Goal: Information Seeking & Learning: Learn about a topic

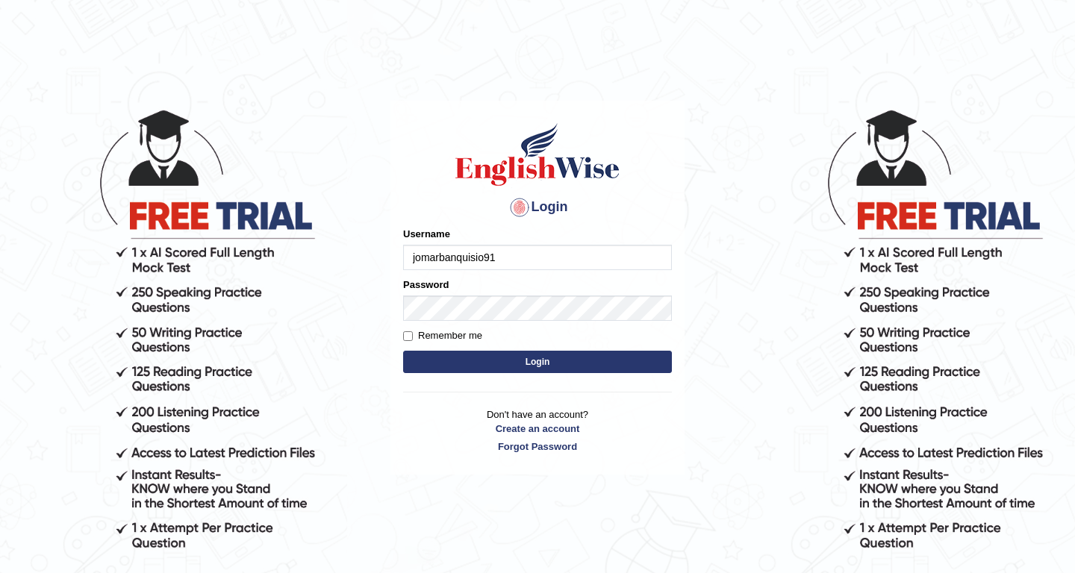
type input "jomarbanquisio91"
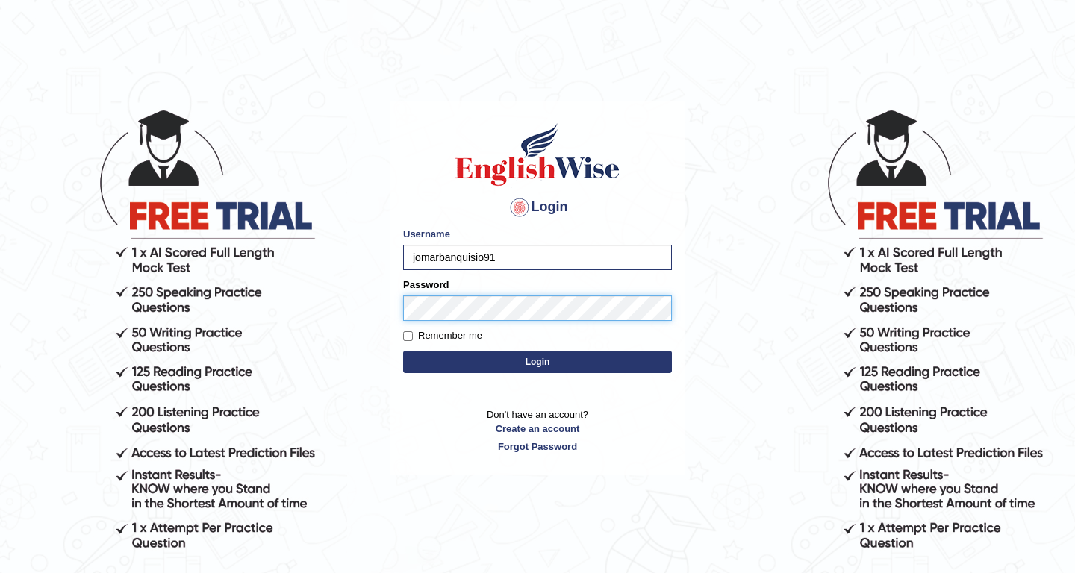
click at [403, 351] on button "Login" at bounding box center [537, 362] width 269 height 22
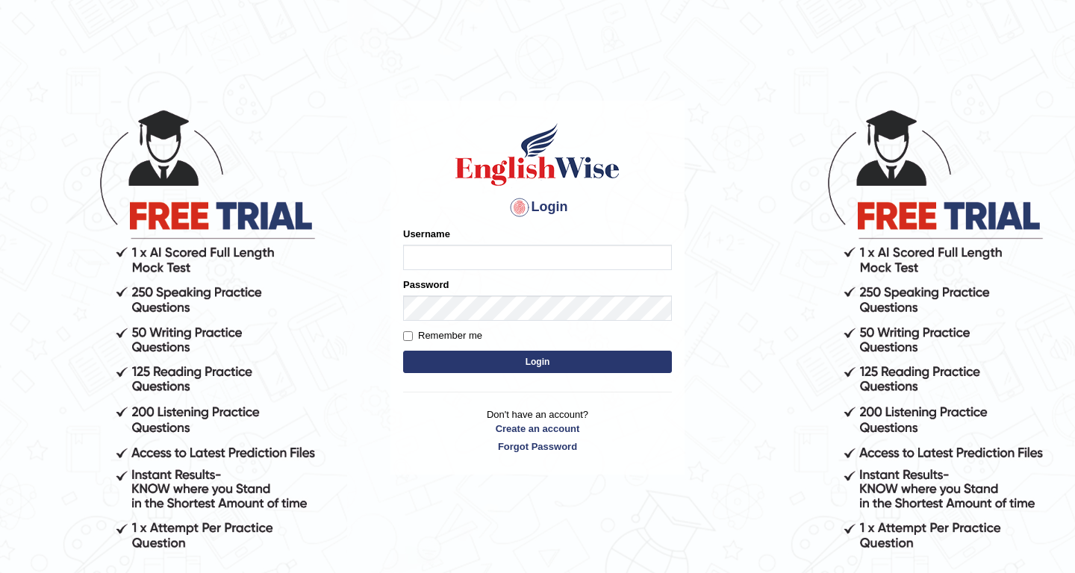
click at [436, 256] on input "Username" at bounding box center [537, 257] width 269 height 25
type input "jomarbanquisio91"
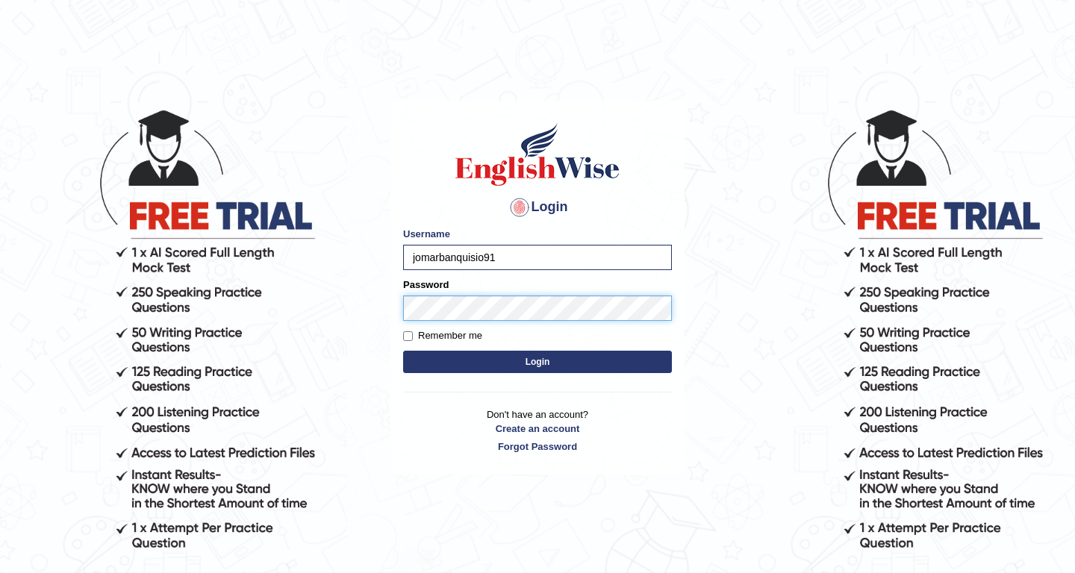
click at [403, 351] on button "Login" at bounding box center [537, 362] width 269 height 22
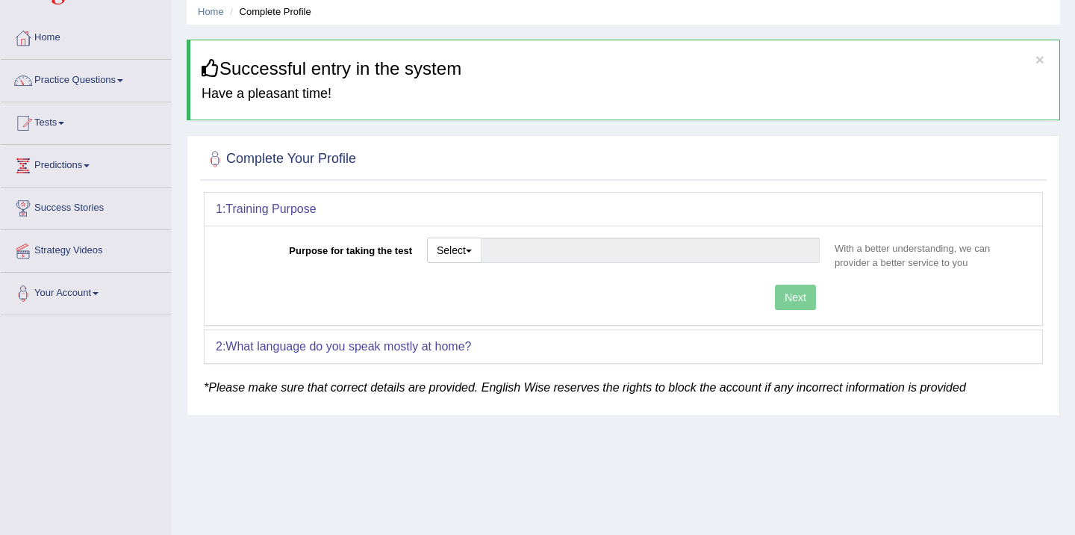
scroll to position [56, 0]
click at [459, 254] on button "Select" at bounding box center [454, 250] width 54 height 25
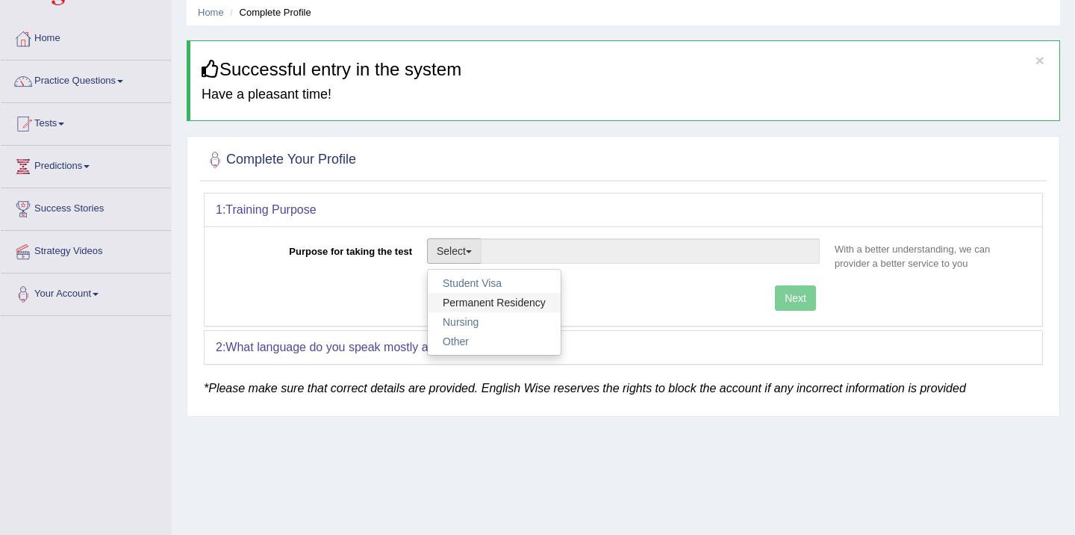
click at [477, 300] on link "Permanent Residency" at bounding box center [494, 302] width 133 height 19
type input "Permanent Residency"
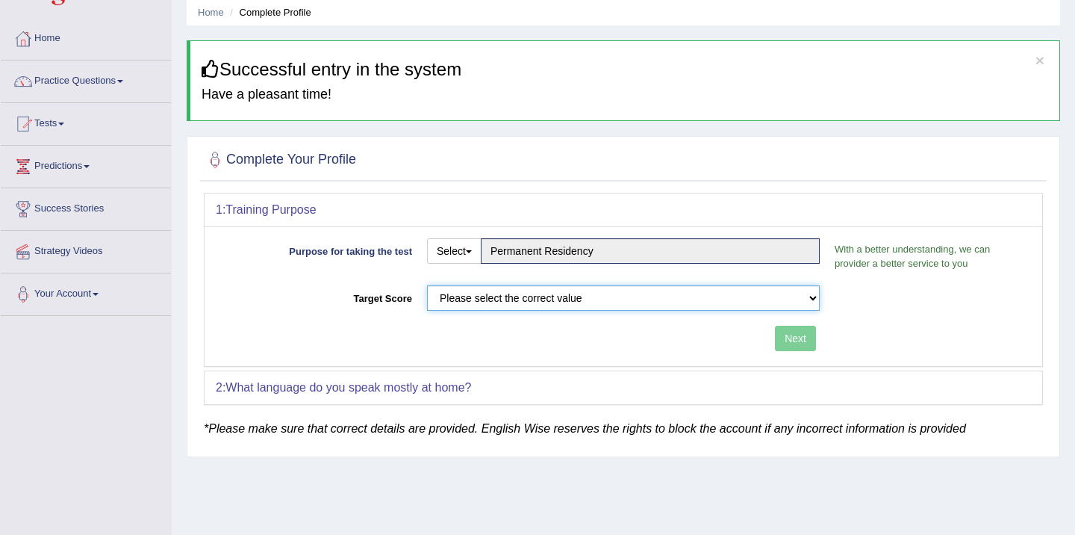
click at [582, 305] on select "Please select the correct value 50 (6 bands) 58 (6.5 bands) 65 (7 bands) 79 (8 …" at bounding box center [623, 297] width 393 height 25
select select "79"
click at [427, 285] on select "Please select the correct value 50 (6 bands) 58 (6.5 bands) 65 (7 bands) 79 (8 …" at bounding box center [623, 297] width 393 height 25
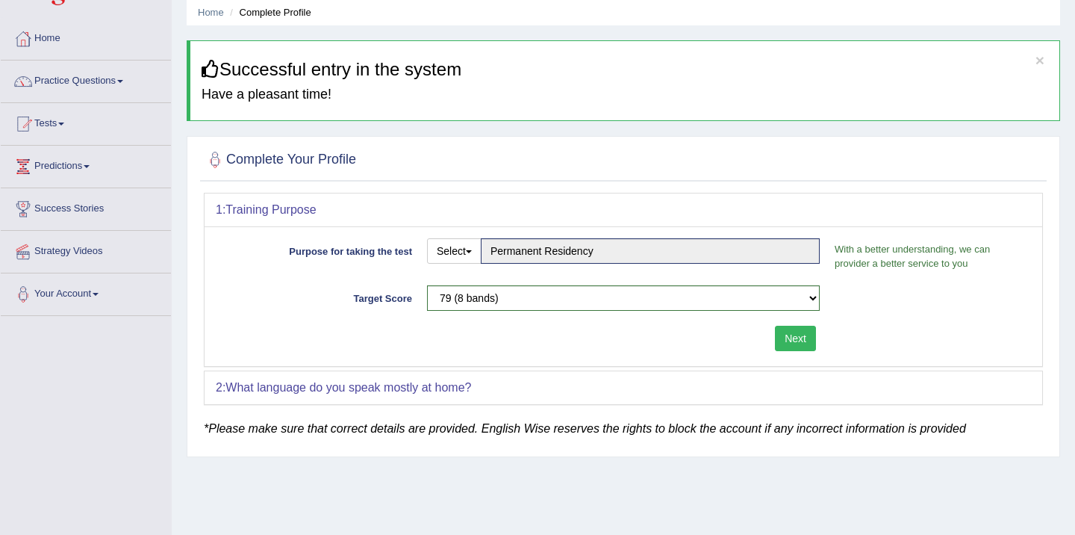
click at [802, 337] on button "Next" at bounding box center [795, 337] width 41 height 25
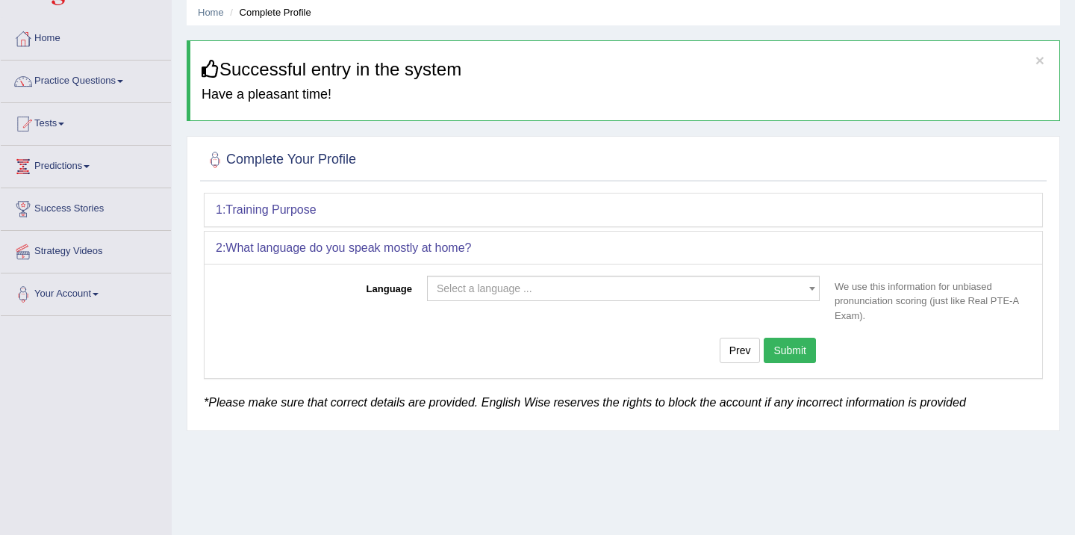
click at [487, 285] on span "Select a language ..." at bounding box center [485, 288] width 96 height 12
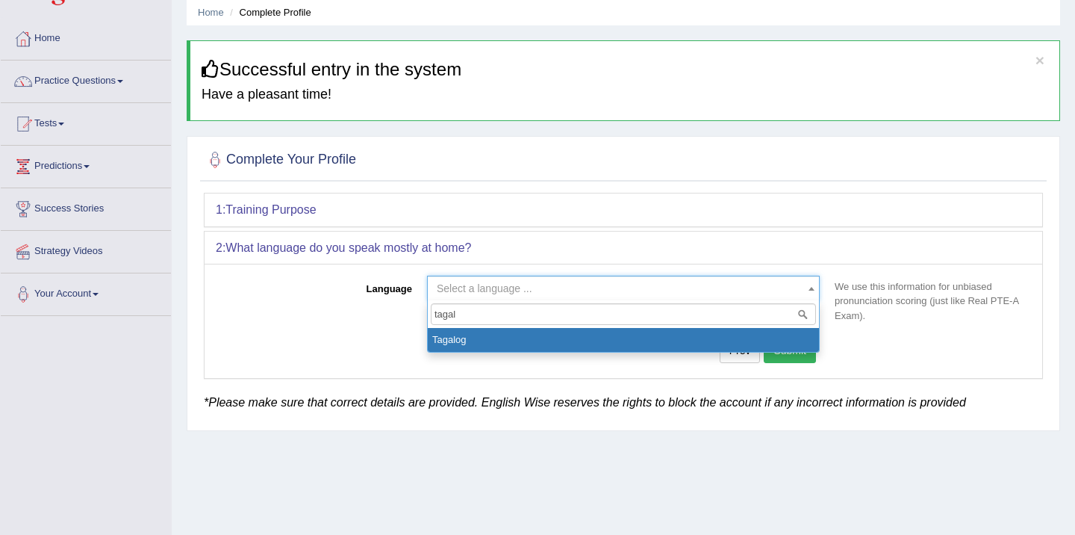
type input "tagal"
select select "Tagalog"
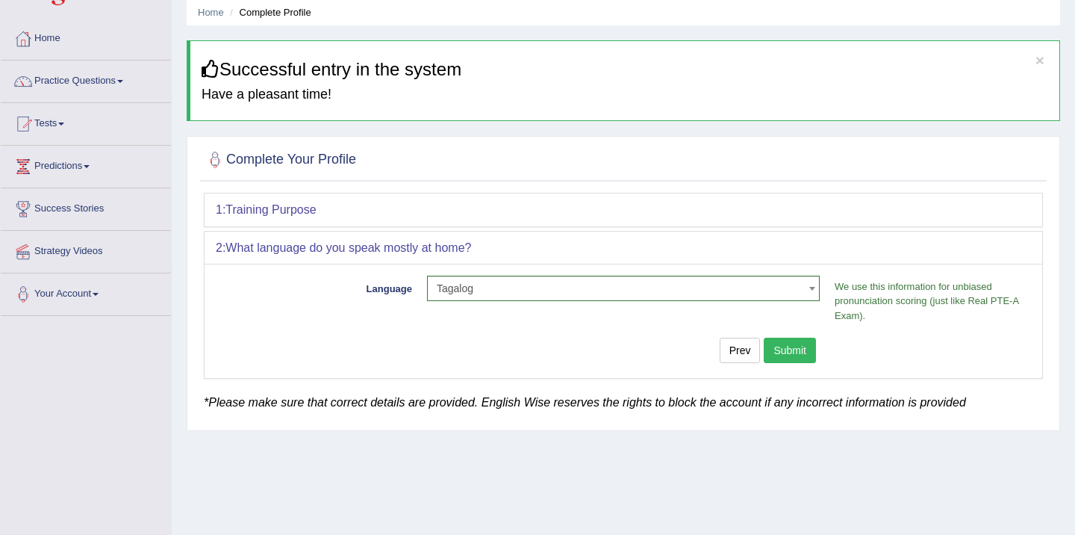
click at [808, 353] on button "Submit" at bounding box center [790, 349] width 52 height 25
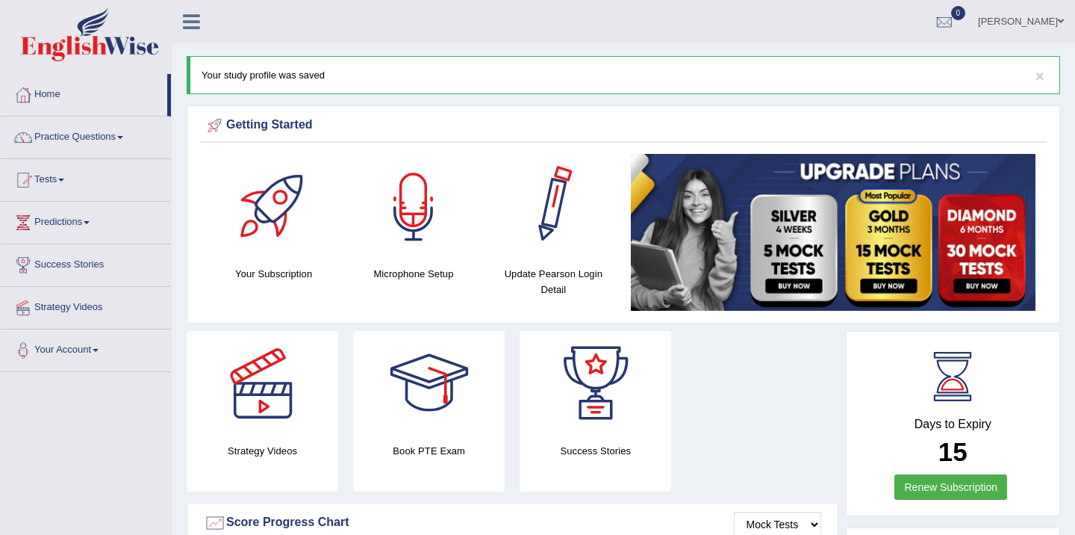
click at [416, 219] on div at bounding box center [413, 206] width 105 height 105
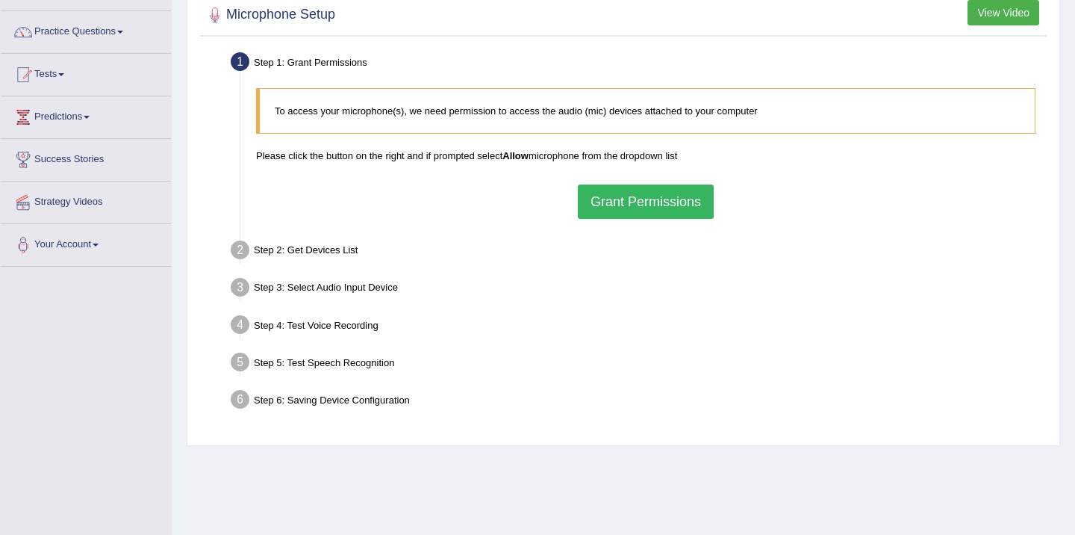
scroll to position [102, 0]
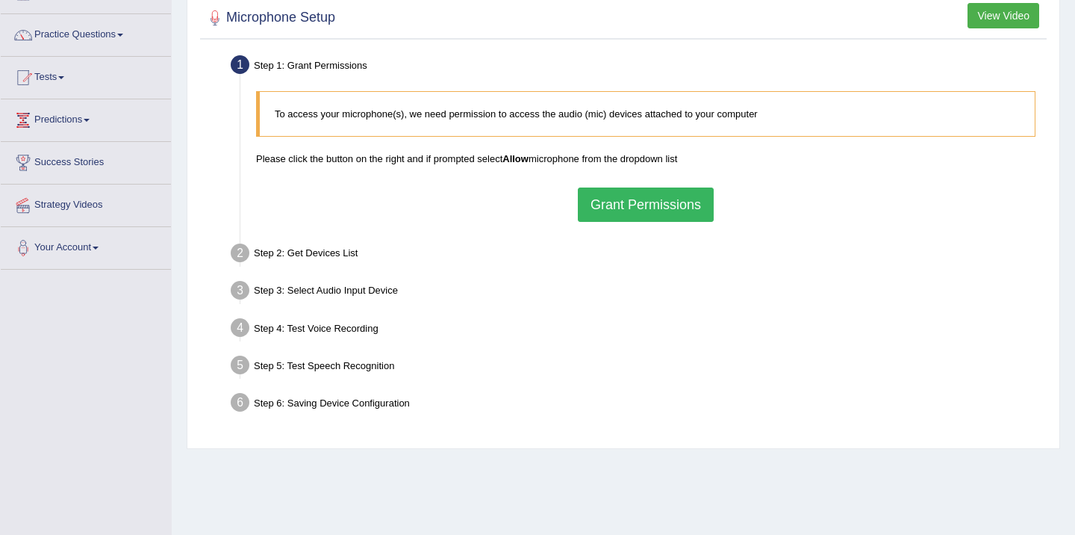
click at [643, 205] on button "Grant Permissions" at bounding box center [646, 204] width 136 height 34
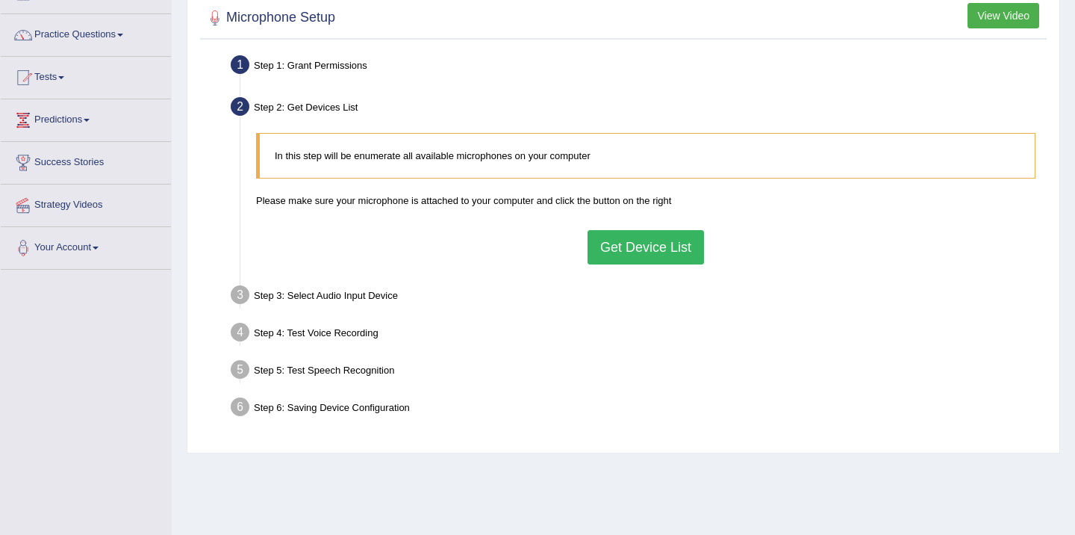
click at [649, 248] on button "Get Device List" at bounding box center [646, 247] width 116 height 34
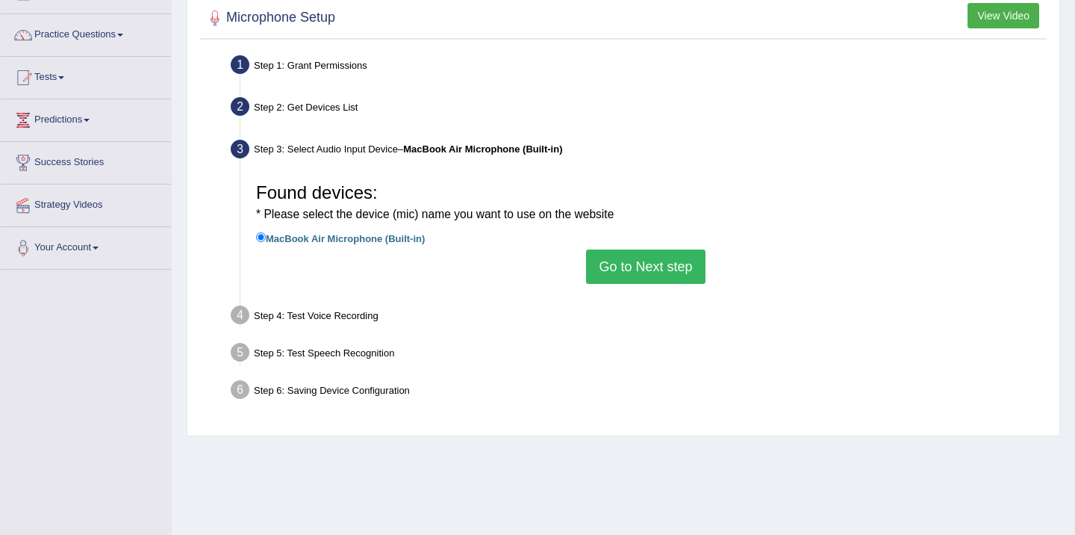
click at [502, 246] on li "MacBook Air Microphone (Built-in)" at bounding box center [645, 239] width 779 height 20
click at [665, 271] on button "Go to Next step" at bounding box center [645, 266] width 119 height 34
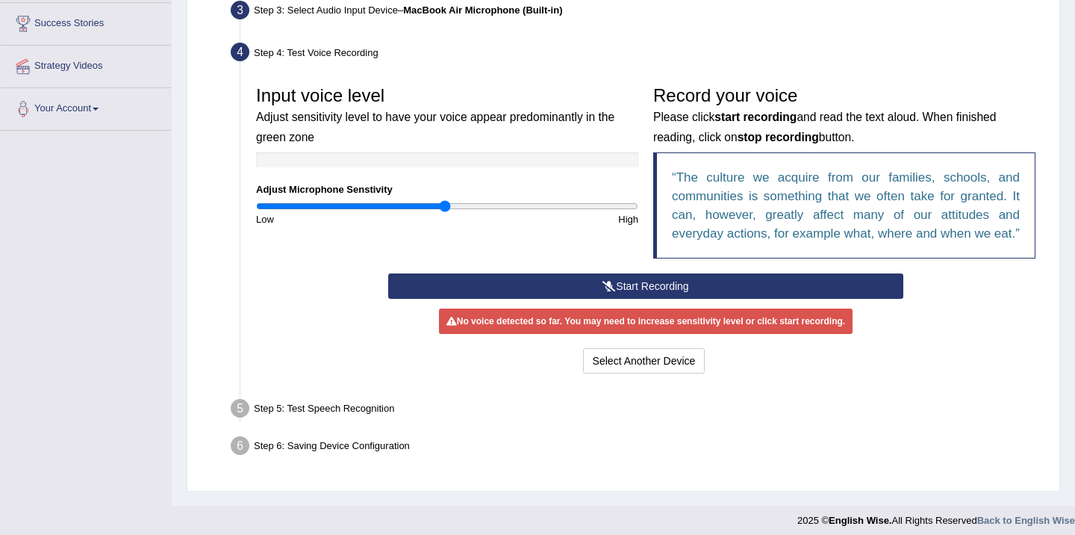
scroll to position [253, 0]
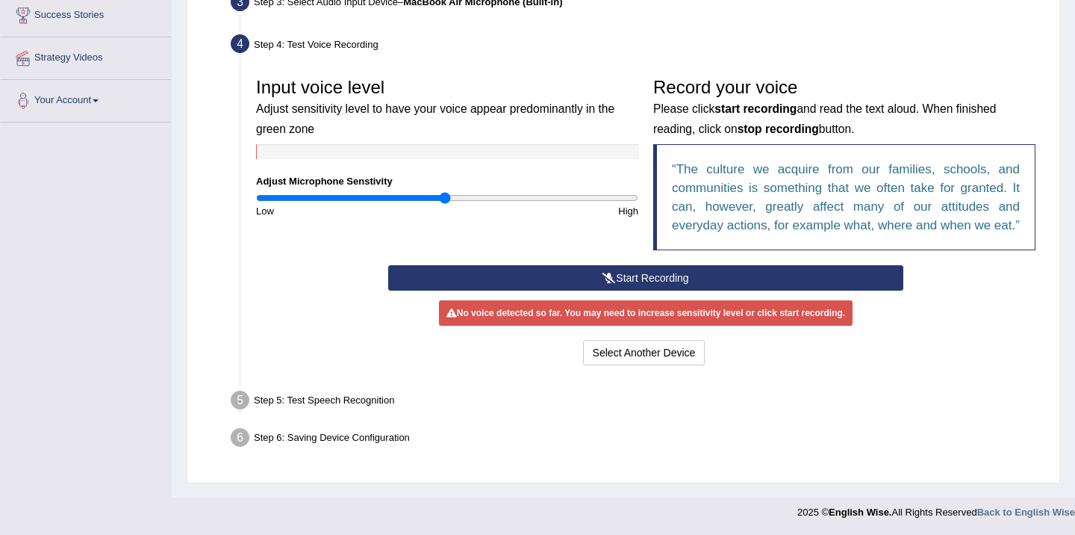
click at [611, 283] on icon at bounding box center [608, 277] width 13 height 10
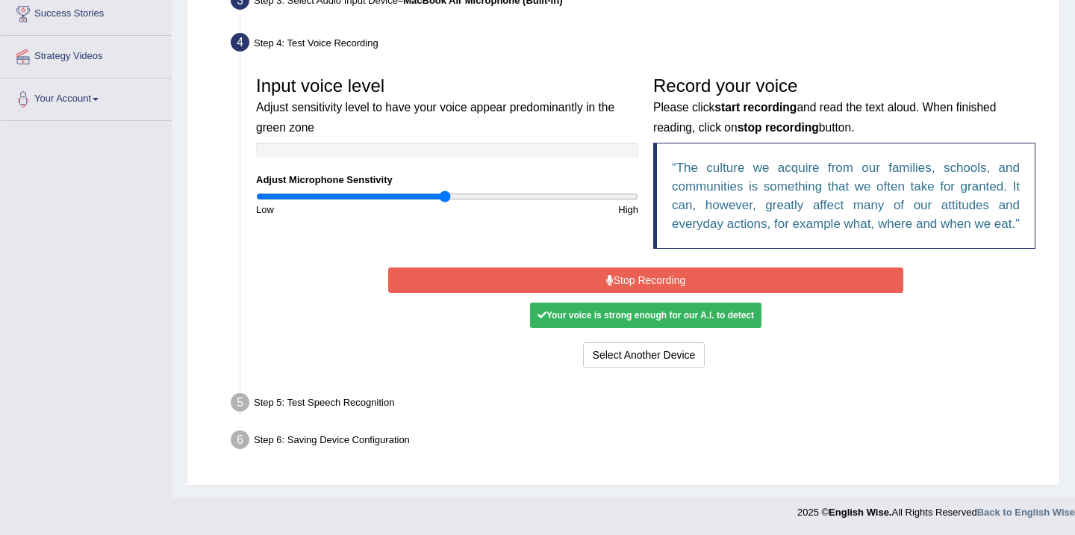
click at [621, 293] on button "Stop Recording" at bounding box center [645, 279] width 514 height 25
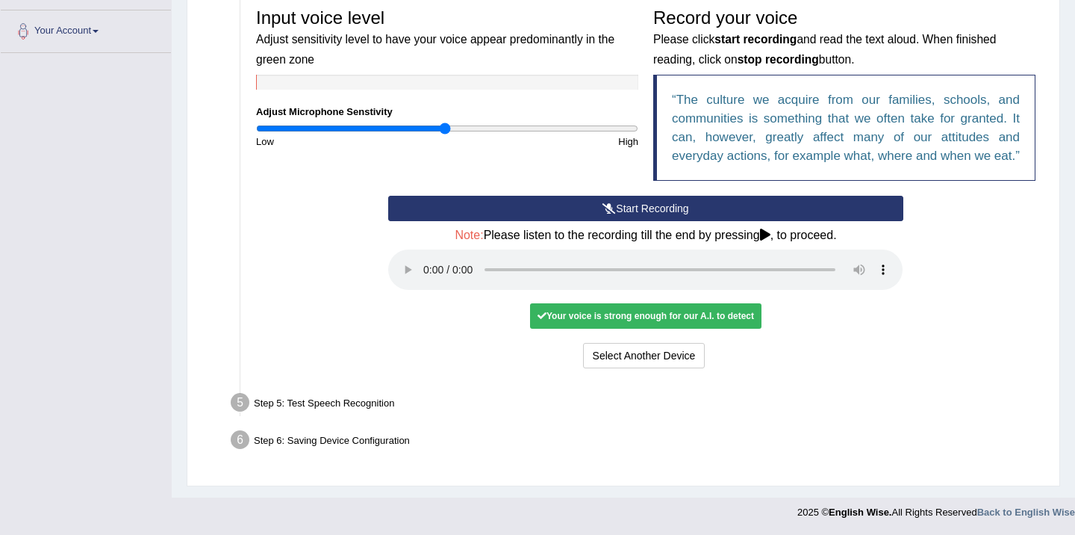
scroll to position [323, 0]
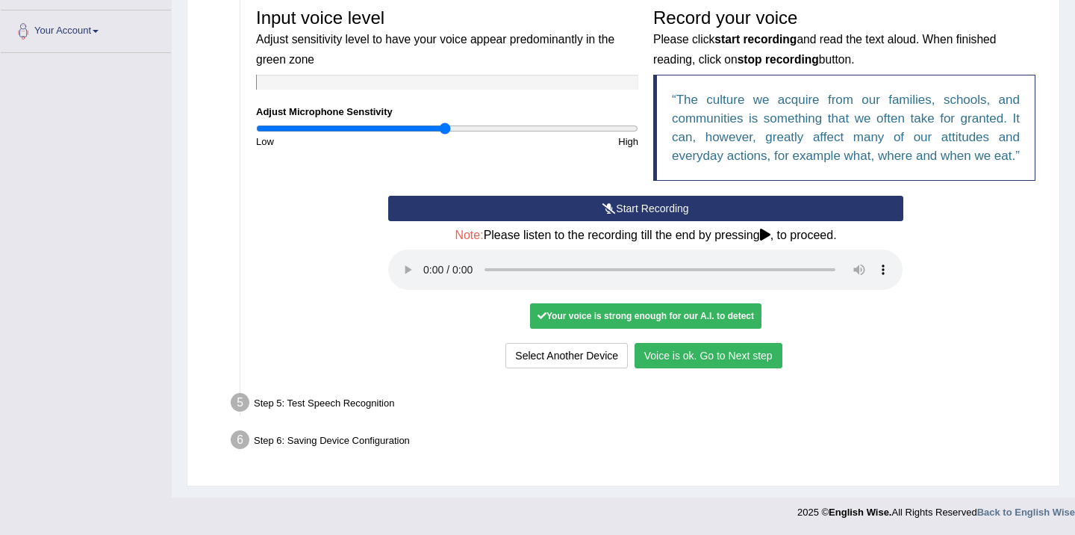
click at [677, 368] on button "Voice is ok. Go to Next step" at bounding box center [709, 355] width 148 height 25
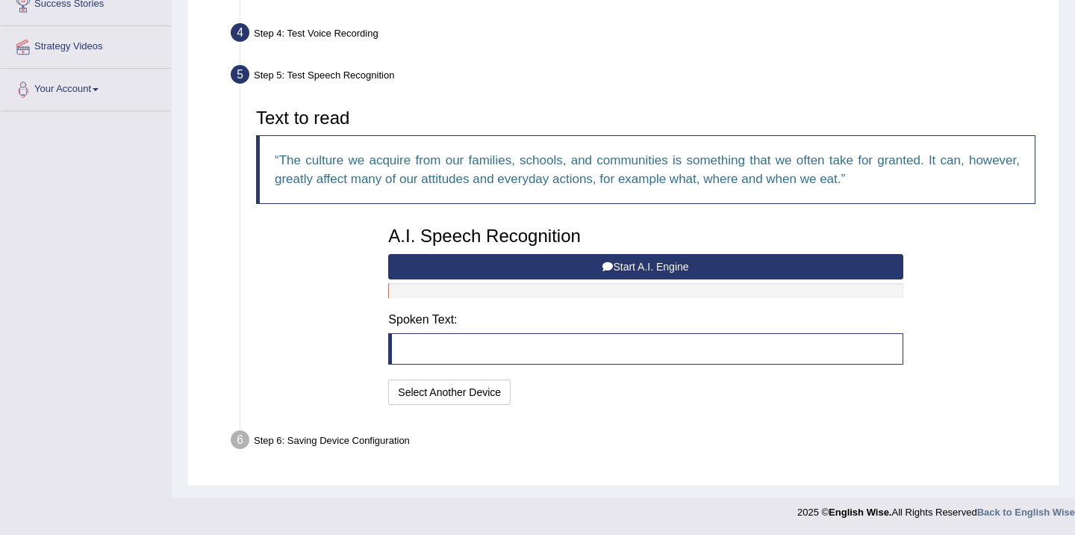
scroll to position [261, 0]
click at [490, 391] on button "Select Another Device" at bounding box center [449, 391] width 122 height 25
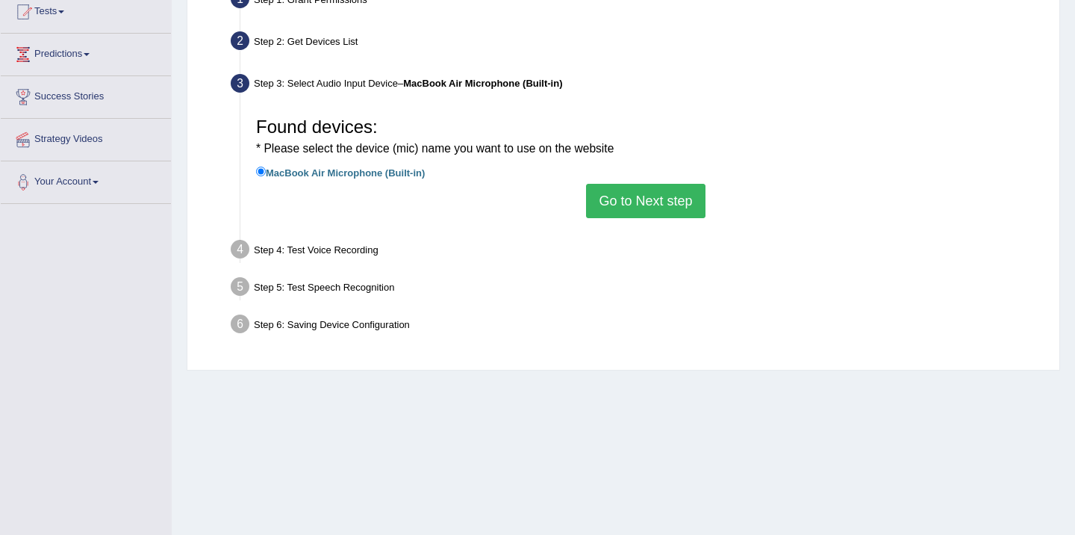
scroll to position [169, 0]
click at [638, 209] on button "Go to Next step" at bounding box center [645, 200] width 119 height 34
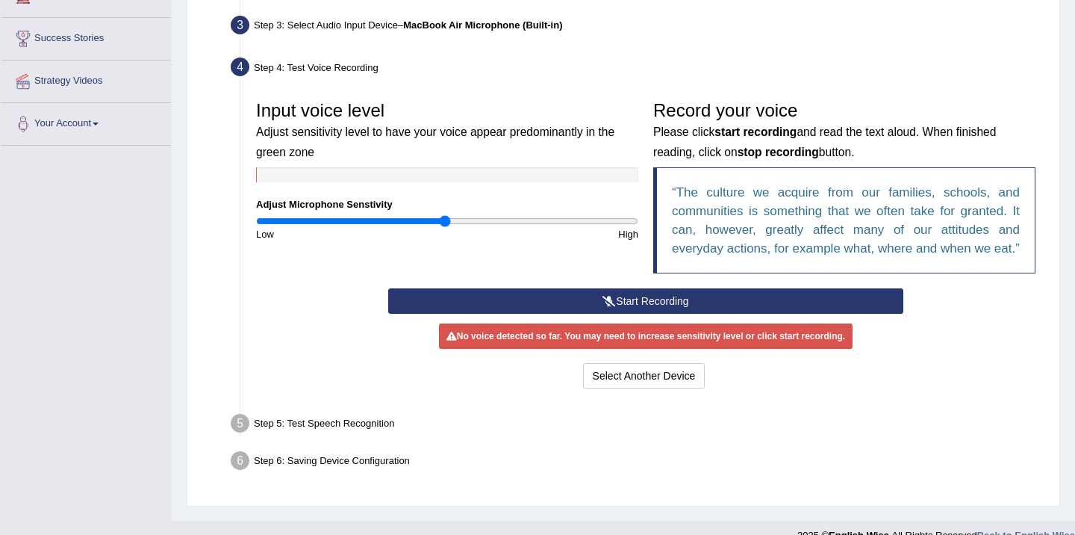
scroll to position [225, 0]
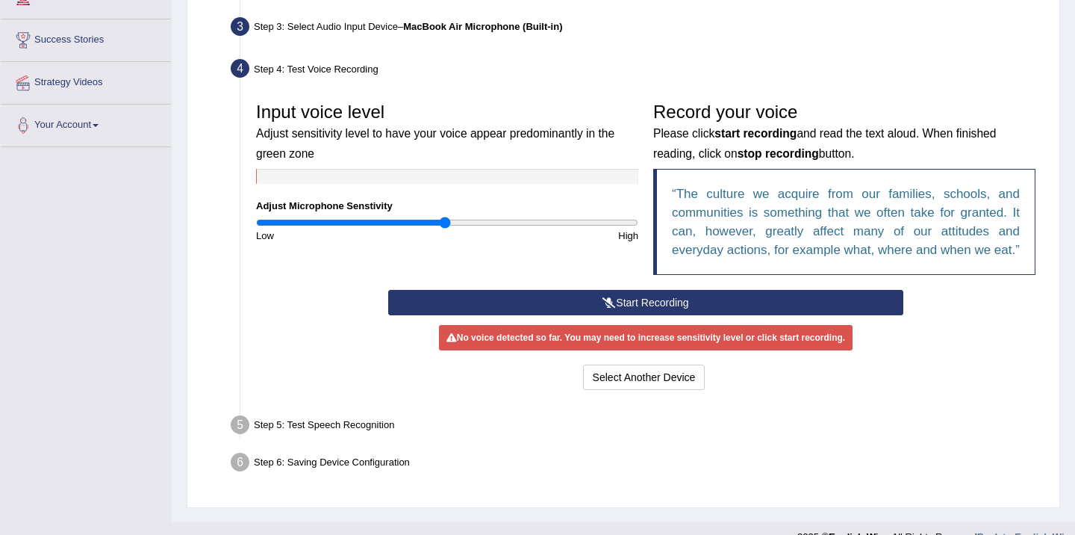
click at [625, 315] on button "Start Recording" at bounding box center [645, 302] width 514 height 25
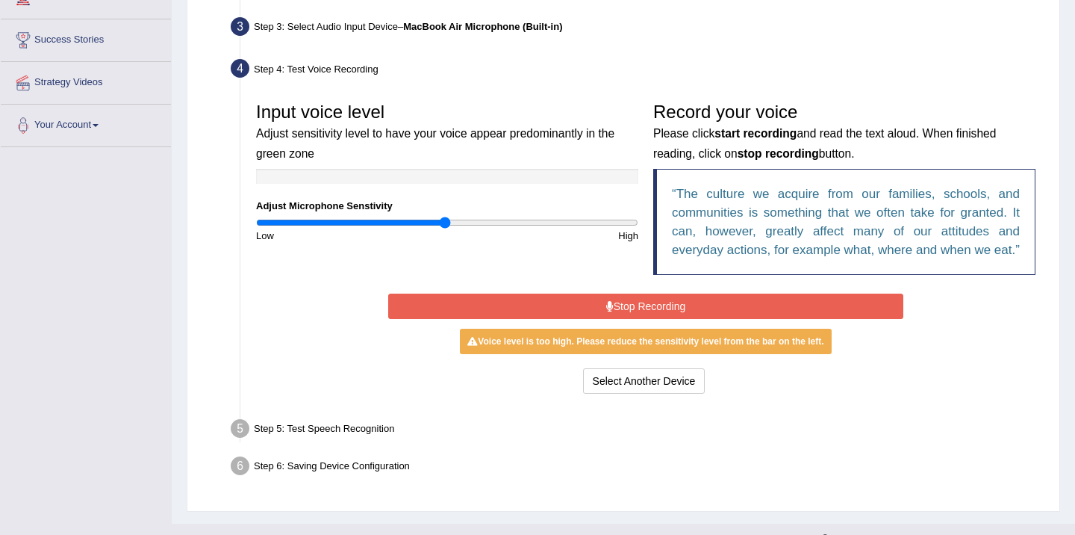
click at [625, 319] on button "Stop Recording" at bounding box center [645, 305] width 514 height 25
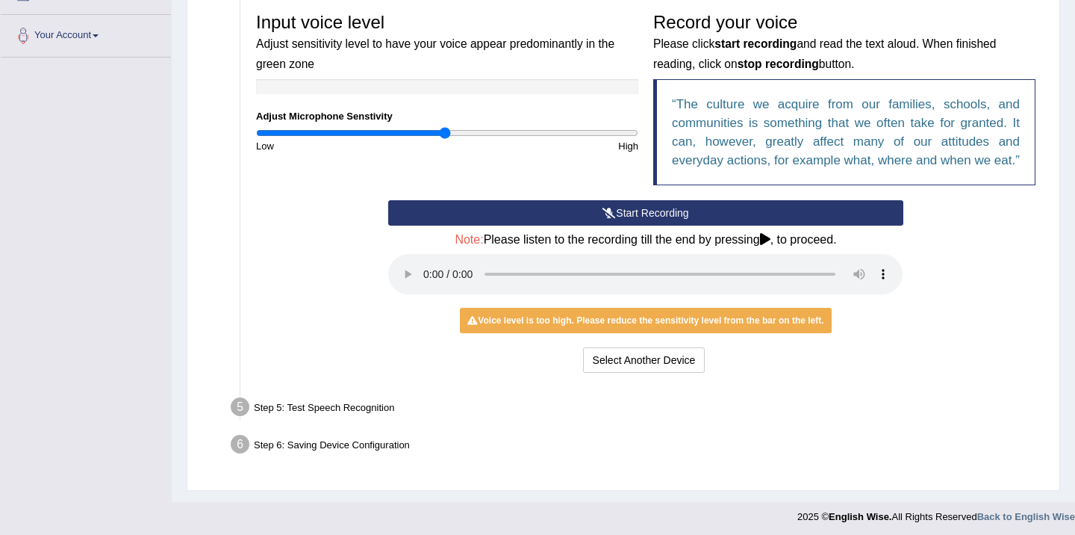
scroll to position [313, 0]
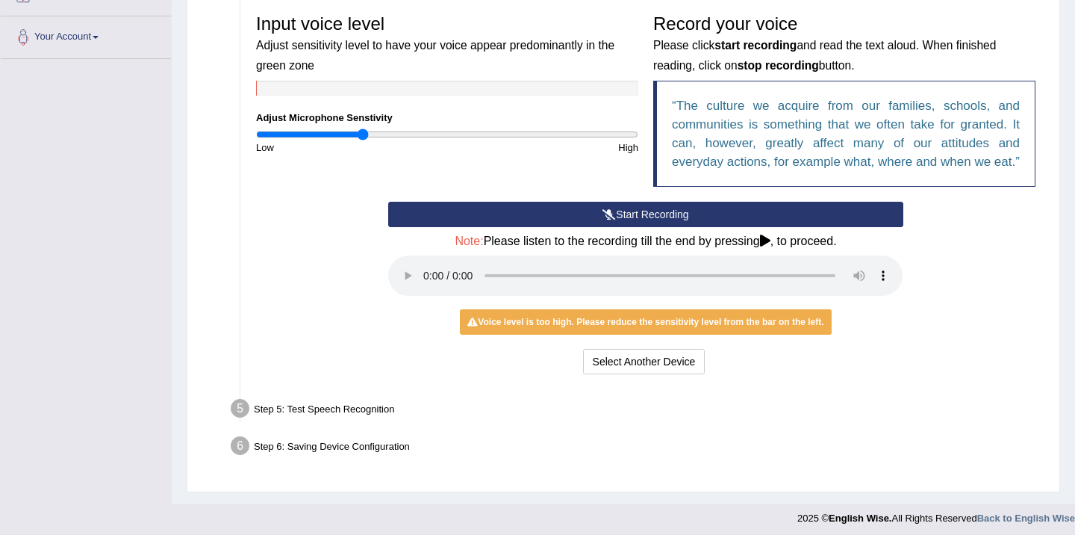
type input "0.56"
click at [364, 134] on input "range" at bounding box center [447, 134] width 382 height 12
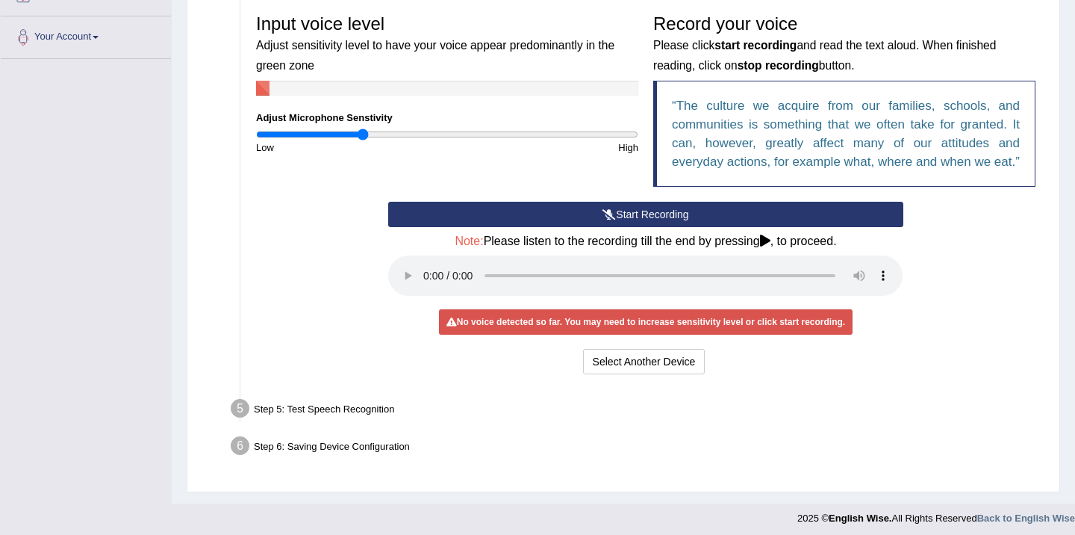
click at [523, 227] on button "Start Recording" at bounding box center [645, 214] width 514 height 25
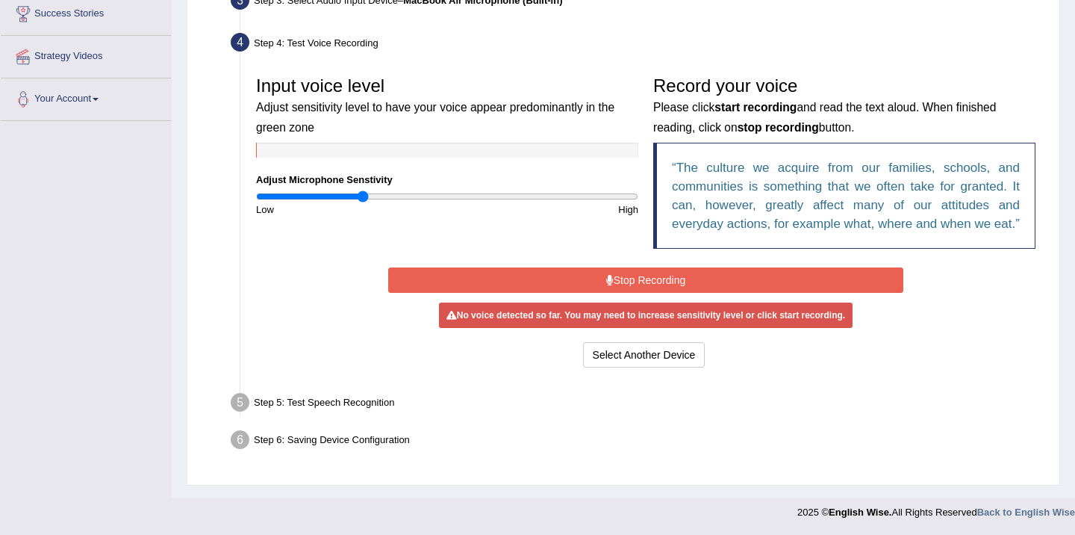
scroll to position [269, 0]
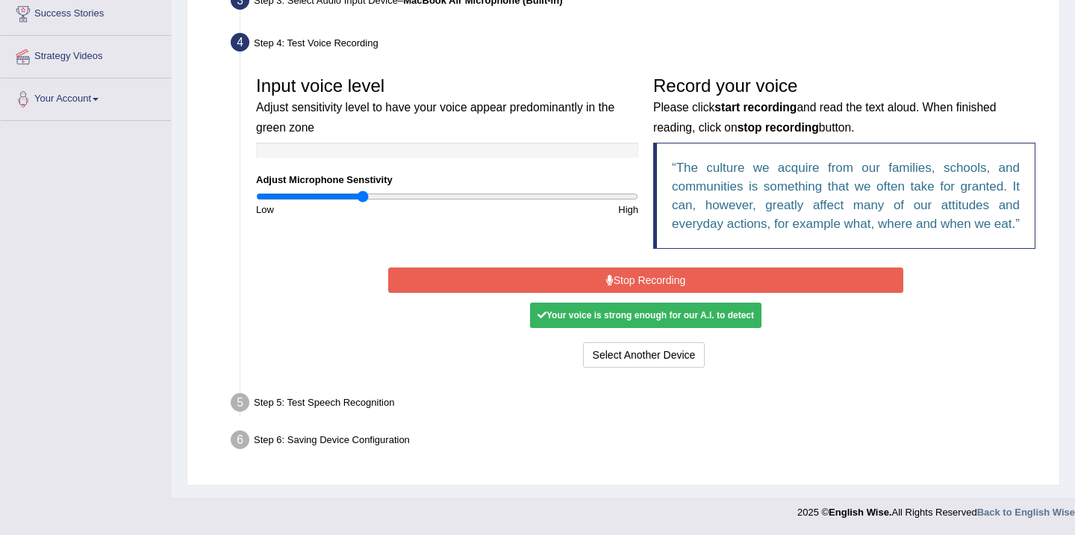
click at [520, 269] on button "Stop Recording" at bounding box center [645, 279] width 514 height 25
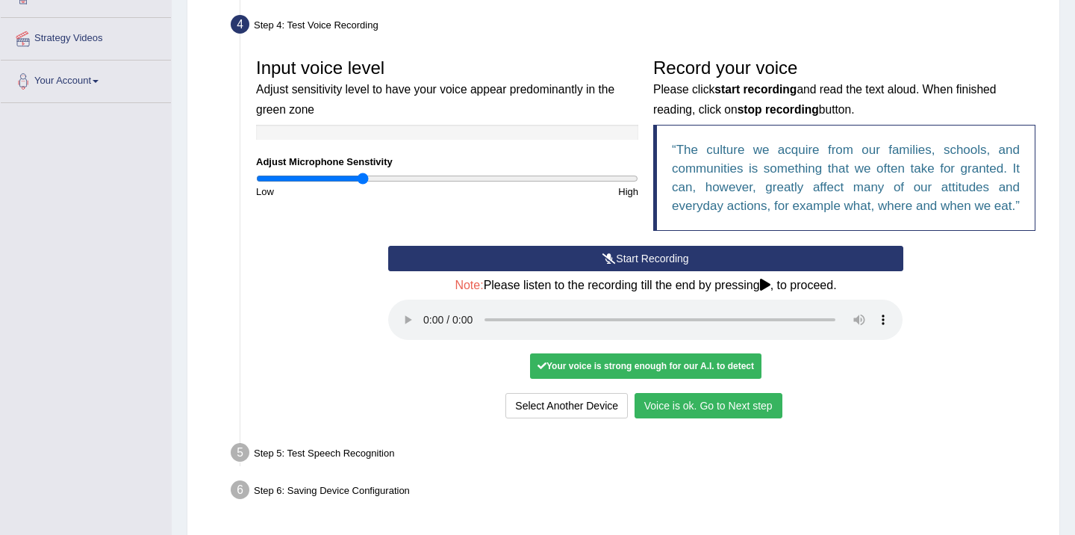
click at [657, 418] on button "Voice is ok. Go to Next step" at bounding box center [709, 405] width 148 height 25
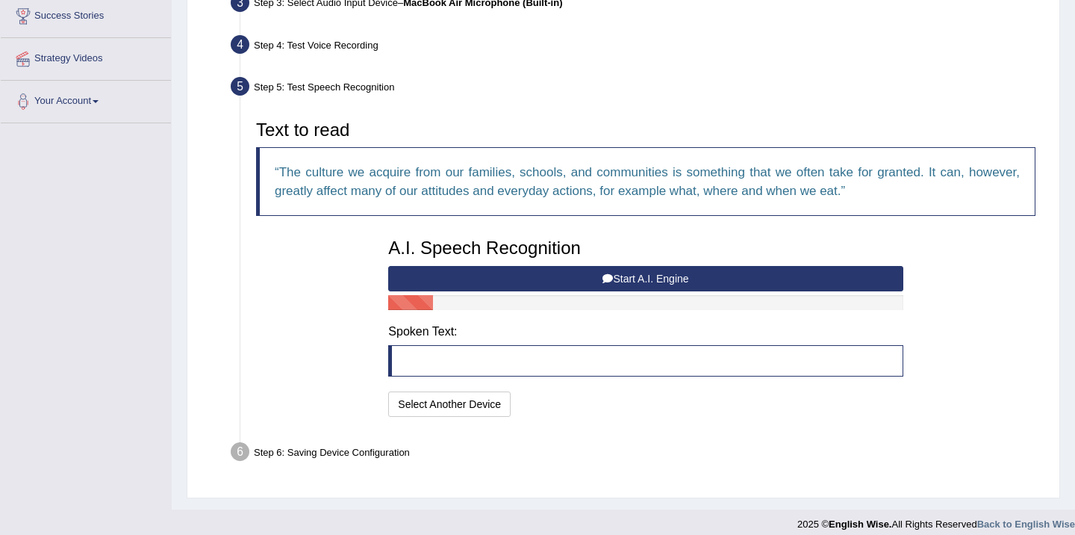
scroll to position [252, 0]
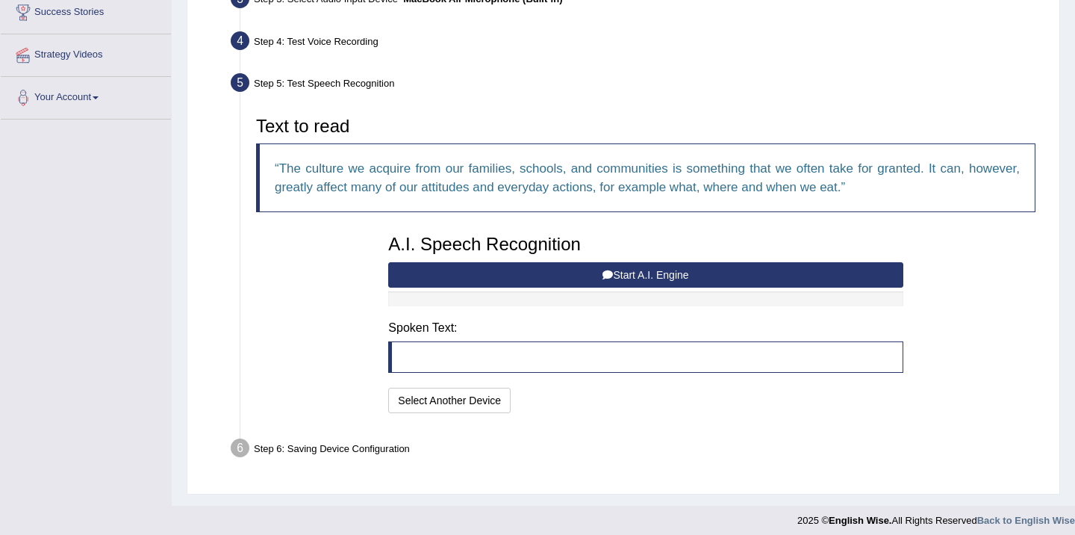
click at [661, 277] on button "Start A.I. Engine" at bounding box center [645, 274] width 514 height 25
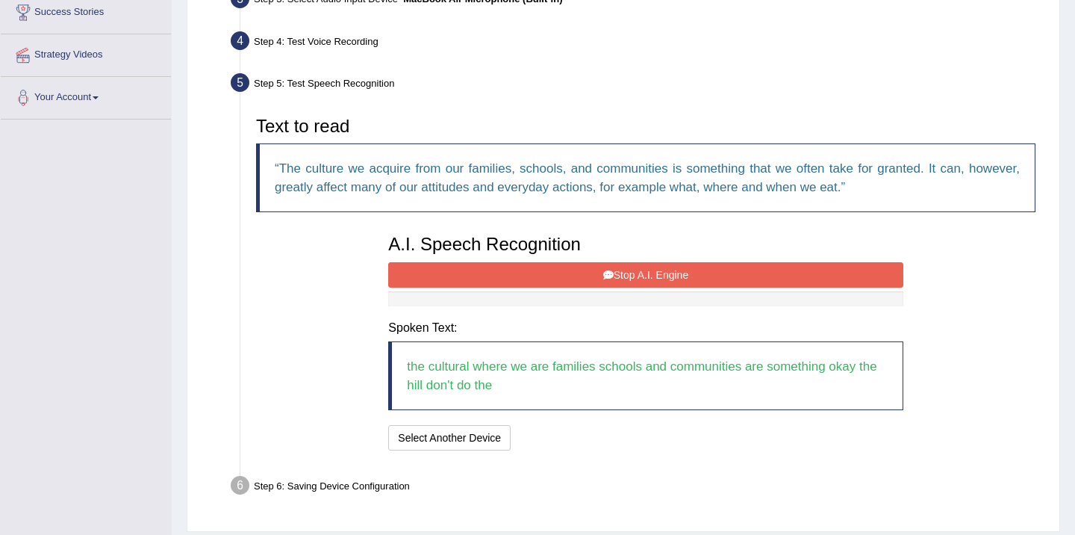
click at [598, 272] on button "Stop A.I. Engine" at bounding box center [645, 274] width 514 height 25
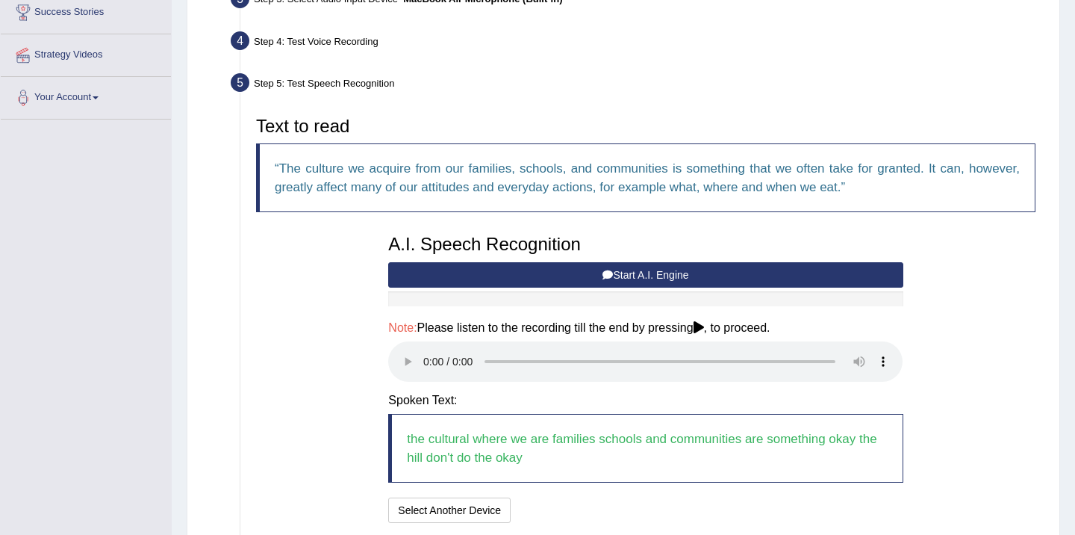
click at [591, 275] on button "Start A.I. Engine" at bounding box center [645, 274] width 514 height 25
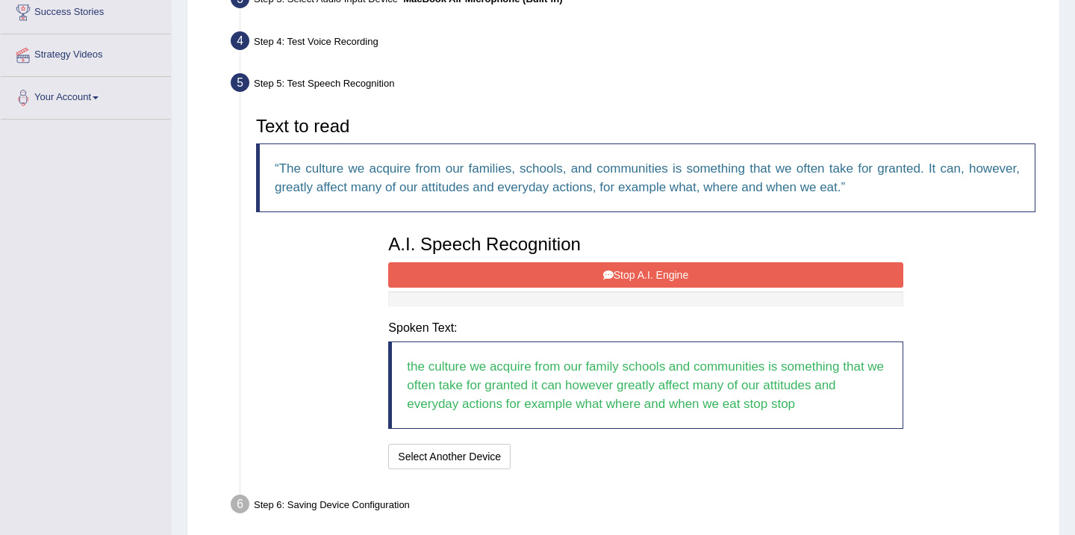
click at [566, 272] on button "Stop A.I. Engine" at bounding box center [645, 274] width 514 height 25
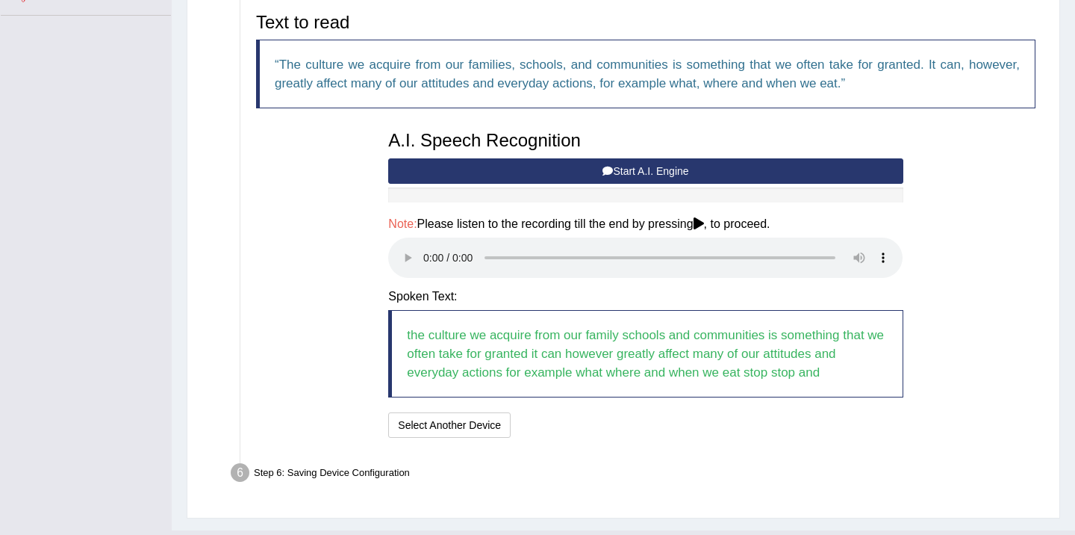
scroll to position [355, 0]
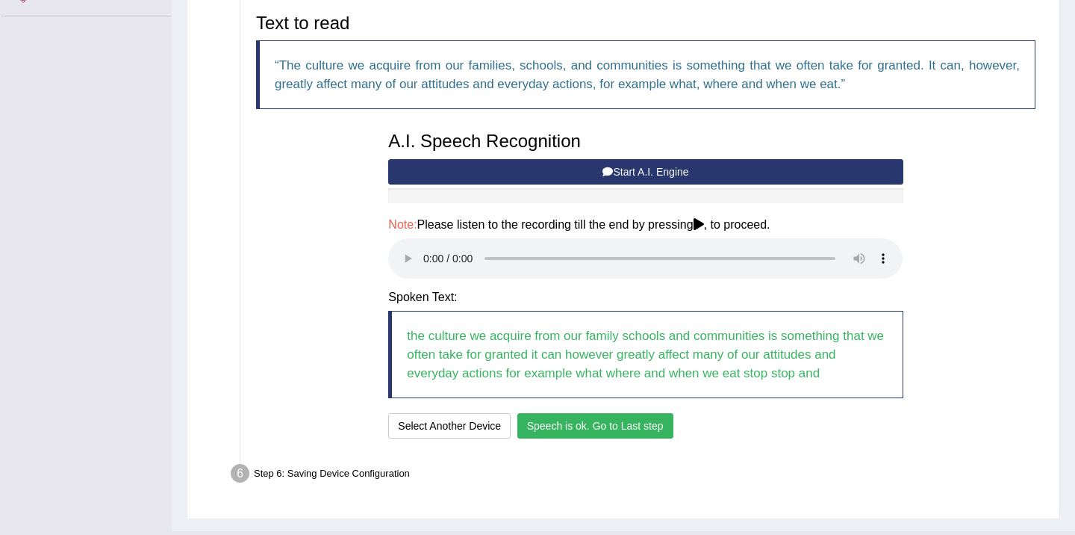
click at [604, 429] on button "Speech is ok. Go to Last step" at bounding box center [595, 425] width 156 height 25
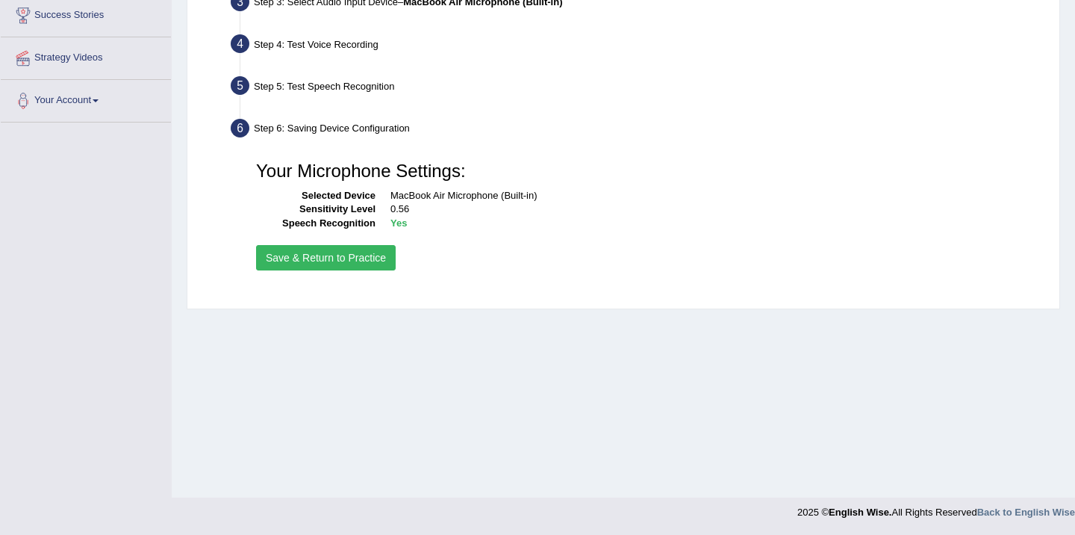
click at [358, 261] on button "Save & Return to Practice" at bounding box center [326, 257] width 140 height 25
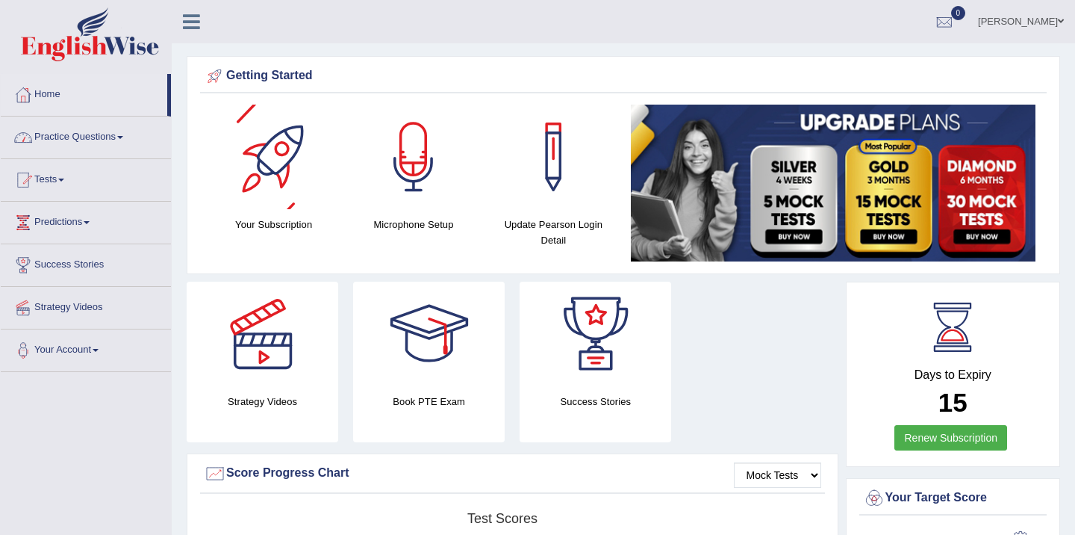
click at [93, 149] on link "Practice Questions" at bounding box center [86, 134] width 170 height 37
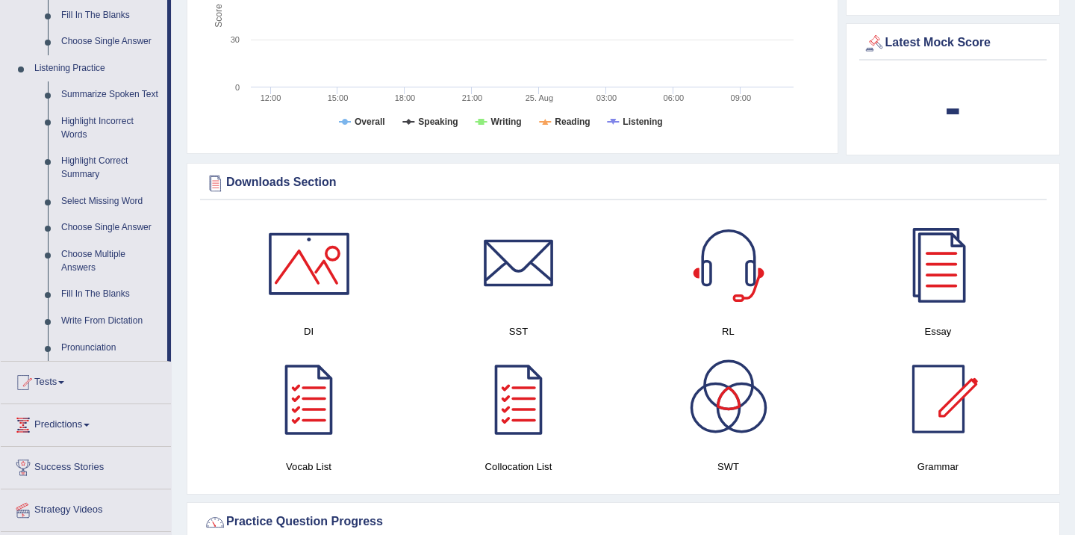
scroll to position [592, 0]
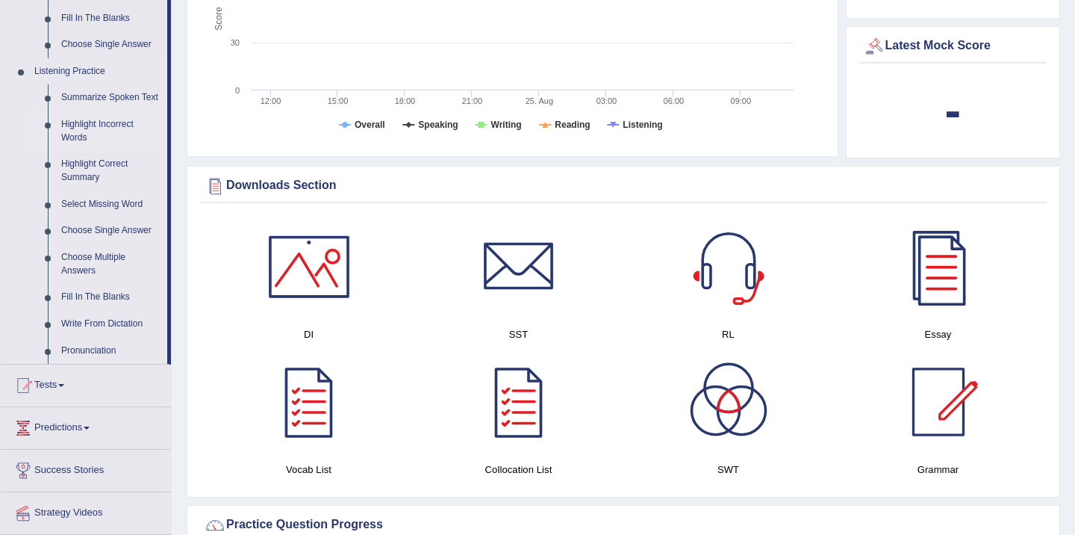
click at [85, 145] on link "Highlight Incorrect Words" at bounding box center [110, 131] width 113 height 40
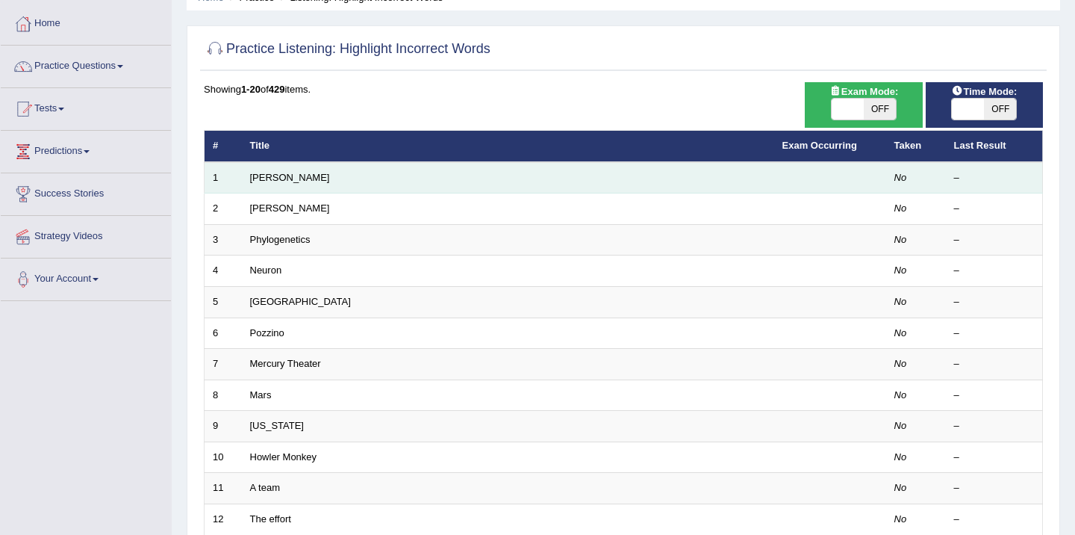
scroll to position [89, 0]
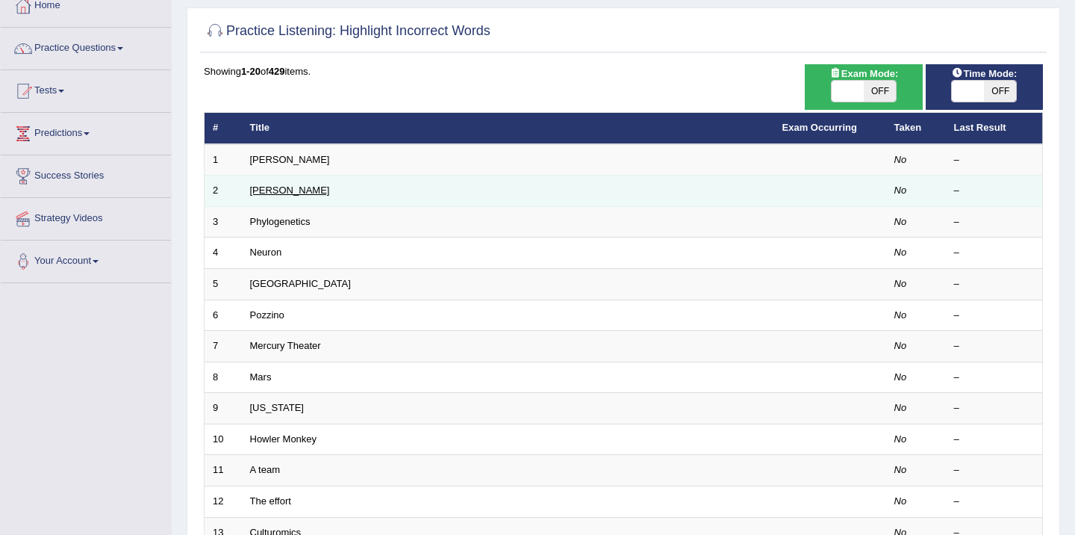
click at [275, 190] on link "Kathleen" at bounding box center [290, 189] width 80 height 11
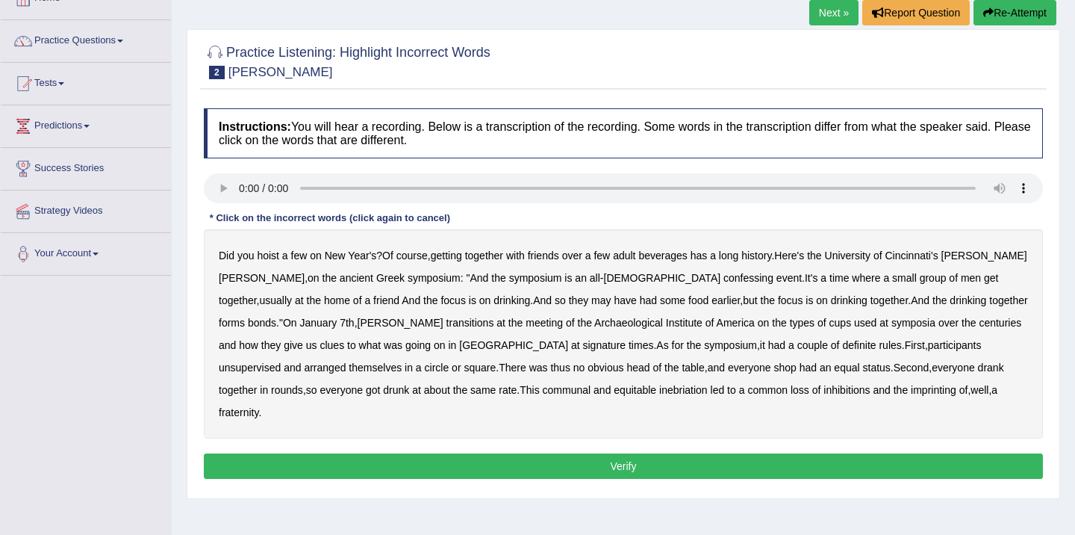
scroll to position [96, 0]
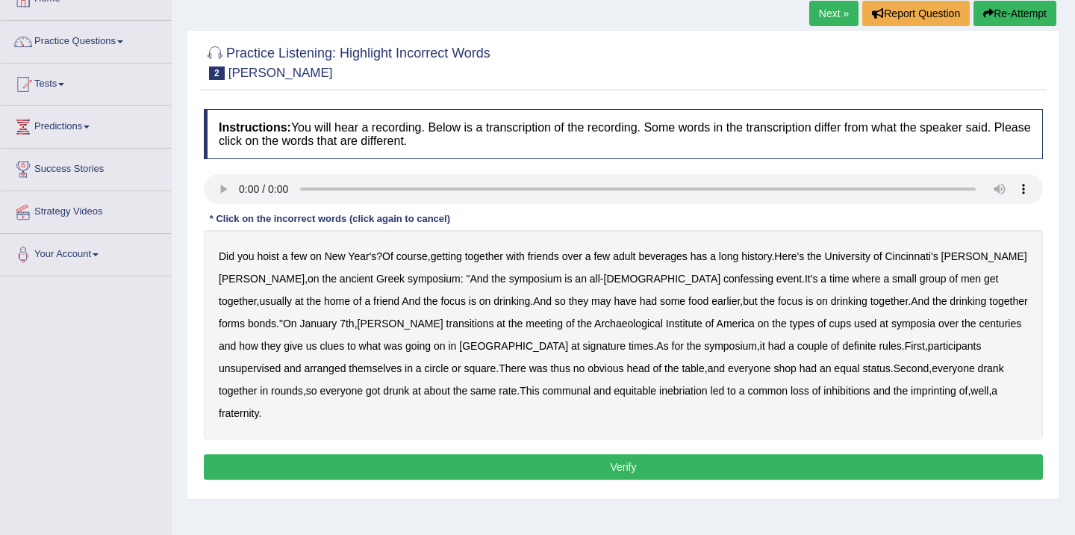
click at [723, 279] on b "confessing" at bounding box center [748, 278] width 50 height 12
drag, startPoint x: 1005, startPoint y: 281, endPoint x: 607, endPoint y: 287, distance: 397.9
click at [608, 286] on div "Did you hoist a few on New Year's ? Of course , getting together with friends o…" at bounding box center [623, 334] width 839 height 209
click at [446, 326] on b "transitions" at bounding box center [470, 323] width 48 height 12
click at [583, 349] on b "signature" at bounding box center [604, 346] width 43 height 12
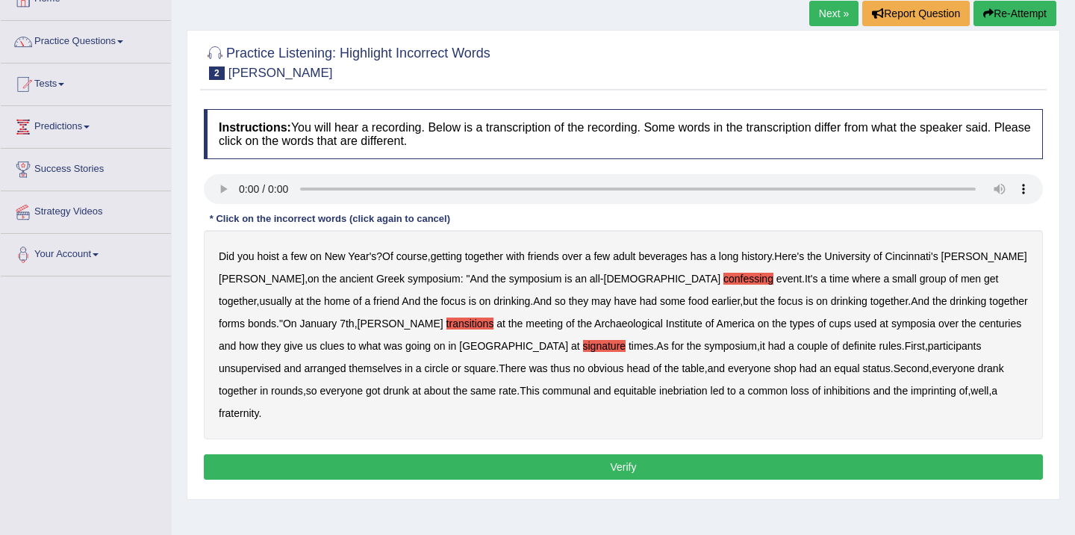
click at [281, 362] on b "unsupervised" at bounding box center [250, 368] width 62 height 12
click at [363, 384] on b "everyone" at bounding box center [341, 390] width 43 height 12
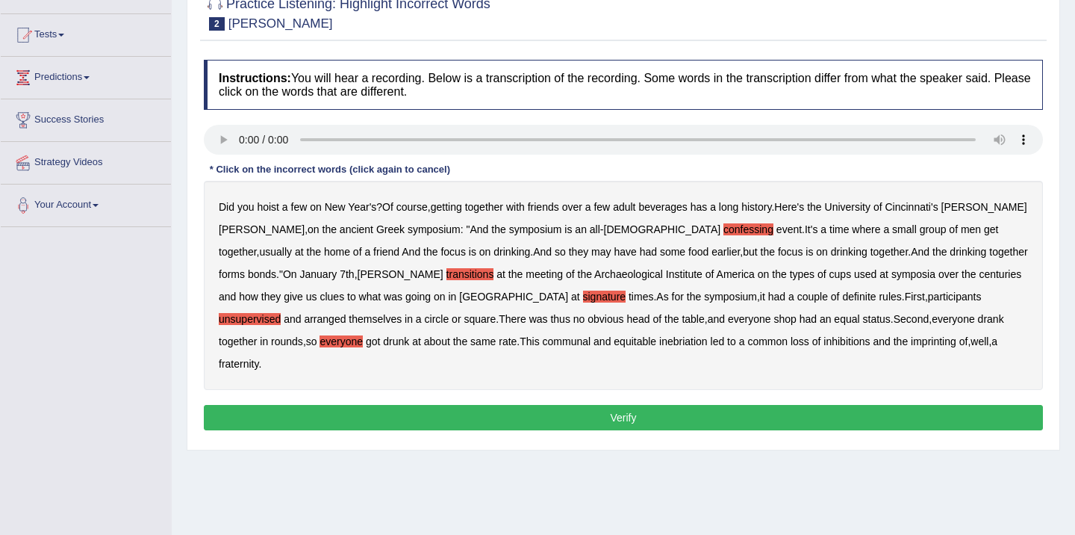
scroll to position [144, 0]
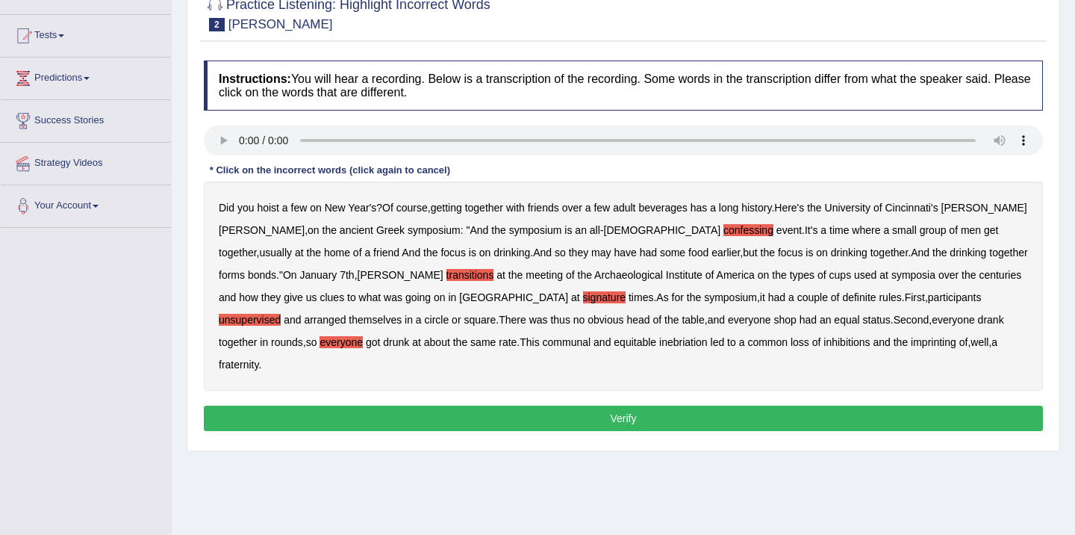
click at [620, 405] on button "Verify" at bounding box center [623, 417] width 839 height 25
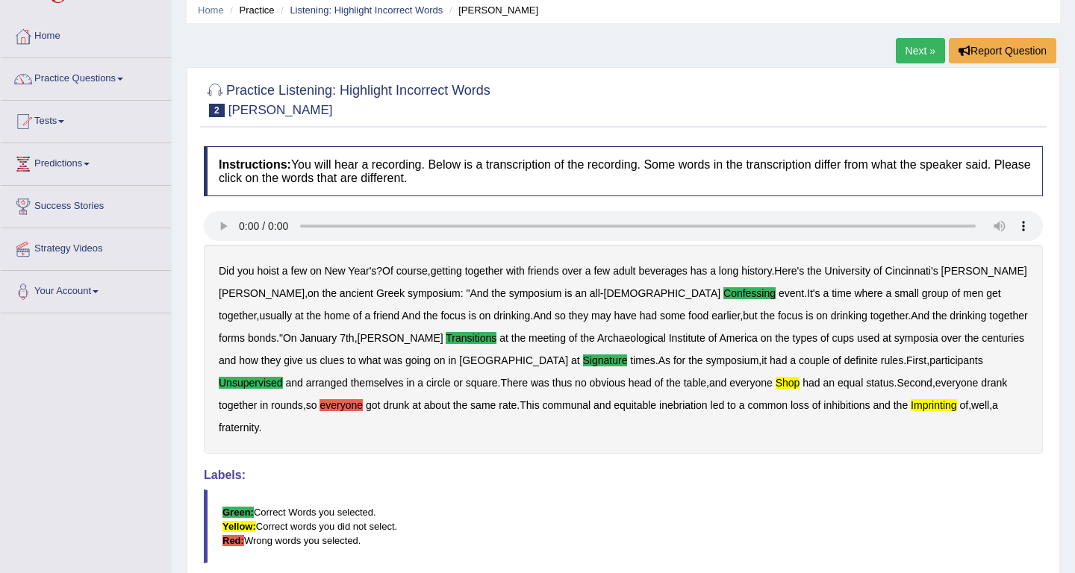
scroll to position [0, 0]
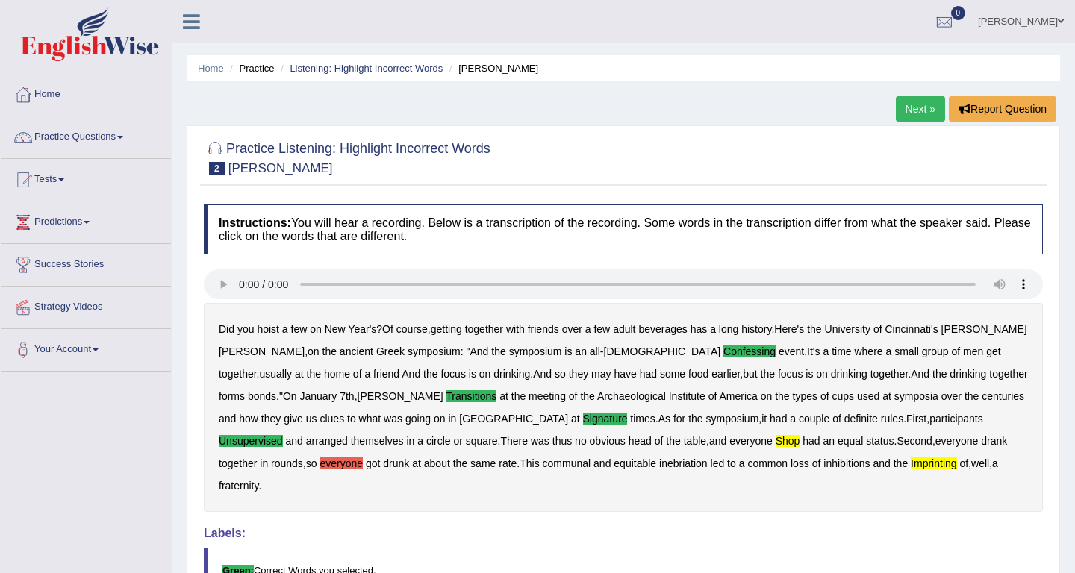
click at [906, 110] on link "Next »" at bounding box center [920, 108] width 49 height 25
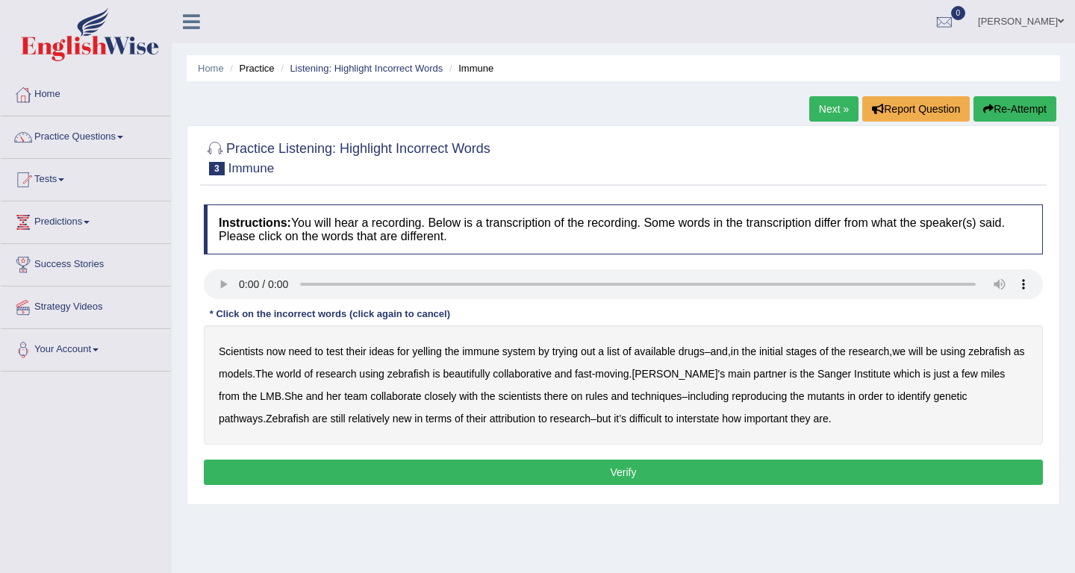
click at [441, 352] on b "yelling" at bounding box center [427, 352] width 30 height 12
click at [490, 375] on b "beautifully" at bounding box center [466, 374] width 47 height 12
click at [608, 398] on b "rules" at bounding box center [596, 396] width 22 height 12
click at [521, 417] on b "attribution" at bounding box center [513, 419] width 46 height 12
click at [711, 417] on b "interstate" at bounding box center [697, 419] width 43 height 12
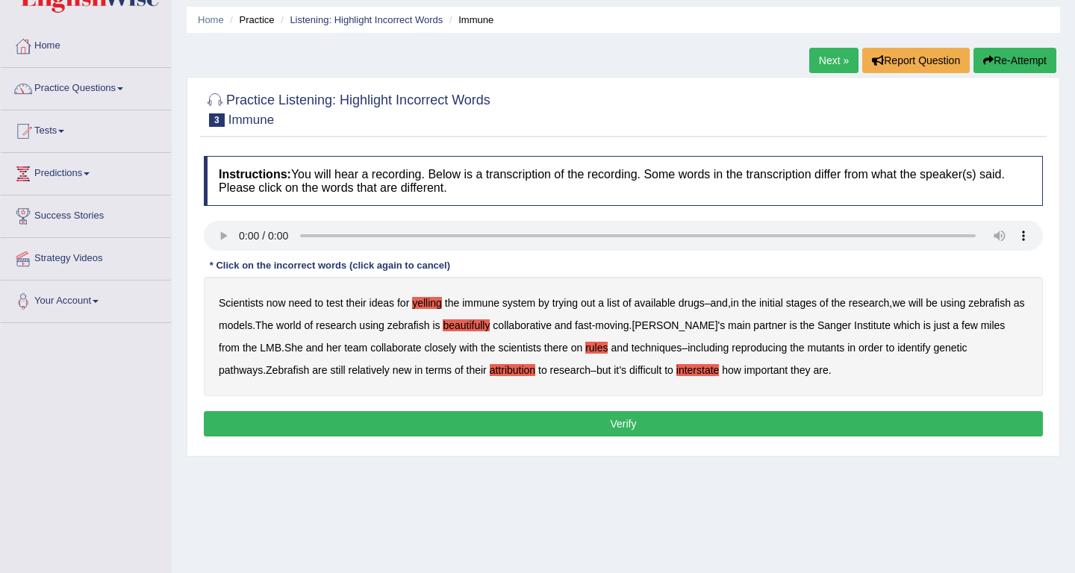
scroll to position [50, 0]
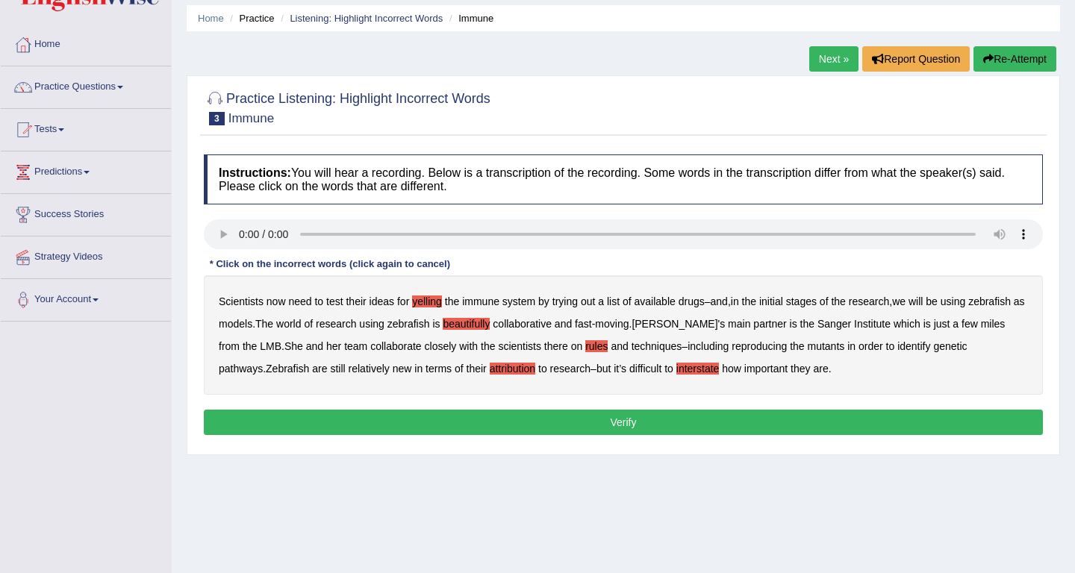
click at [620, 420] on button "Verify" at bounding box center [623, 422] width 839 height 25
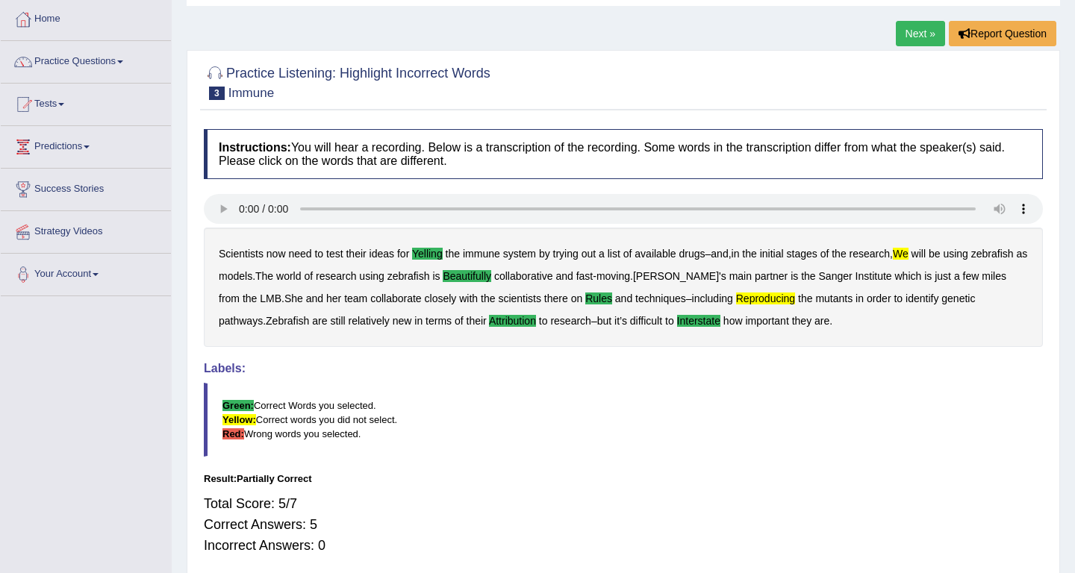
scroll to position [0, 0]
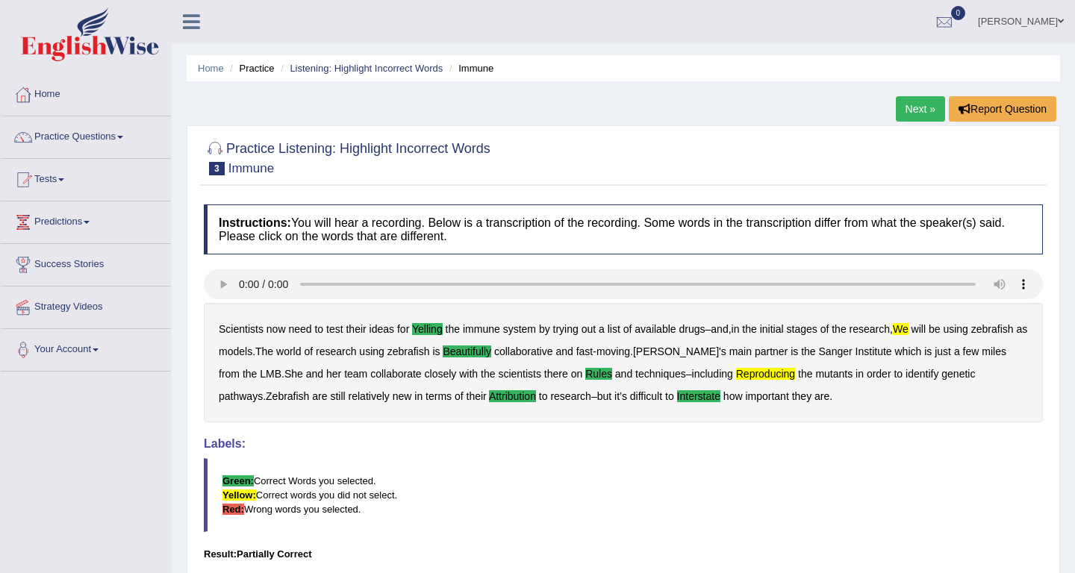
click at [918, 109] on link "Next »" at bounding box center [920, 108] width 49 height 25
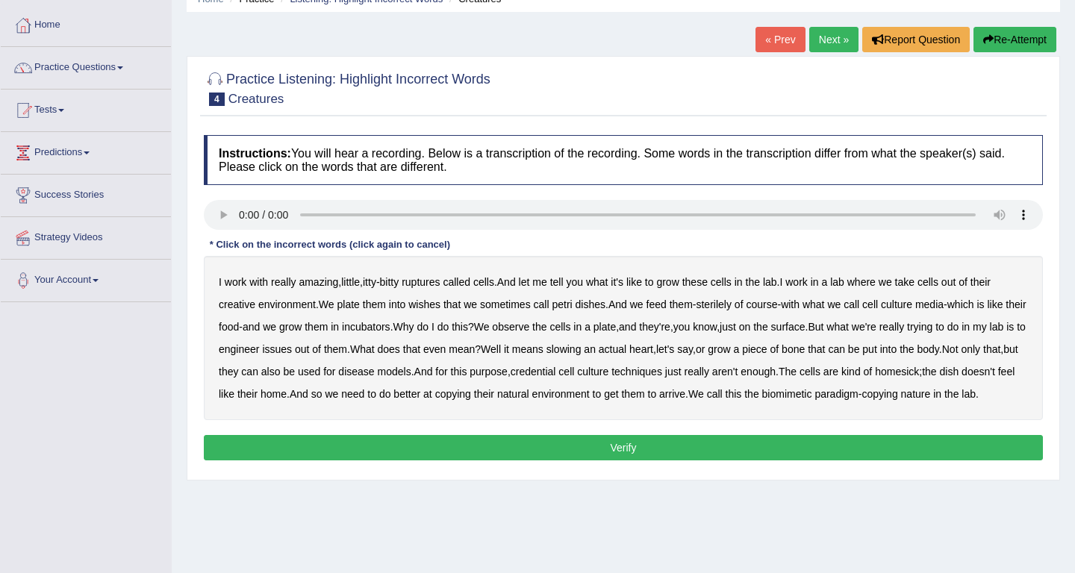
scroll to position [71, 0]
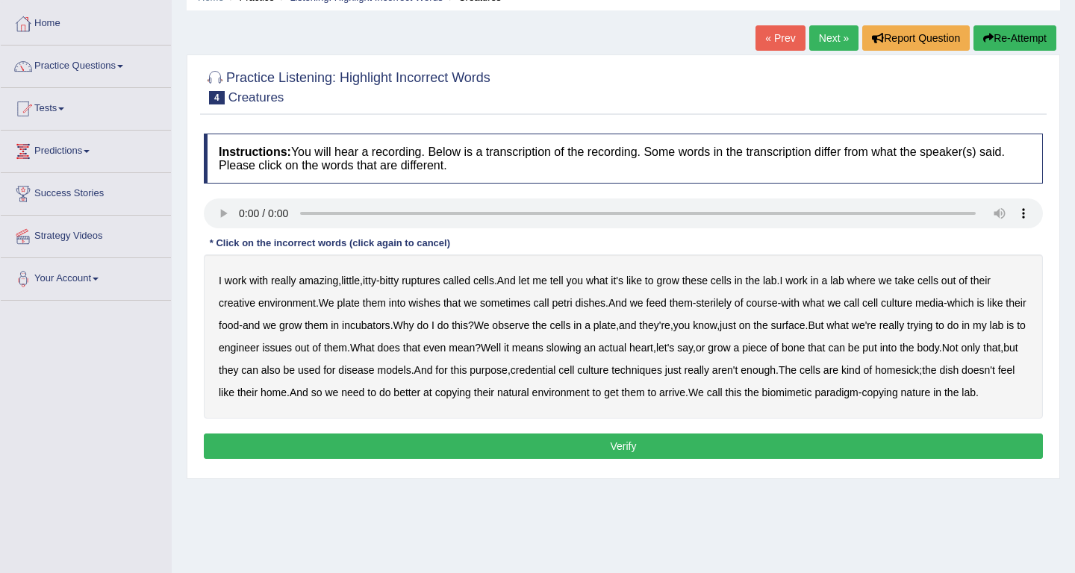
click at [286, 281] on b "really" at bounding box center [283, 281] width 25 height 12
click at [246, 303] on b "creative" at bounding box center [237, 303] width 37 height 12
click at [436, 301] on b "wishes" at bounding box center [424, 303] width 32 height 12
click at [292, 349] on b "issues" at bounding box center [277, 348] width 30 height 12
click at [582, 349] on b "slowing" at bounding box center [563, 348] width 35 height 12
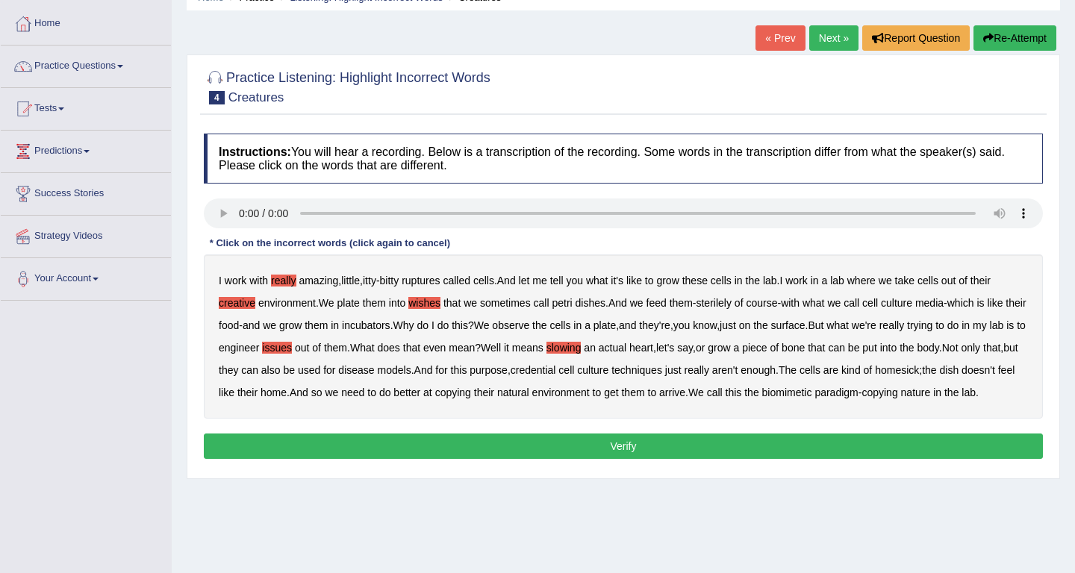
click at [556, 373] on b "credential" at bounding box center [534, 370] width 46 height 12
click at [685, 394] on b "arrive" at bounding box center [672, 393] width 26 height 12
click at [410, 459] on button "Verify" at bounding box center [623, 446] width 839 height 25
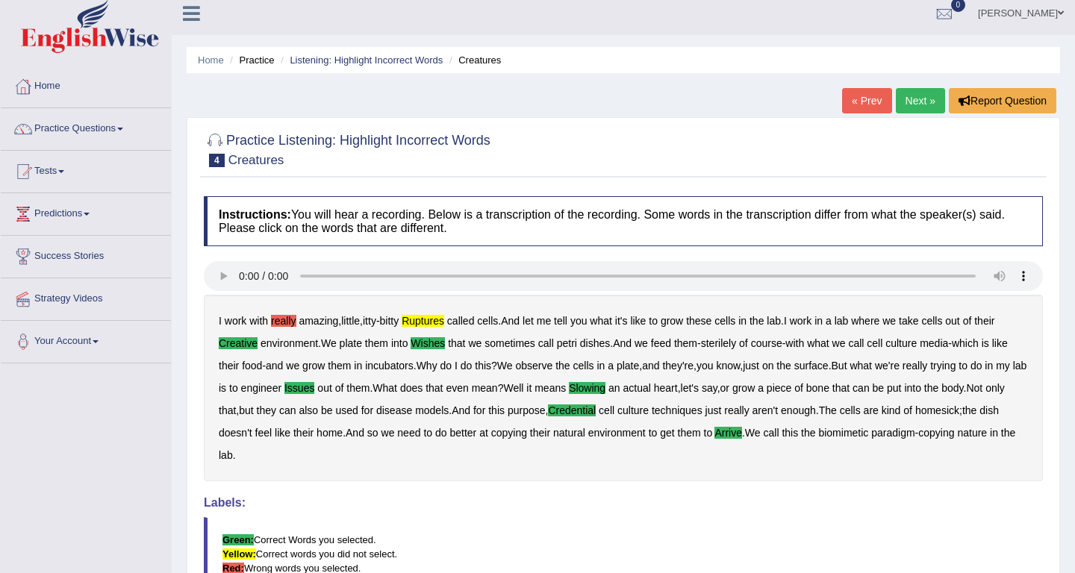
scroll to position [0, 0]
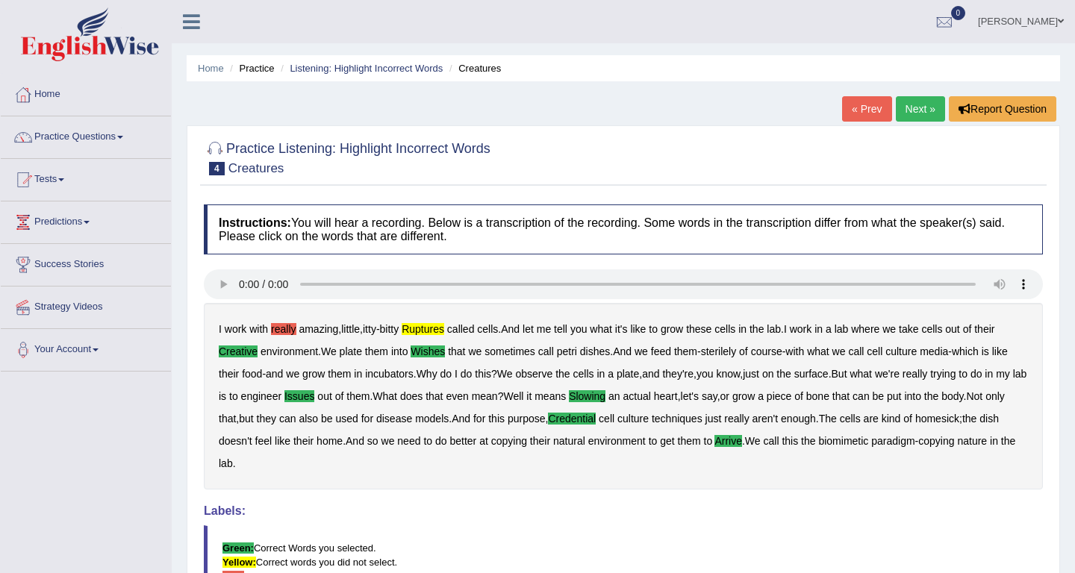
click at [914, 110] on link "Next »" at bounding box center [920, 108] width 49 height 25
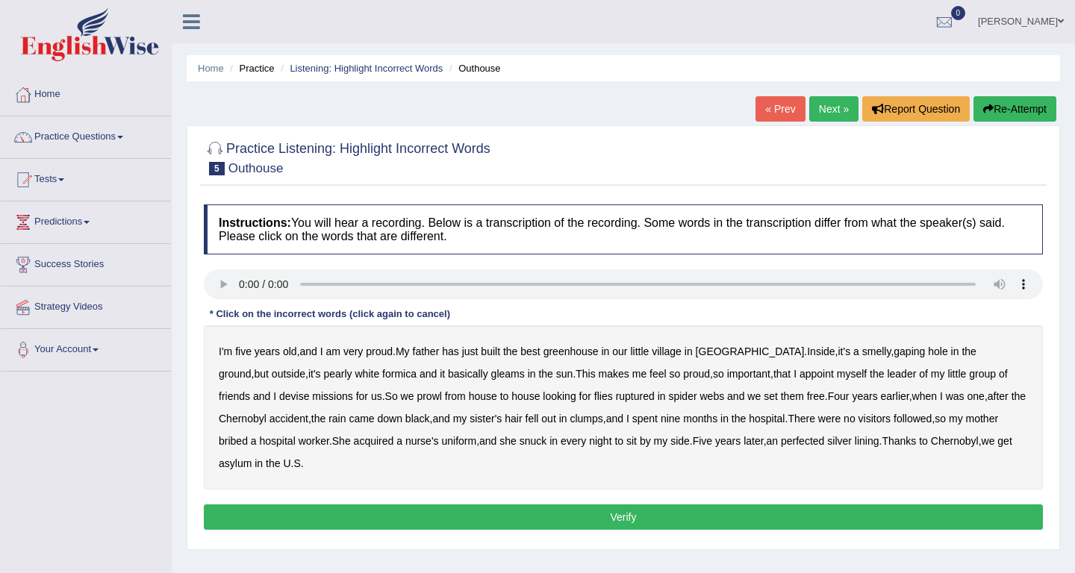
click at [593, 349] on b "greenhouse" at bounding box center [570, 352] width 55 height 12
click at [448, 373] on b "basically" at bounding box center [468, 374] width 40 height 12
click at [616, 397] on b "ruptured" at bounding box center [635, 396] width 39 height 12
click at [824, 443] on b "perfected" at bounding box center [802, 441] width 43 height 12
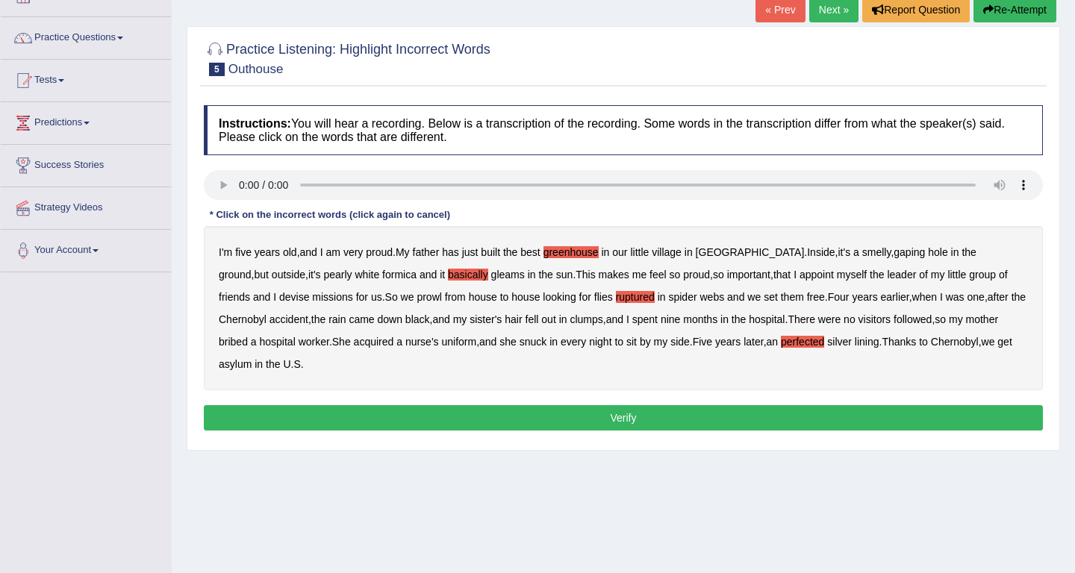
scroll to position [105, 0]
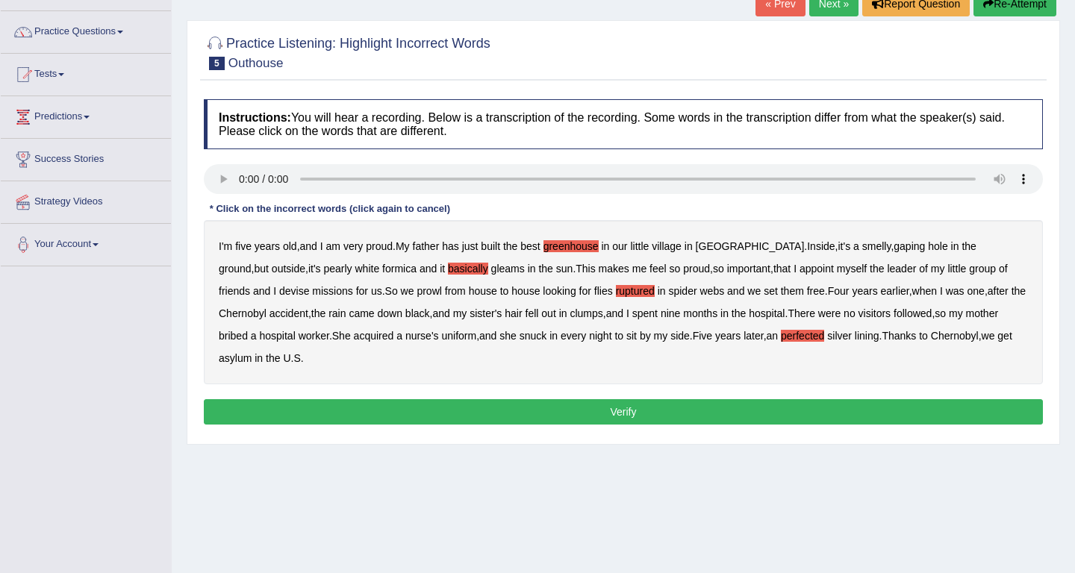
click at [390, 401] on button "Verify" at bounding box center [623, 411] width 839 height 25
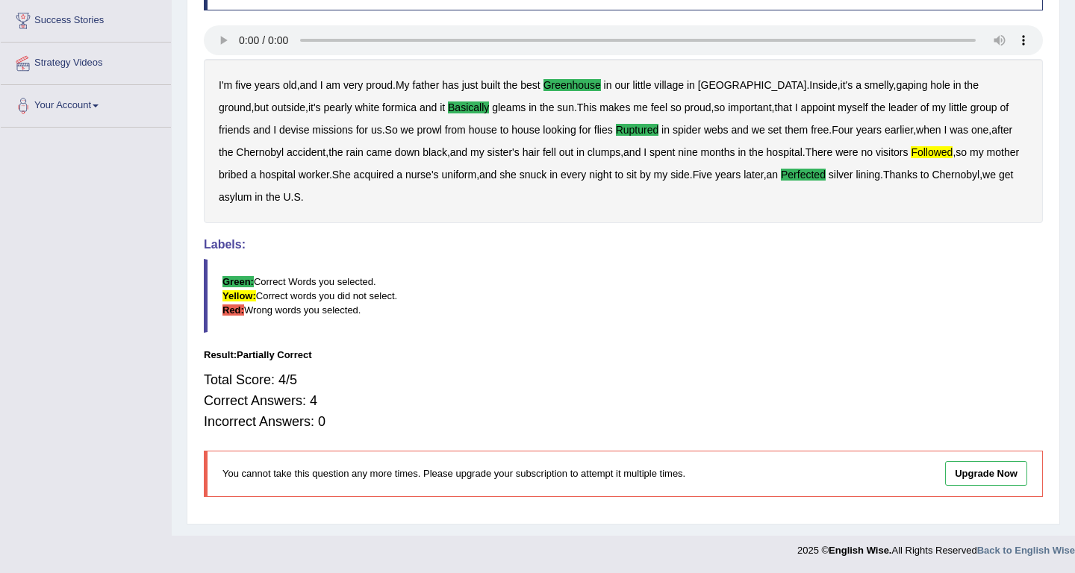
scroll to position [0, 0]
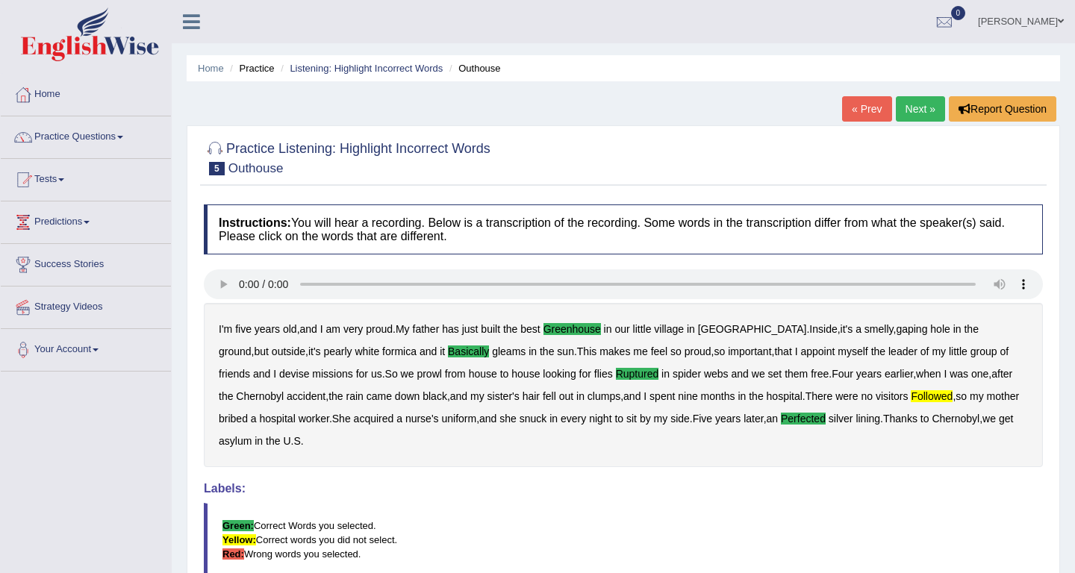
click at [920, 103] on link "Next »" at bounding box center [920, 108] width 49 height 25
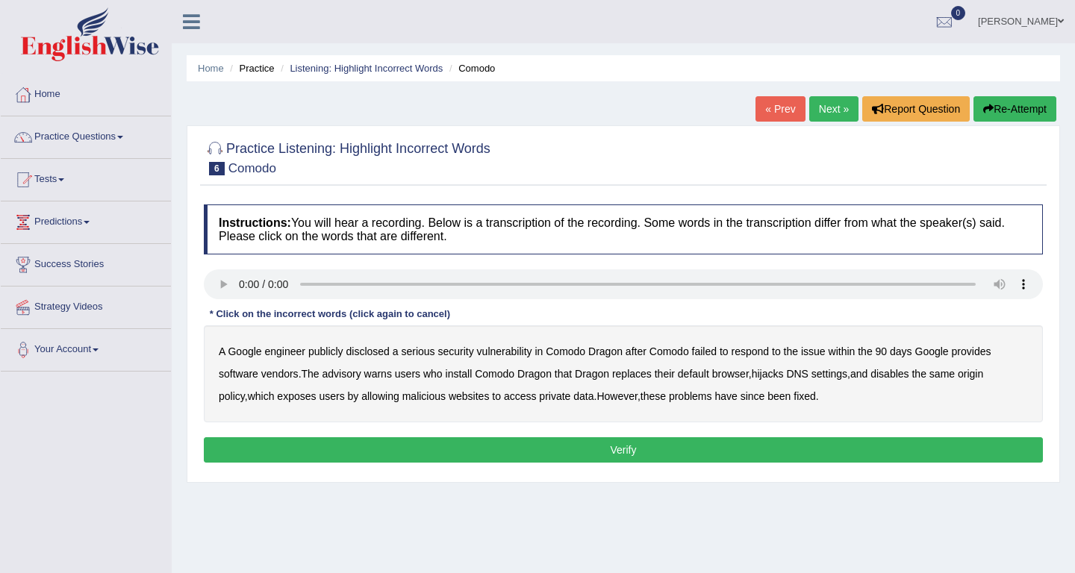
click at [382, 350] on b "disclosed" at bounding box center [367, 352] width 43 height 12
click at [286, 376] on b "vendors" at bounding box center [279, 374] width 37 height 12
click at [646, 373] on b "replaces" at bounding box center [632, 374] width 40 height 12
click at [437, 398] on b "malicious" at bounding box center [423, 396] width 43 height 12
click at [738, 447] on button "Verify" at bounding box center [623, 449] width 839 height 25
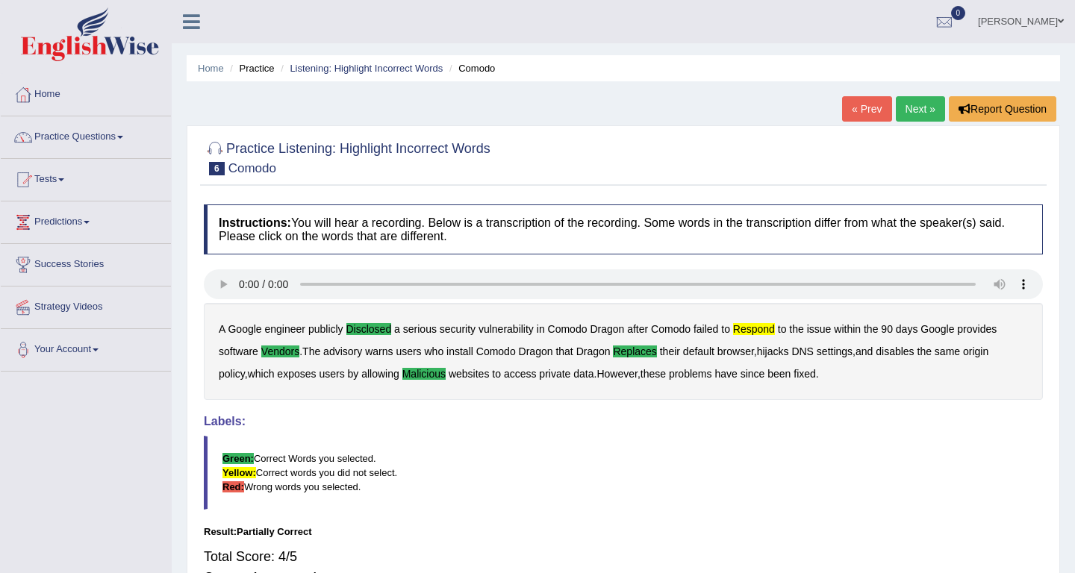
click at [909, 105] on link "Next »" at bounding box center [920, 108] width 49 height 25
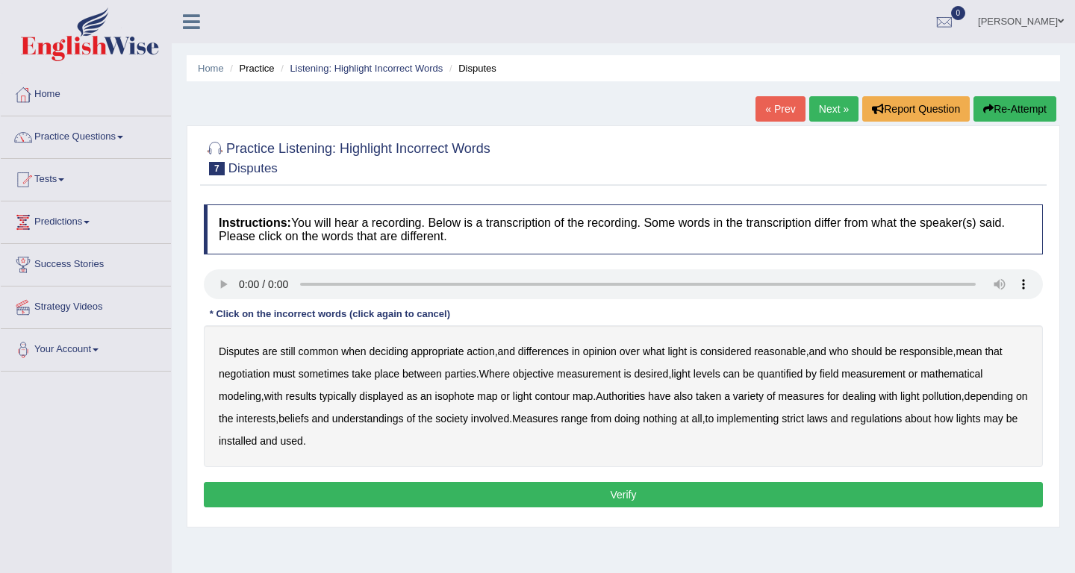
click at [324, 346] on b "common" at bounding box center [319, 352] width 40 height 12
click at [801, 349] on b "reasonable" at bounding box center [780, 352] width 52 height 12
click at [551, 374] on b "objective" at bounding box center [533, 374] width 41 height 12
click at [357, 399] on b "typically" at bounding box center [338, 396] width 37 height 12
click at [959, 394] on b "pollution" at bounding box center [942, 396] width 39 height 12
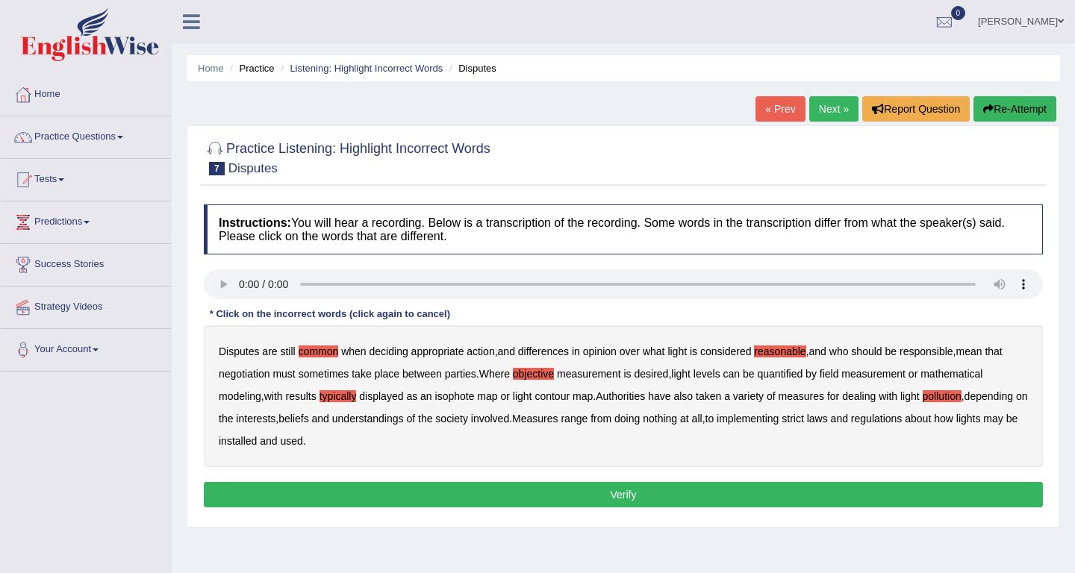
click at [903, 414] on b "regulations" at bounding box center [877, 419] width 52 height 12
click at [445, 502] on button "Verify" at bounding box center [623, 494] width 839 height 25
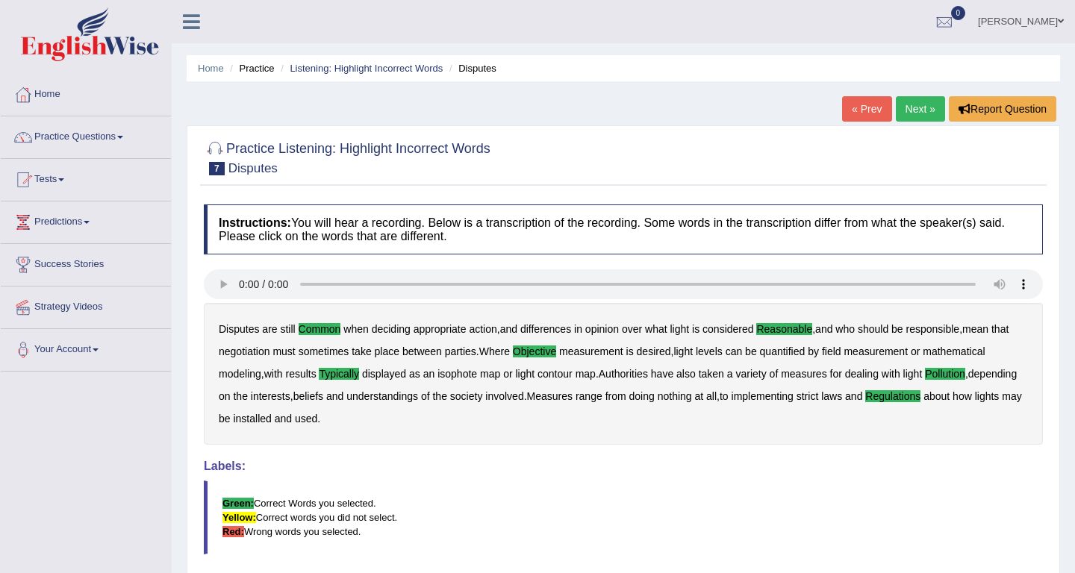
click at [919, 102] on link "Next »" at bounding box center [920, 108] width 49 height 25
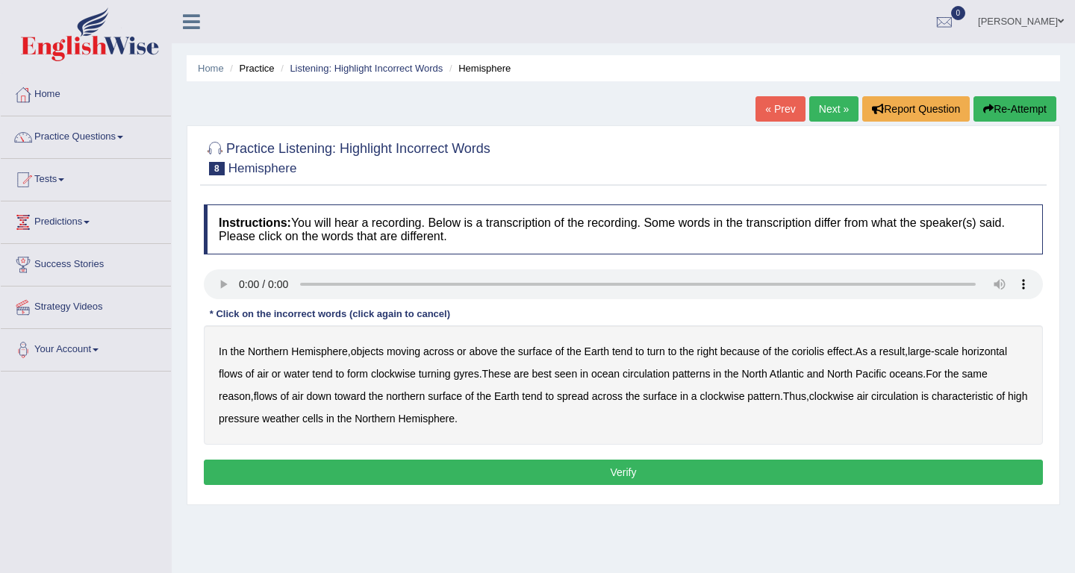
click at [417, 347] on b "moving" at bounding box center [404, 352] width 34 height 12
click at [992, 343] on div "In the Northern Hemisphere , objects moving across or above the surface of the …" at bounding box center [623, 384] width 839 height 119
click at [994, 346] on b "horizontal" at bounding box center [985, 352] width 46 height 12
click at [241, 394] on b "reason" at bounding box center [235, 396] width 32 height 12
click at [779, 403] on div "In the Northern Hemisphere , objects moving across or above the surface of the …" at bounding box center [623, 384] width 839 height 119
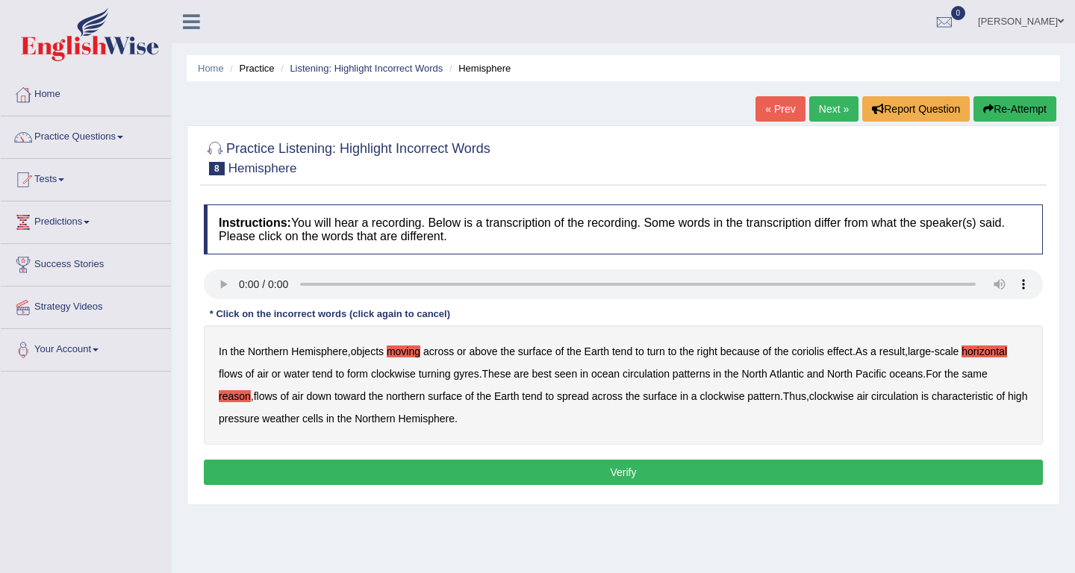
click at [779, 398] on b "pattern" at bounding box center [763, 396] width 33 height 12
click at [259, 419] on b "pressure" at bounding box center [239, 419] width 40 height 12
click at [449, 467] on button "Verify" at bounding box center [623, 472] width 839 height 25
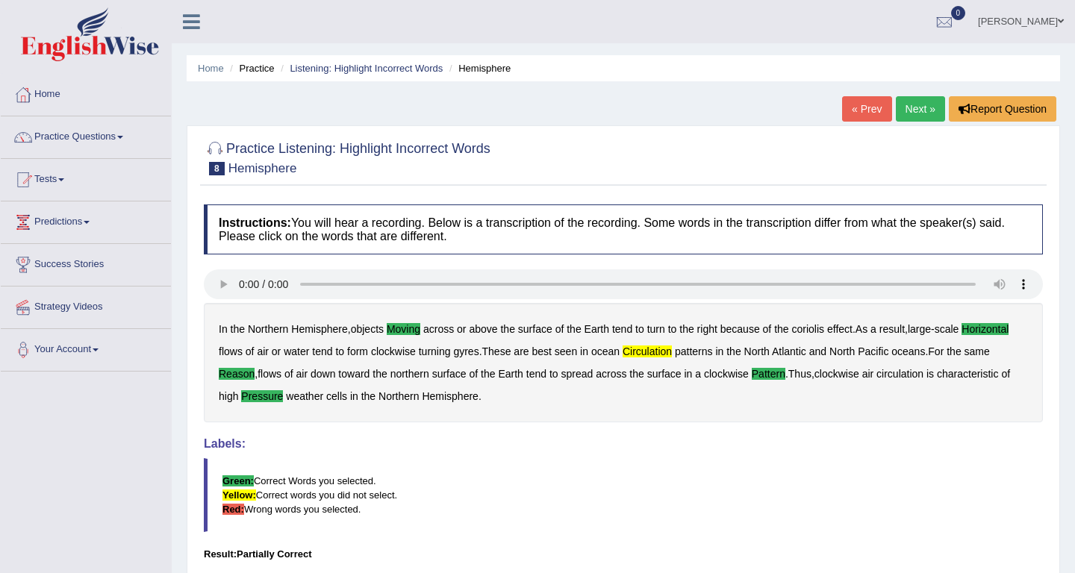
click at [920, 110] on link "Next »" at bounding box center [920, 108] width 49 height 25
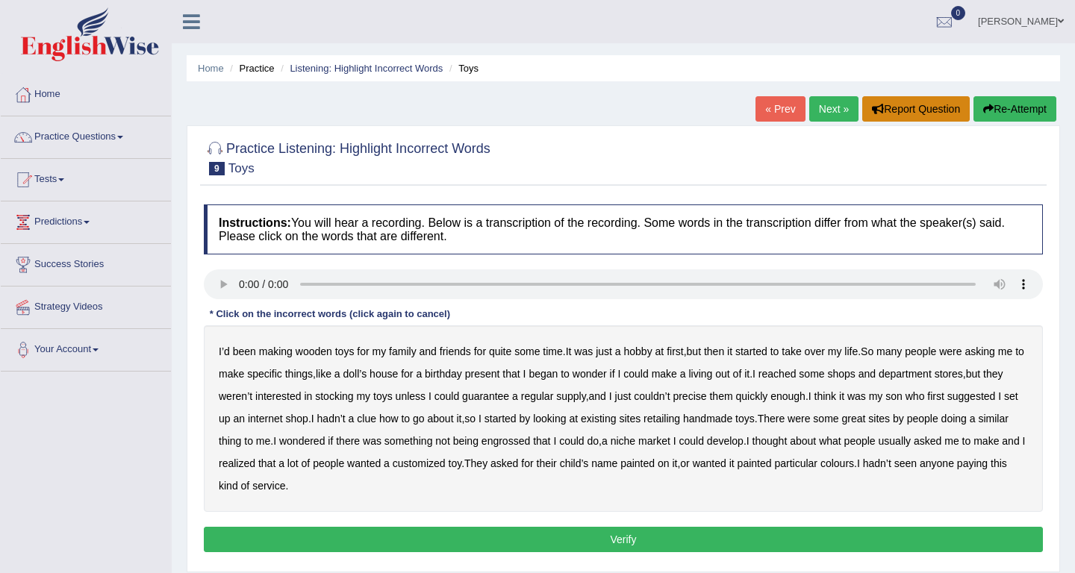
drag, startPoint x: 0, startPoint y: 0, endPoint x: 747, endPoint y: 87, distance: 751.6
click at [748, 87] on div "Home Practice Listening: Highlight Incorrect Words Toys « Prev Next » Report Qu…" at bounding box center [623, 373] width 903 height 747
click at [102, 137] on link "Practice Questions" at bounding box center [86, 134] width 170 height 37
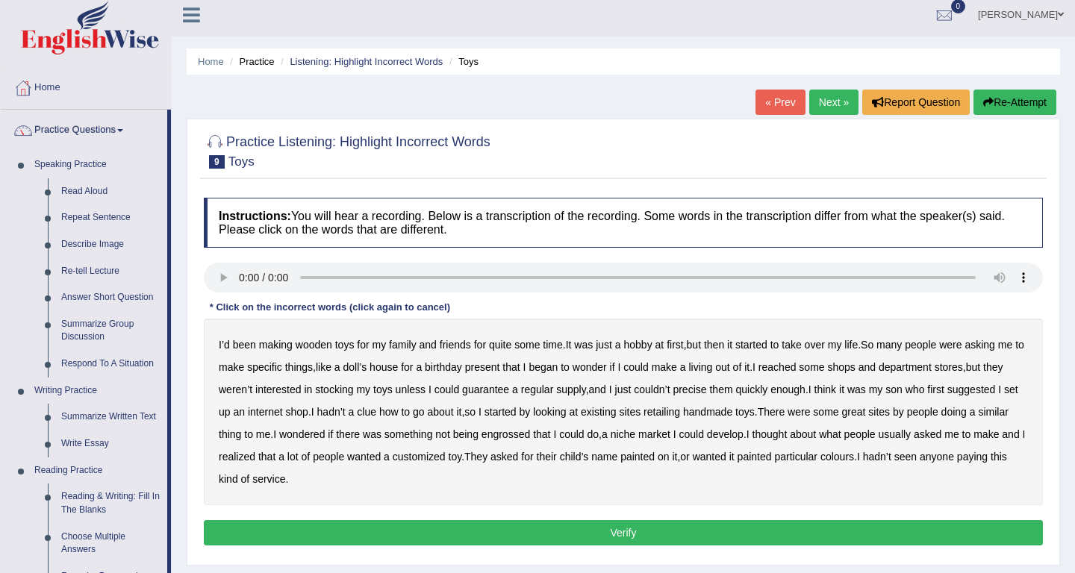
scroll to position [5, 0]
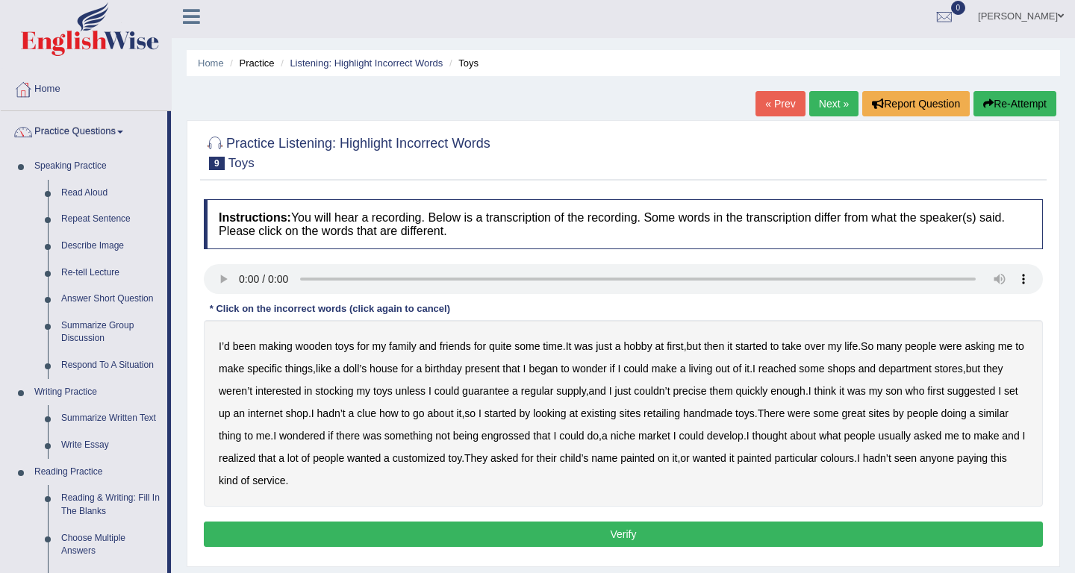
click at [797, 369] on b "reached" at bounding box center [777, 369] width 38 height 12
click at [706, 394] on b "precise" at bounding box center [690, 391] width 34 height 12
click at [680, 415] on b "retailing" at bounding box center [662, 414] width 37 height 12
click at [530, 436] on b "engrossed" at bounding box center [506, 436] width 49 height 12
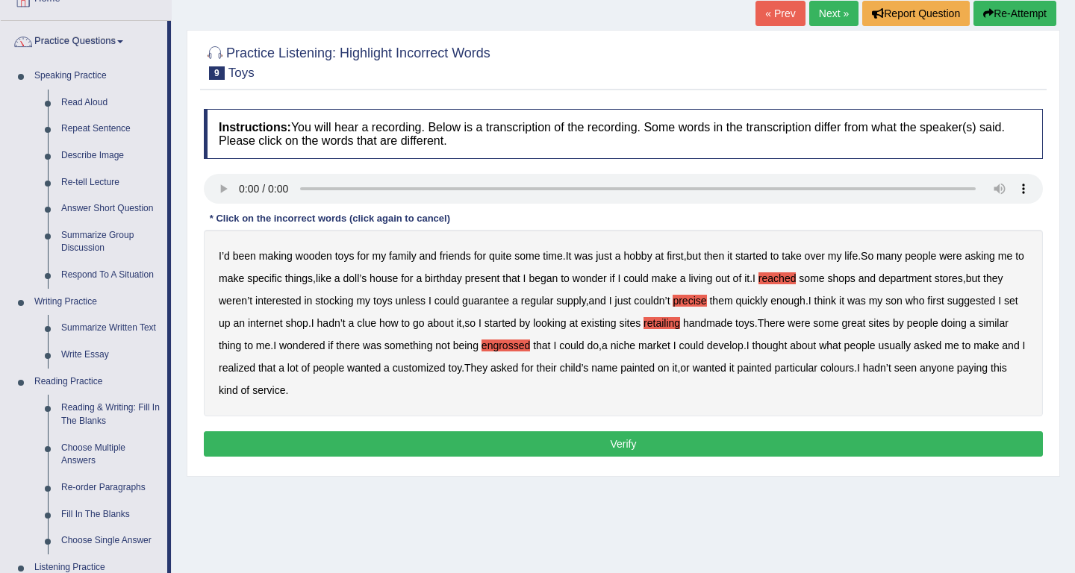
scroll to position [101, 0]
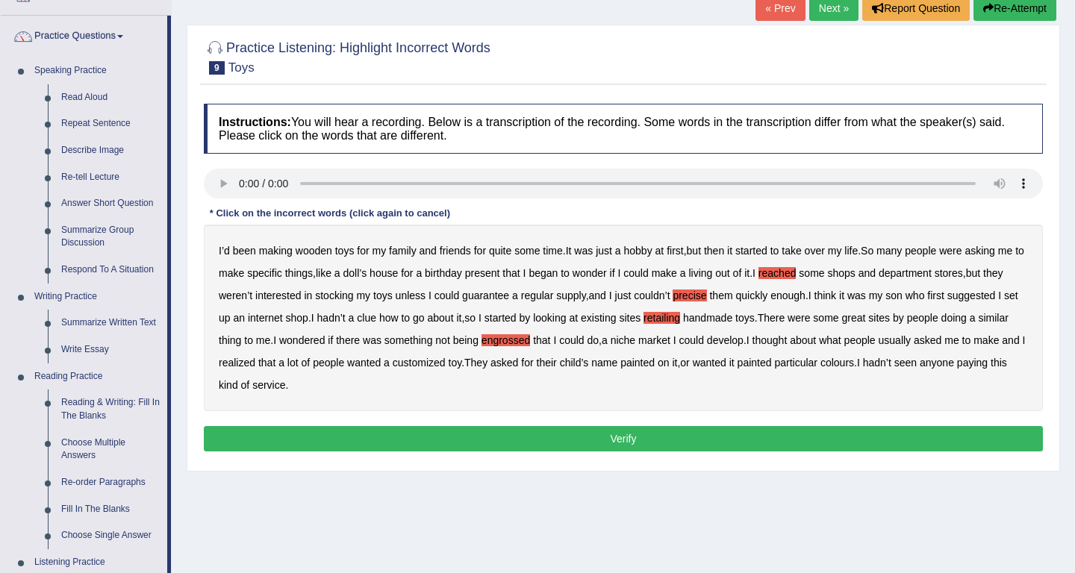
click at [957, 369] on b "paying" at bounding box center [972, 363] width 31 height 12
click at [496, 438] on button "Verify" at bounding box center [623, 438] width 839 height 25
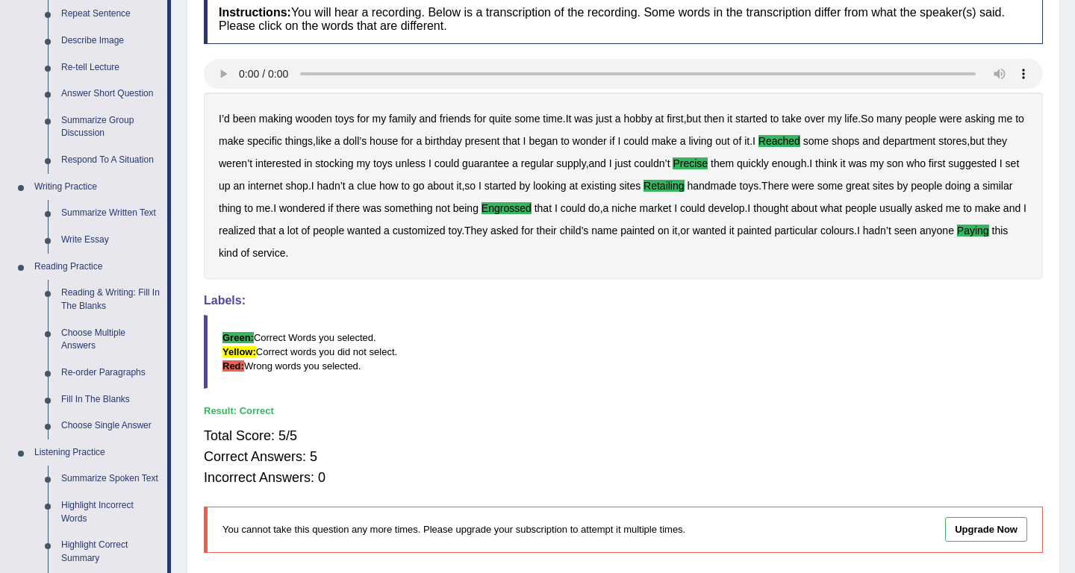
scroll to position [0, 0]
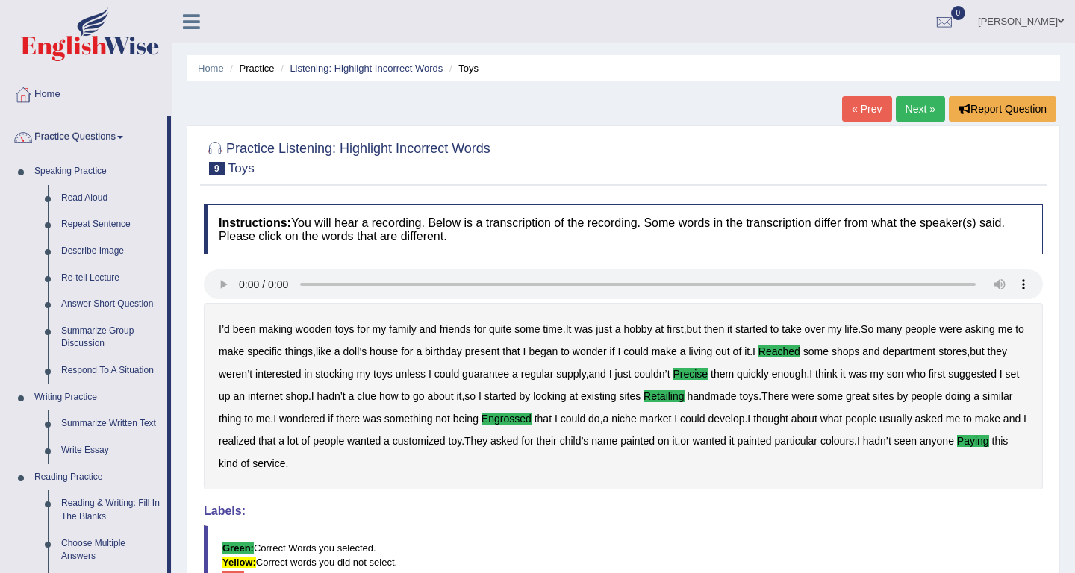
click at [919, 101] on link "Next »" at bounding box center [920, 108] width 49 height 25
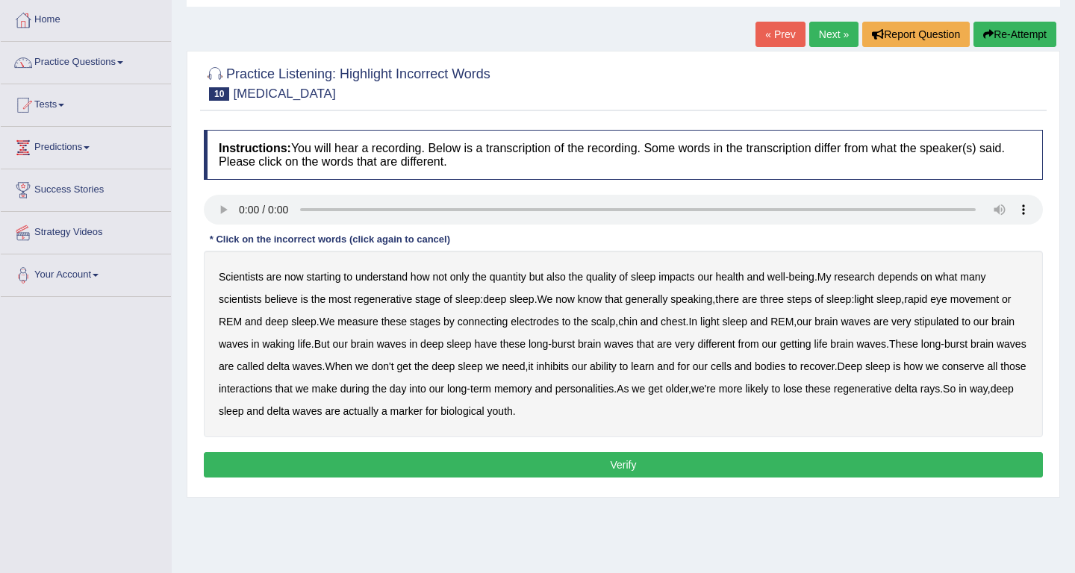
scroll to position [75, 0]
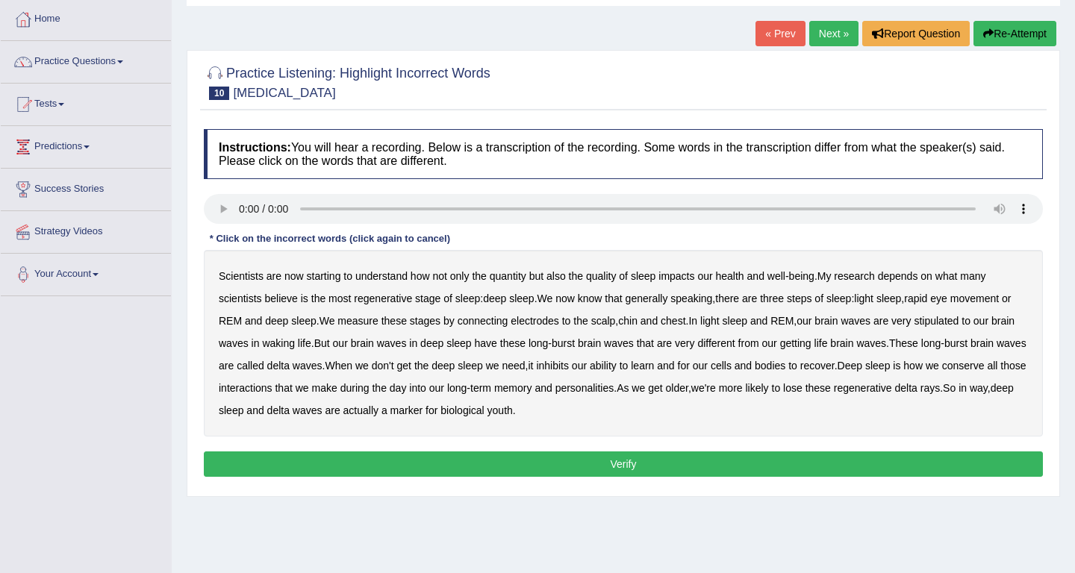
drag, startPoint x: 912, startPoint y: 277, endPoint x: 903, endPoint y: 275, distance: 9.1
click at [903, 275] on b "depends" at bounding box center [898, 276] width 40 height 12
click at [809, 299] on b "steps" at bounding box center [799, 299] width 25 height 12
click at [959, 325] on b "stipulated" at bounding box center [936, 321] width 45 height 12
click at [811, 346] on b "getting" at bounding box center [795, 343] width 31 height 12
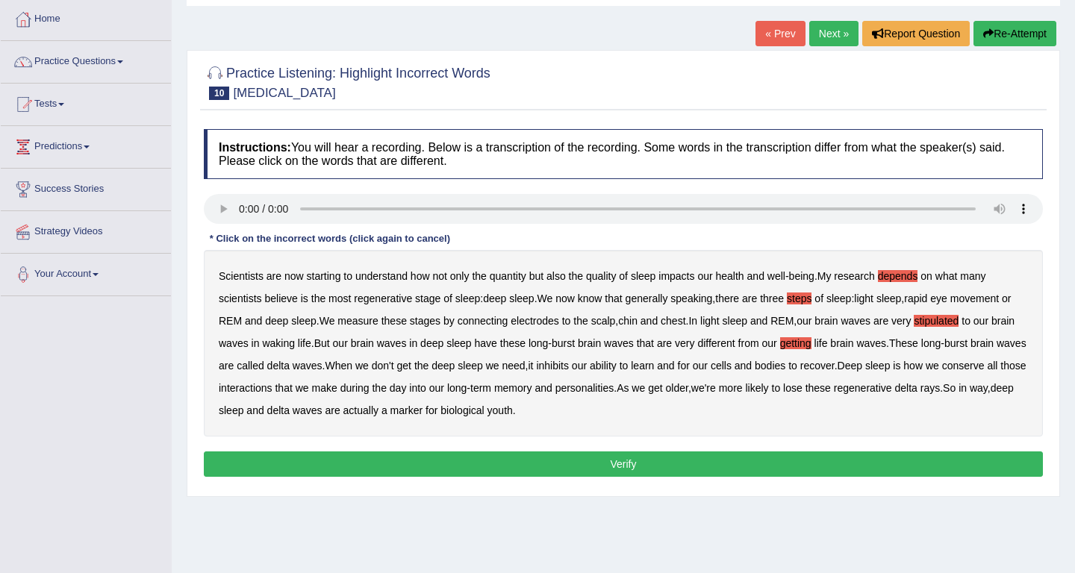
click at [942, 372] on b "conserve" at bounding box center [963, 366] width 43 height 12
click at [920, 394] on b "rays" at bounding box center [929, 388] width 19 height 12
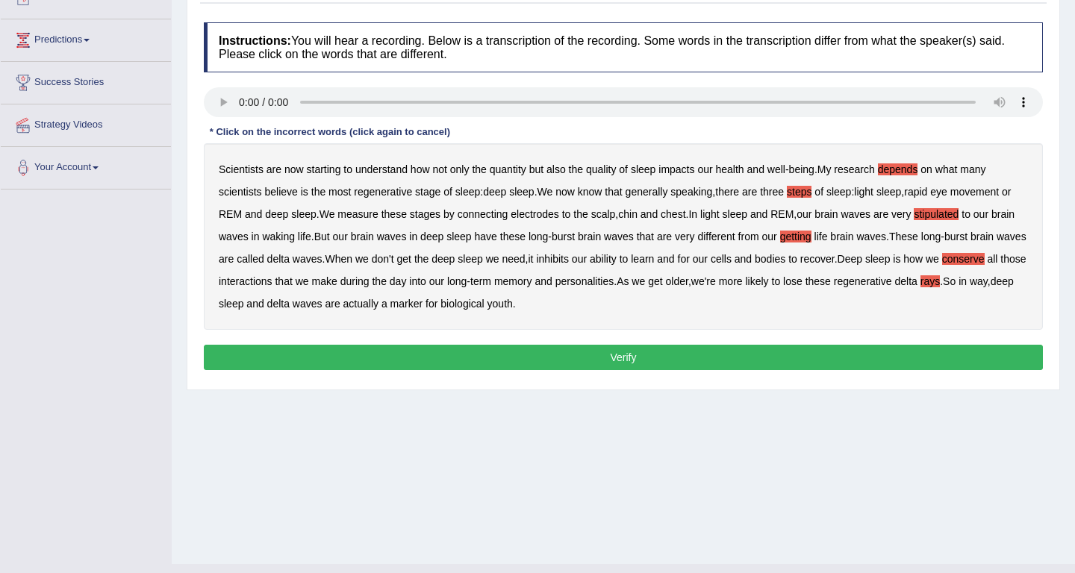
scroll to position [187, 0]
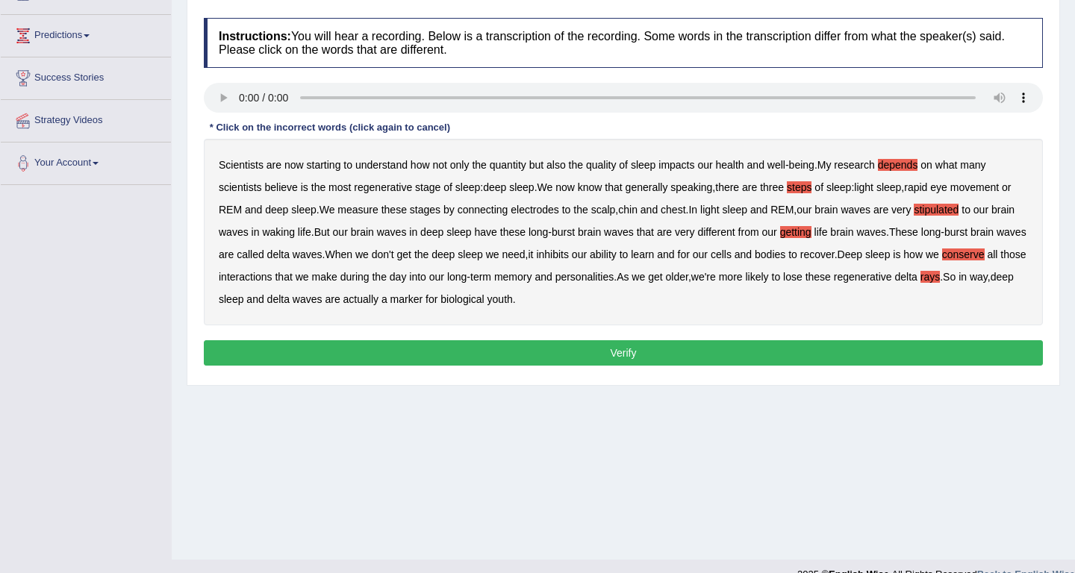
click at [582, 360] on button "Verify" at bounding box center [623, 352] width 839 height 25
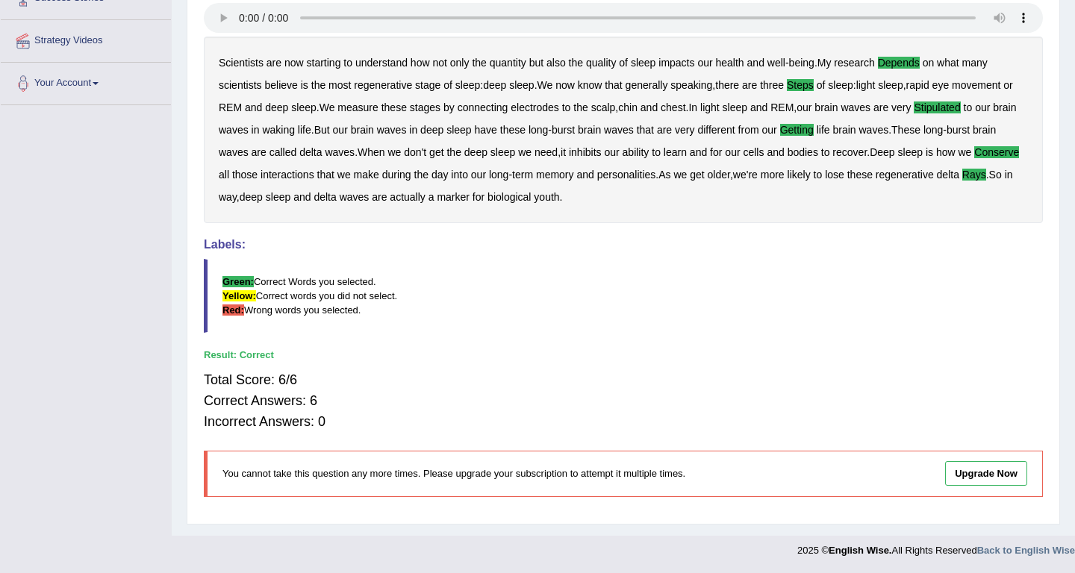
scroll to position [0, 0]
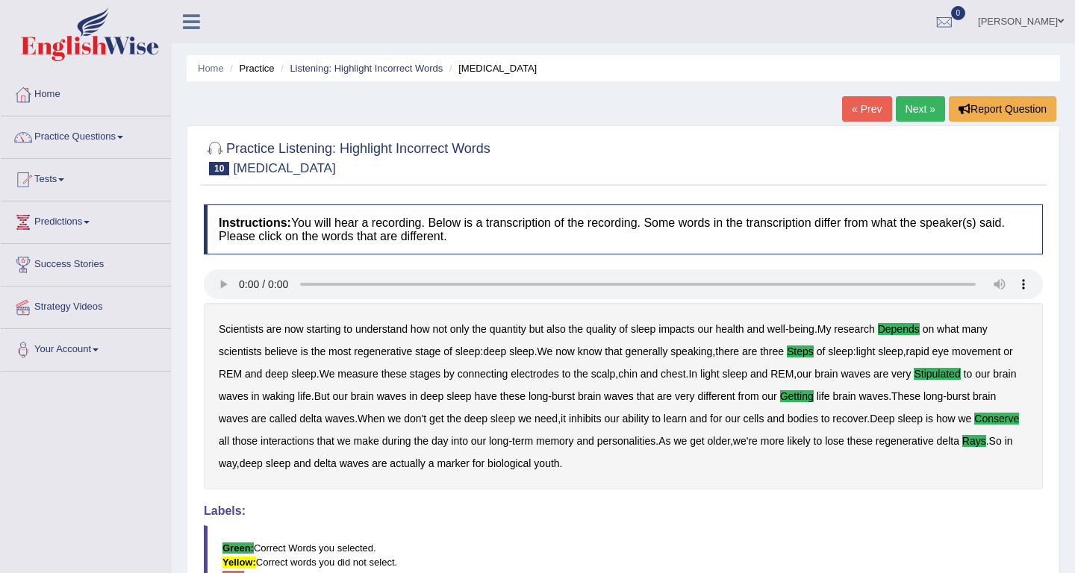
click at [920, 109] on link "Next »" at bounding box center [920, 108] width 49 height 25
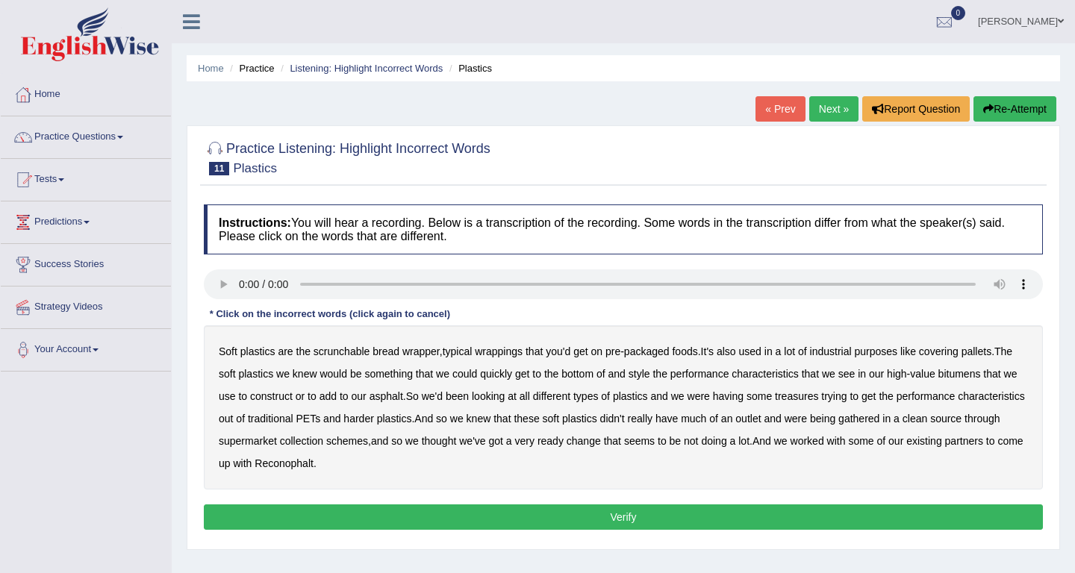
click at [959, 352] on b "covering" at bounding box center [939, 352] width 40 height 12
click at [650, 369] on b "style" at bounding box center [640, 374] width 22 height 12
click at [818, 396] on b "treasures" at bounding box center [796, 396] width 43 height 12
click at [879, 419] on b "gathered" at bounding box center [858, 419] width 41 height 12
click at [601, 441] on b "change" at bounding box center [584, 441] width 34 height 12
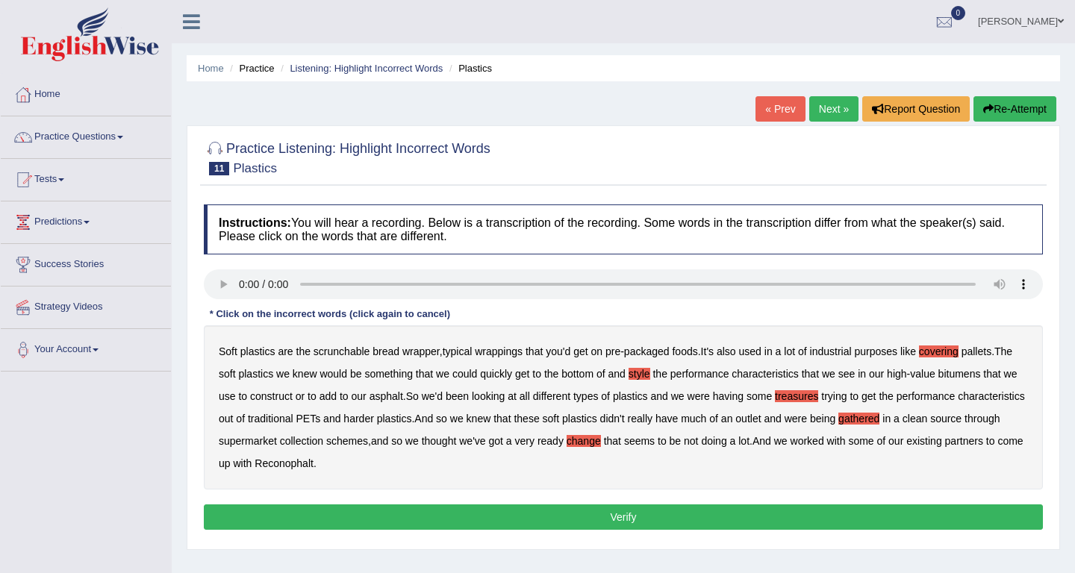
click at [427, 517] on button "Verify" at bounding box center [623, 517] width 839 height 25
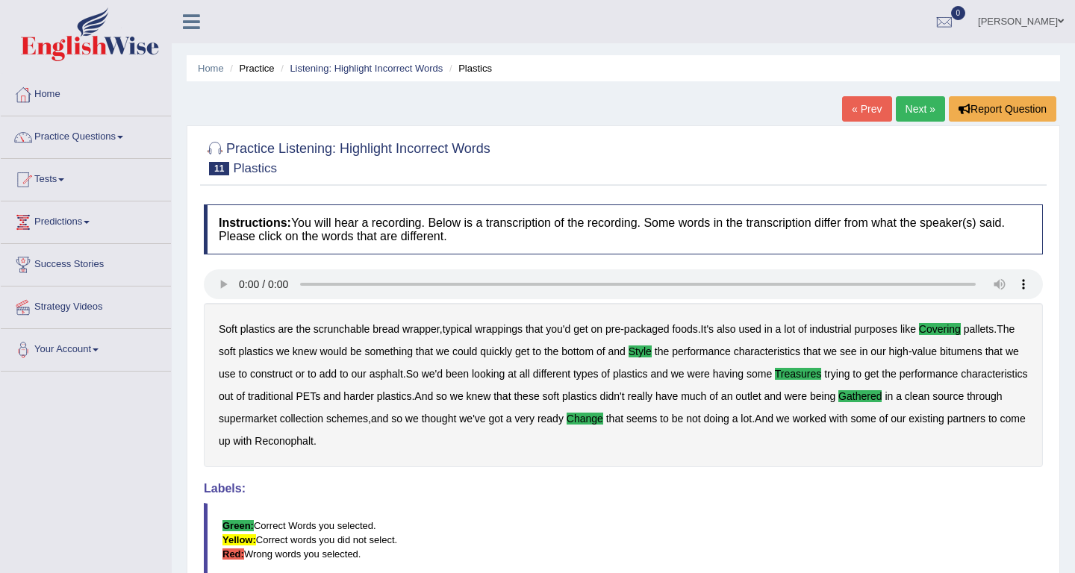
click at [914, 110] on link "Next »" at bounding box center [920, 108] width 49 height 25
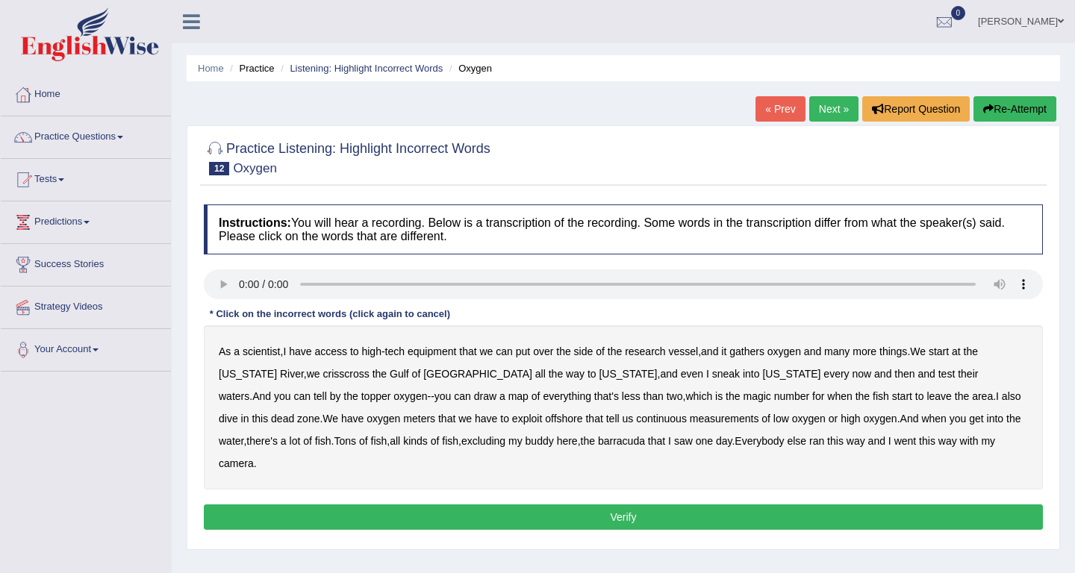
click at [763, 352] on b "gathers" at bounding box center [746, 352] width 35 height 12
click at [391, 390] on b "topper" at bounding box center [376, 396] width 30 height 12
click at [512, 420] on b "exploit" at bounding box center [527, 419] width 30 height 12
click at [461, 443] on b "excluding" at bounding box center [483, 441] width 44 height 12
click at [809, 444] on b "ran" at bounding box center [816, 441] width 15 height 12
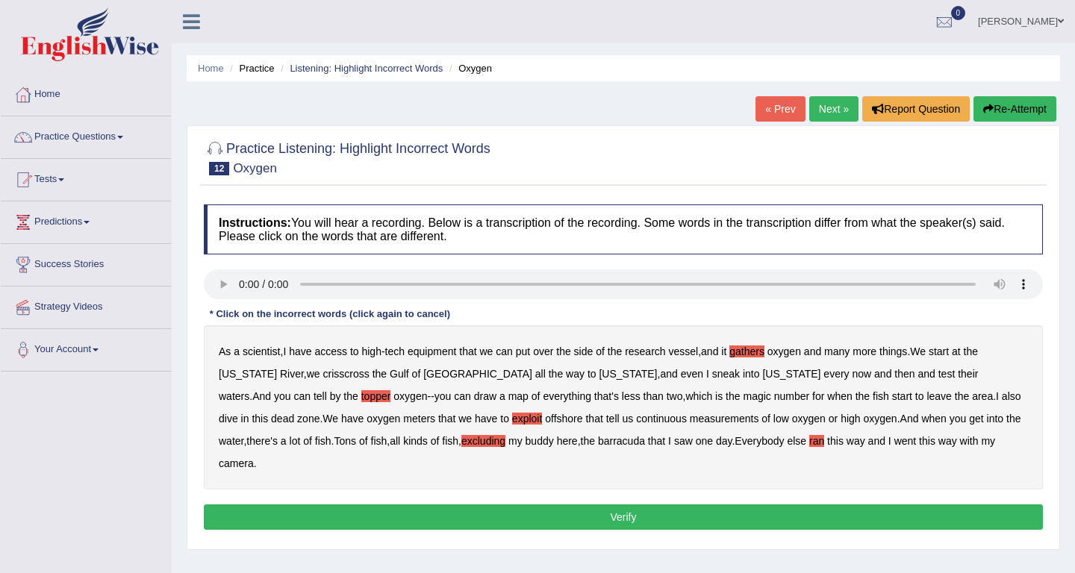
click at [809, 444] on b "ran" at bounding box center [816, 441] width 15 height 12
click at [764, 505] on button "Verify" at bounding box center [623, 517] width 839 height 25
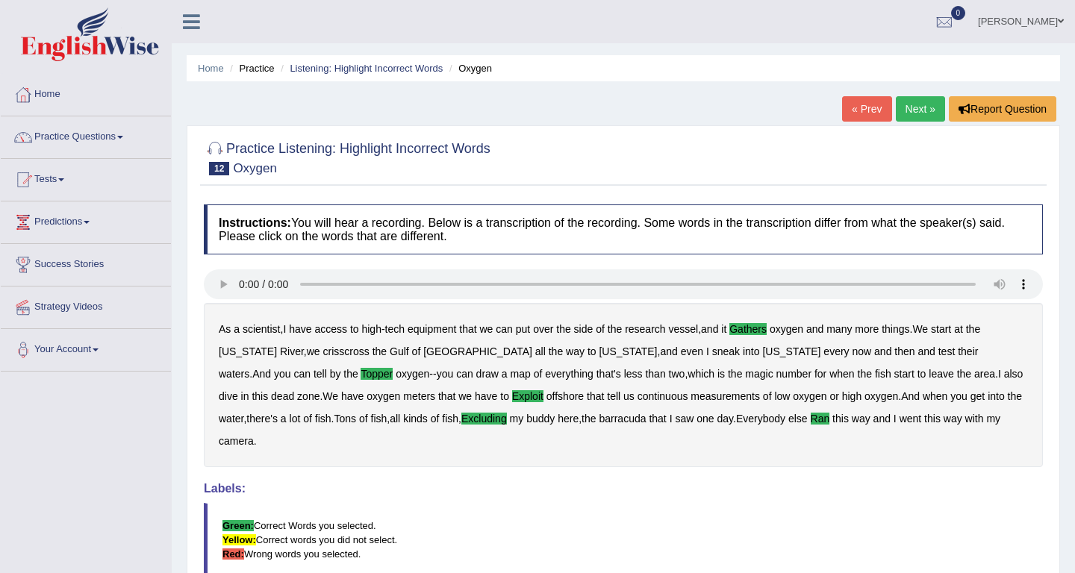
click at [919, 109] on link "Next »" at bounding box center [920, 108] width 49 height 25
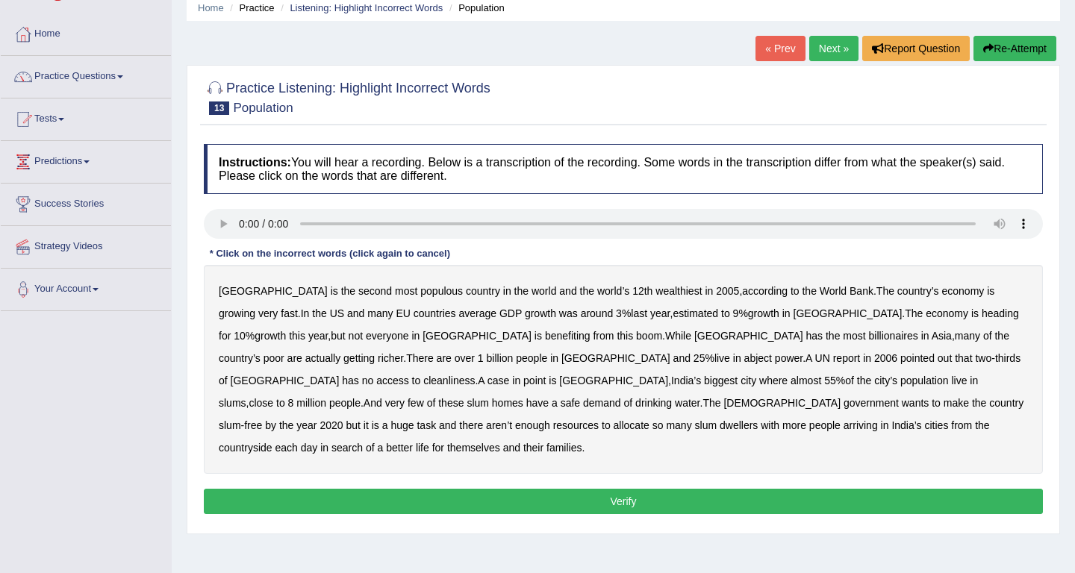
scroll to position [66, 0]
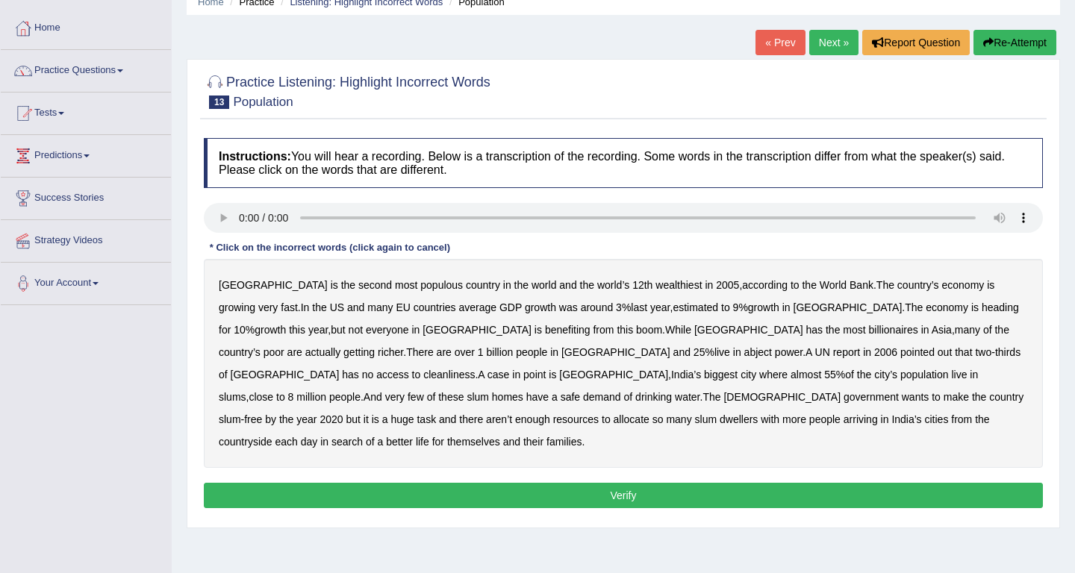
click at [673, 310] on b "estimated" at bounding box center [696, 308] width 46 height 12
click at [403, 346] on b "richer" at bounding box center [390, 352] width 25 height 12
click at [775, 354] on b "power" at bounding box center [789, 352] width 28 height 12
click at [475, 369] on b "cleanliness" at bounding box center [449, 375] width 52 height 12
click at [621, 391] on b "demand" at bounding box center [602, 397] width 38 height 12
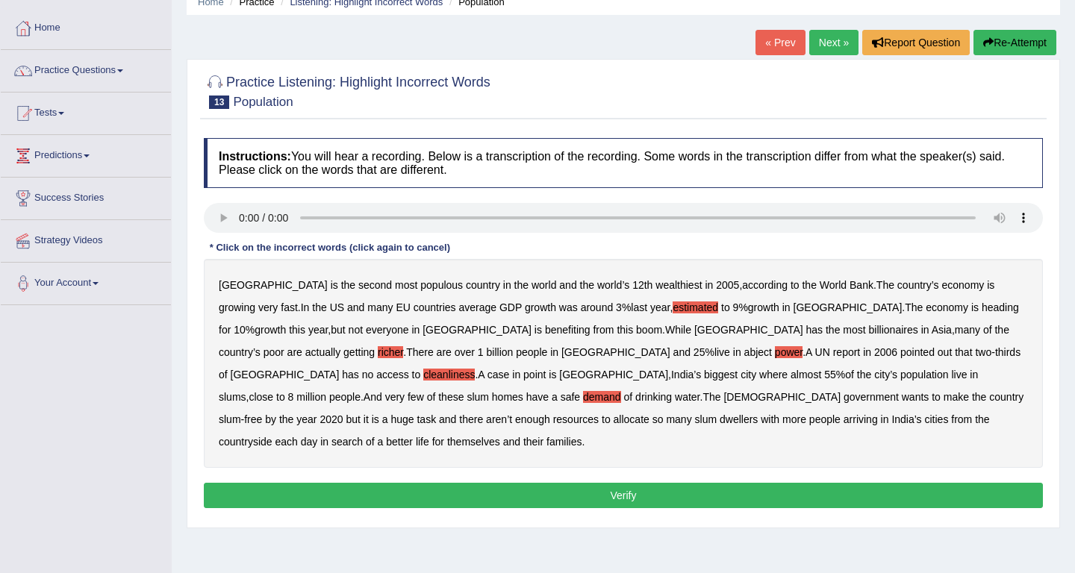
click at [649, 414] on b "allocate" at bounding box center [632, 420] width 36 height 12
click at [297, 436] on b "each" at bounding box center [286, 442] width 22 height 12
click at [665, 483] on button "Verify" at bounding box center [623, 495] width 839 height 25
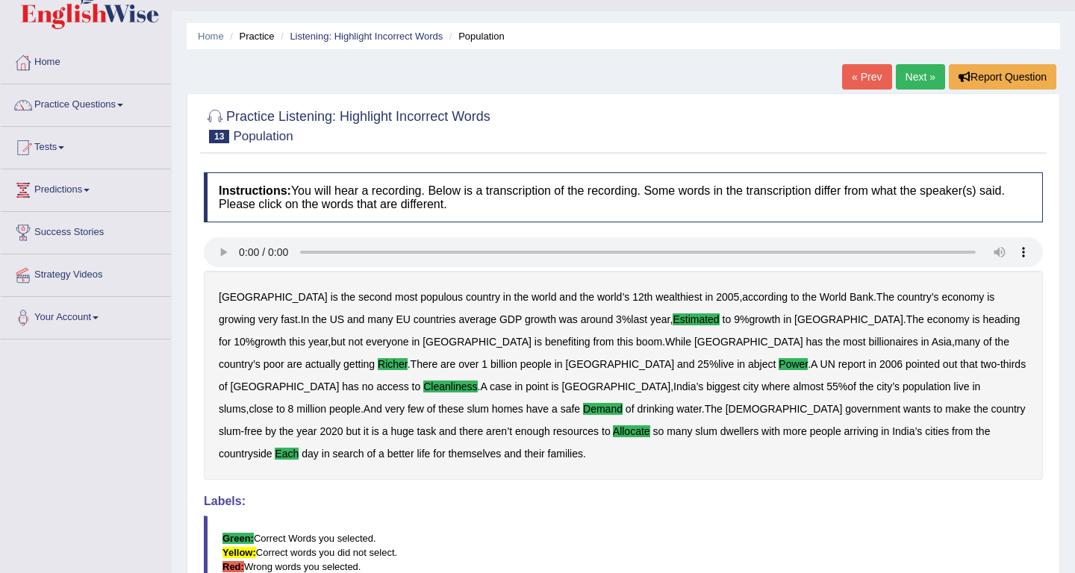
scroll to position [0, 0]
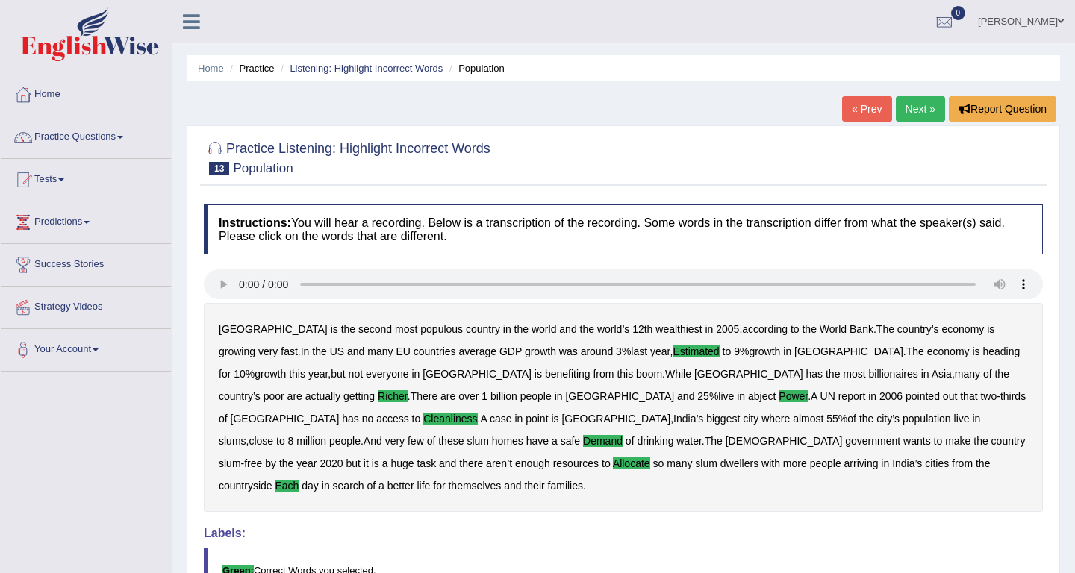
click at [917, 112] on link "Next »" at bounding box center [920, 108] width 49 height 25
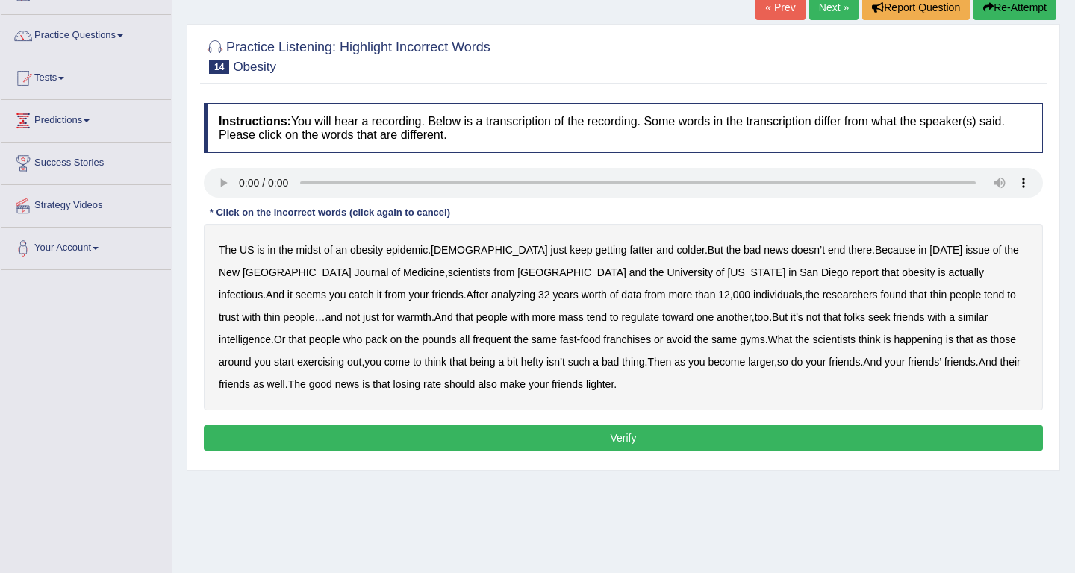
scroll to position [105, 0]
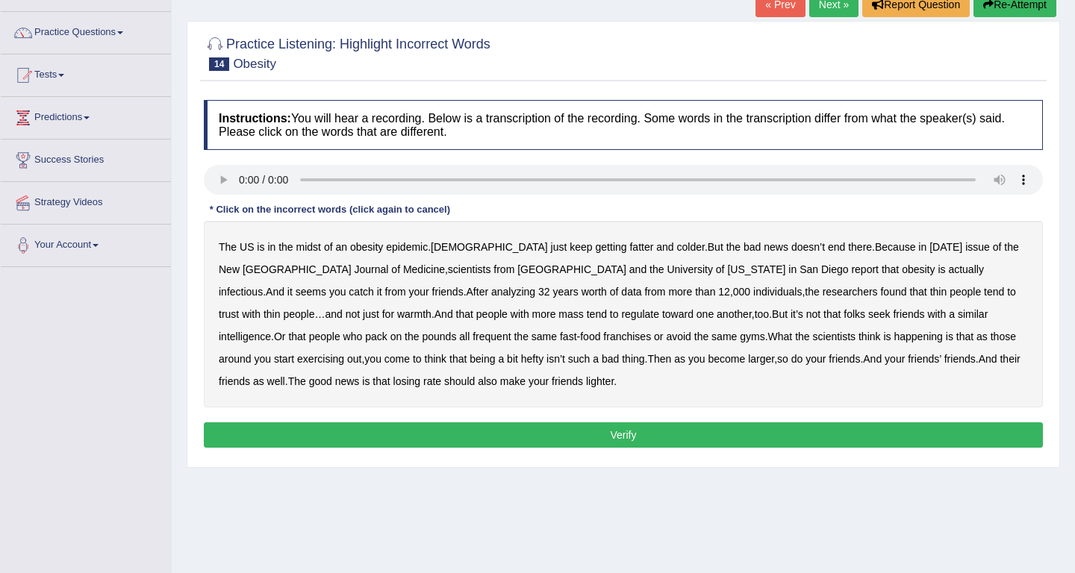
click at [614, 249] on div "The US is in the midst of an obesity epidemic . [DEMOGRAPHIC_DATA] just keep ge…" at bounding box center [623, 314] width 839 height 187
click at [677, 249] on b "colder" at bounding box center [691, 247] width 28 height 12
click at [263, 286] on b "infectious" at bounding box center [241, 292] width 44 height 12
click at [239, 308] on b "trust" at bounding box center [229, 314] width 20 height 12
click at [271, 331] on b "intelligence" at bounding box center [245, 337] width 52 height 12
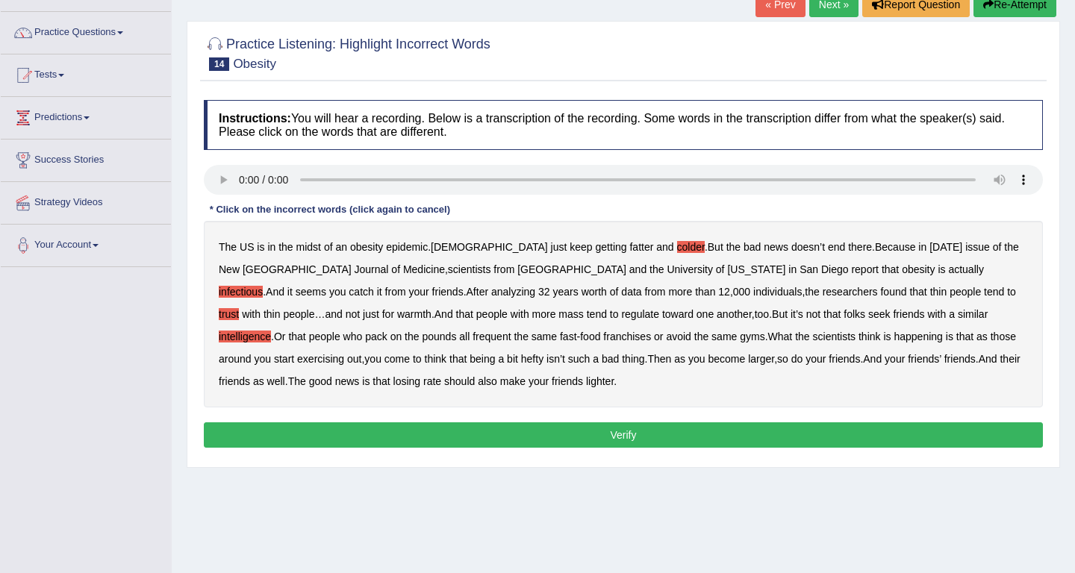
click at [344, 353] on b "exercising" at bounding box center [320, 359] width 47 height 12
click at [423, 384] on b "rate" at bounding box center [432, 382] width 18 height 12
drag, startPoint x: 439, startPoint y: 437, endPoint x: 553, endPoint y: 273, distance: 199.4
click at [554, 272] on div "Instructions: You will hear a recording. Below is a transcription of the record…" at bounding box center [623, 276] width 847 height 367
click at [788, 271] on b "in" at bounding box center [792, 270] width 8 height 12
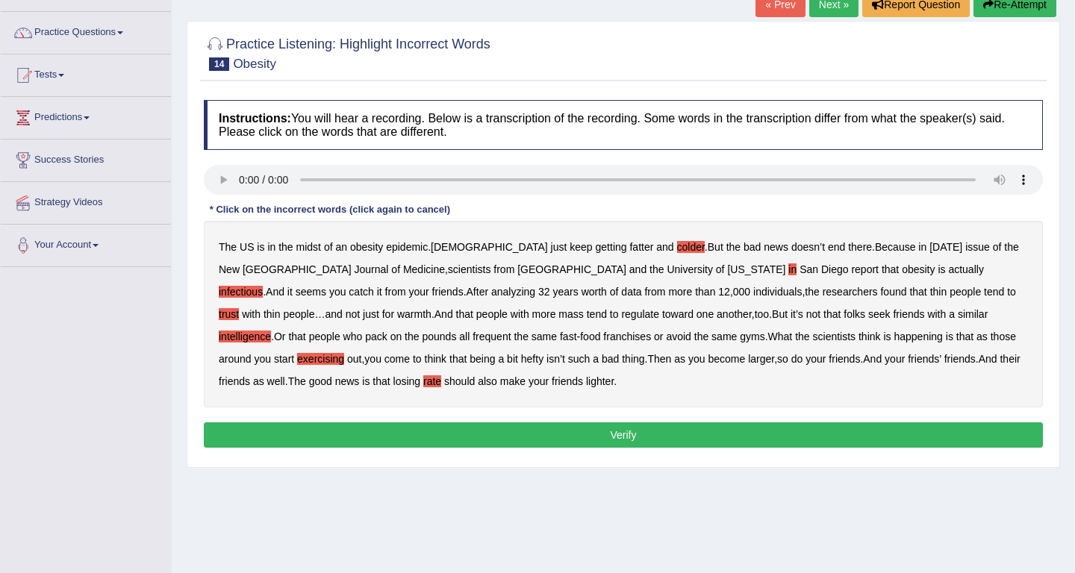
scroll to position [211, 0]
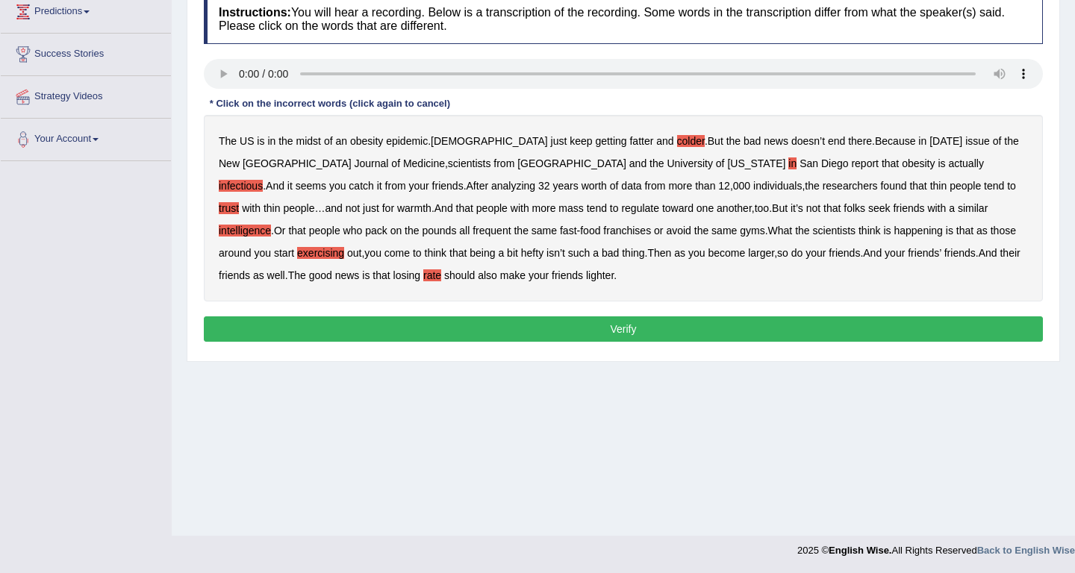
click at [635, 334] on button "Verify" at bounding box center [623, 329] width 839 height 25
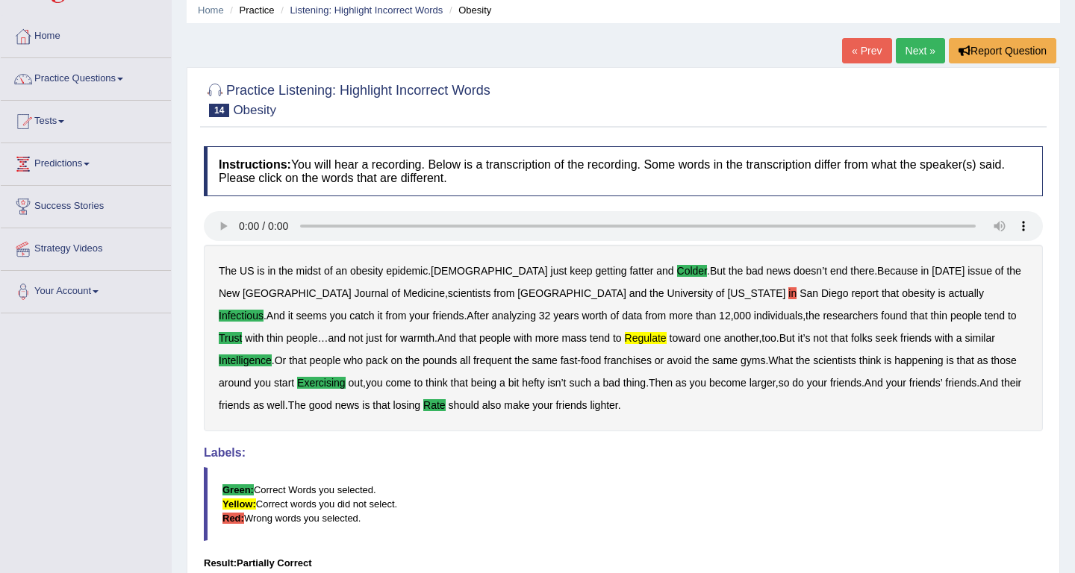
scroll to position [55, 0]
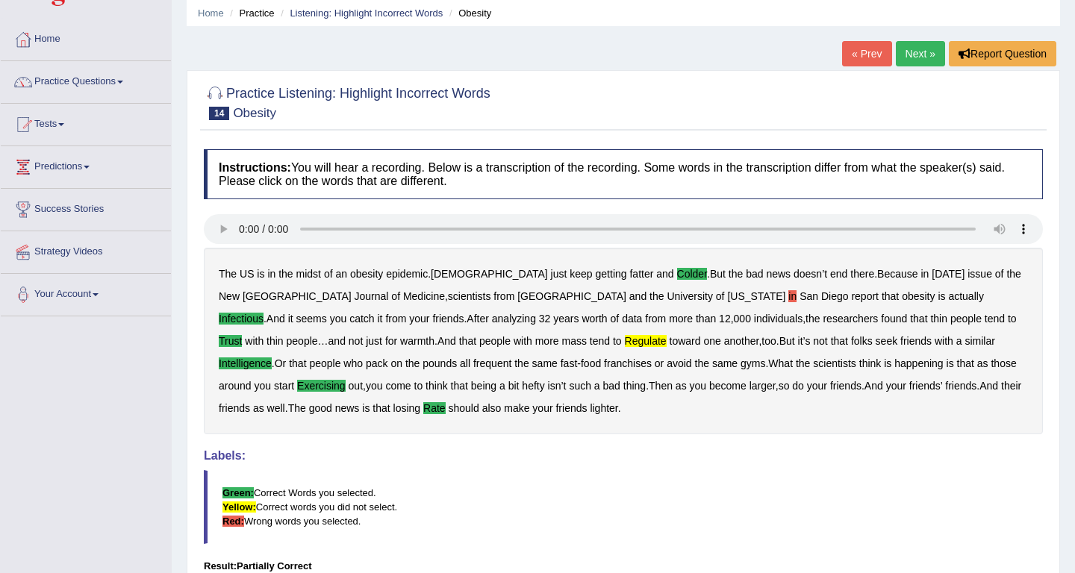
click at [917, 58] on link "Next »" at bounding box center [920, 53] width 49 height 25
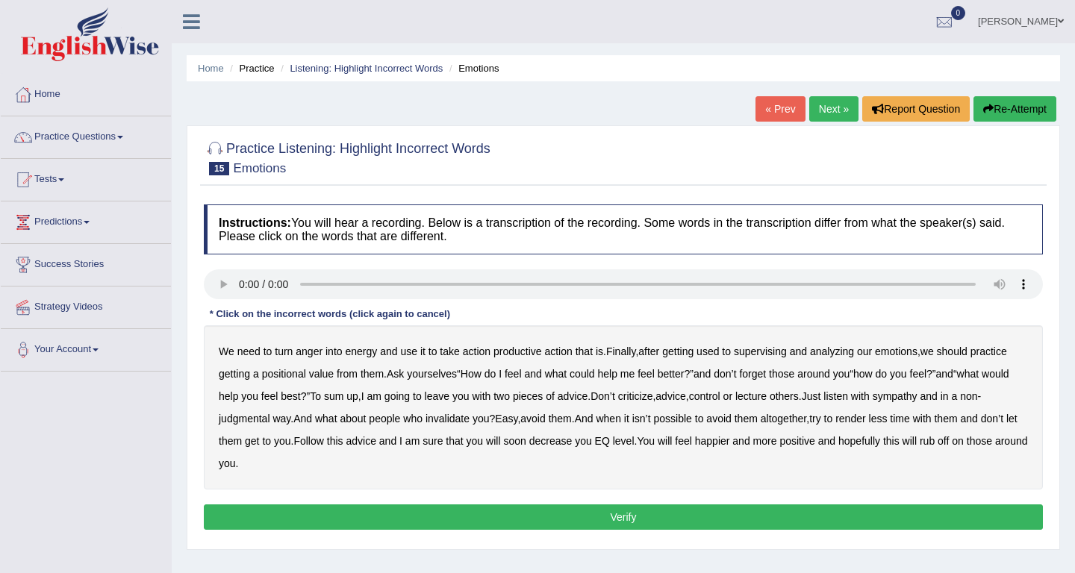
click at [770, 350] on b "supervising" at bounding box center [760, 352] width 53 height 12
click at [299, 378] on b "positional" at bounding box center [284, 374] width 44 height 12
click at [300, 399] on b "best" at bounding box center [290, 396] width 19 height 12
click at [917, 397] on b "sympathy" at bounding box center [895, 396] width 45 height 12
click at [900, 428] on div "We need to turn anger into energy and use it to take action productive action t…" at bounding box center [623, 407] width 839 height 164
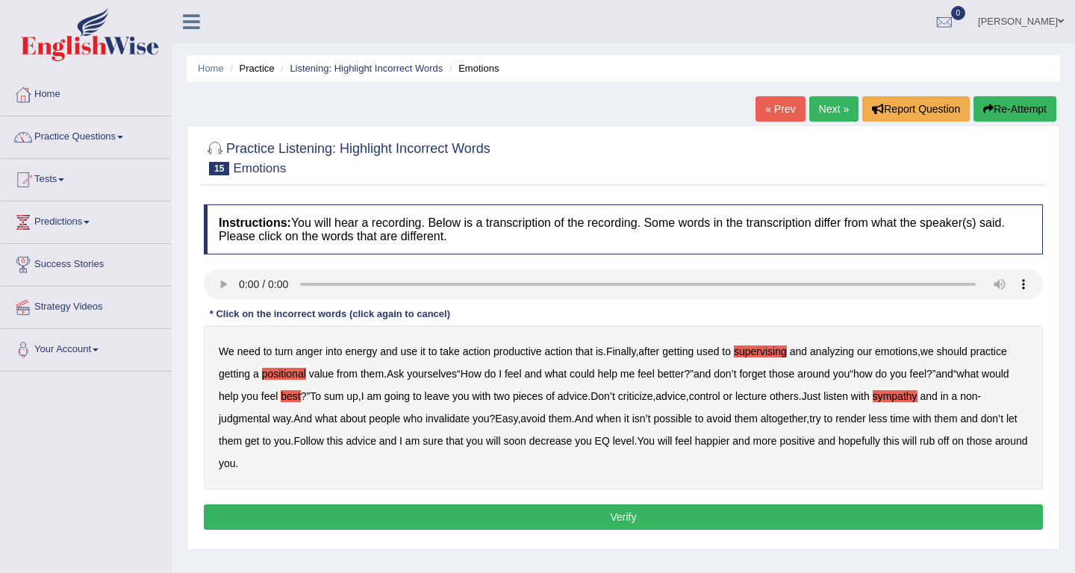
click at [865, 419] on b "render" at bounding box center [850, 419] width 30 height 12
click at [573, 440] on b "decrease" at bounding box center [550, 441] width 43 height 12
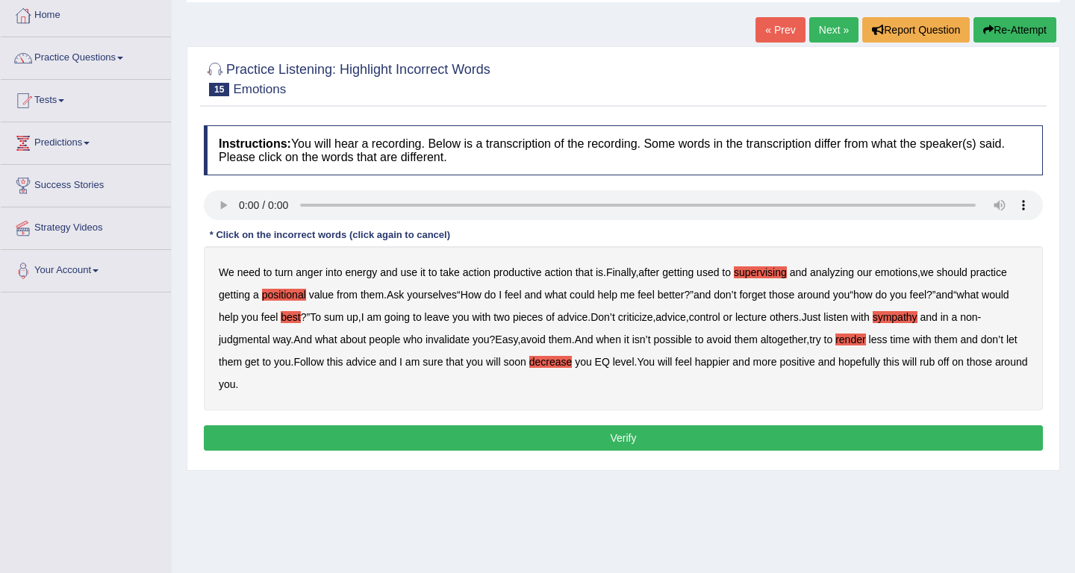
scroll to position [81, 0]
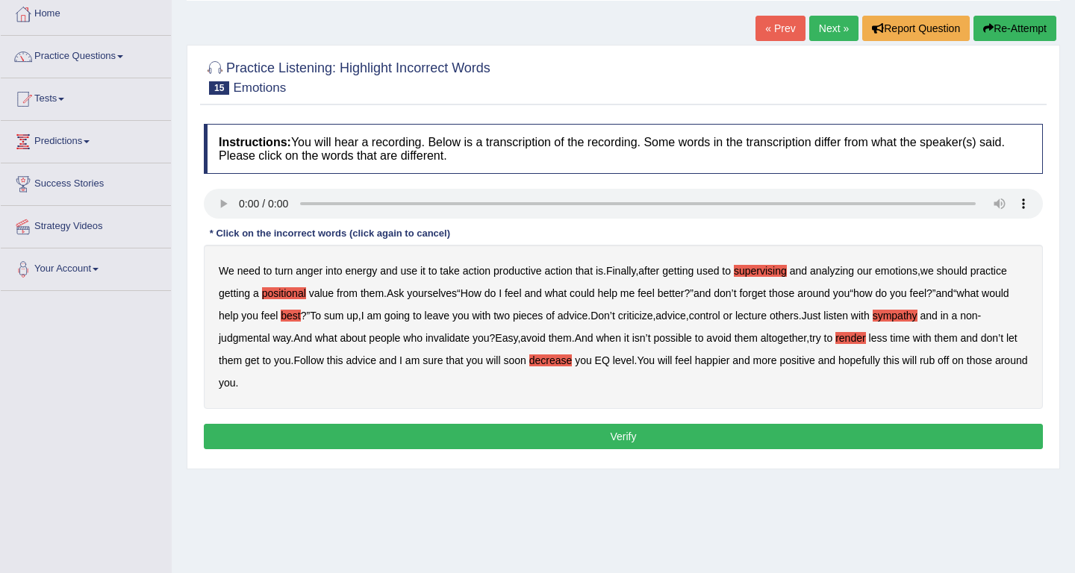
click at [454, 433] on button "Verify" at bounding box center [623, 436] width 839 height 25
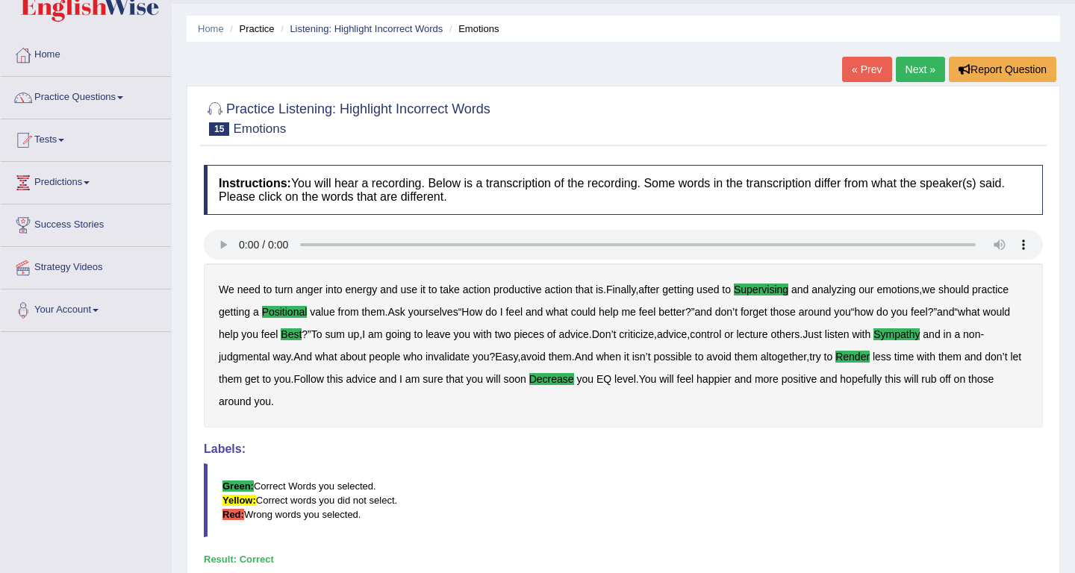
scroll to position [0, 0]
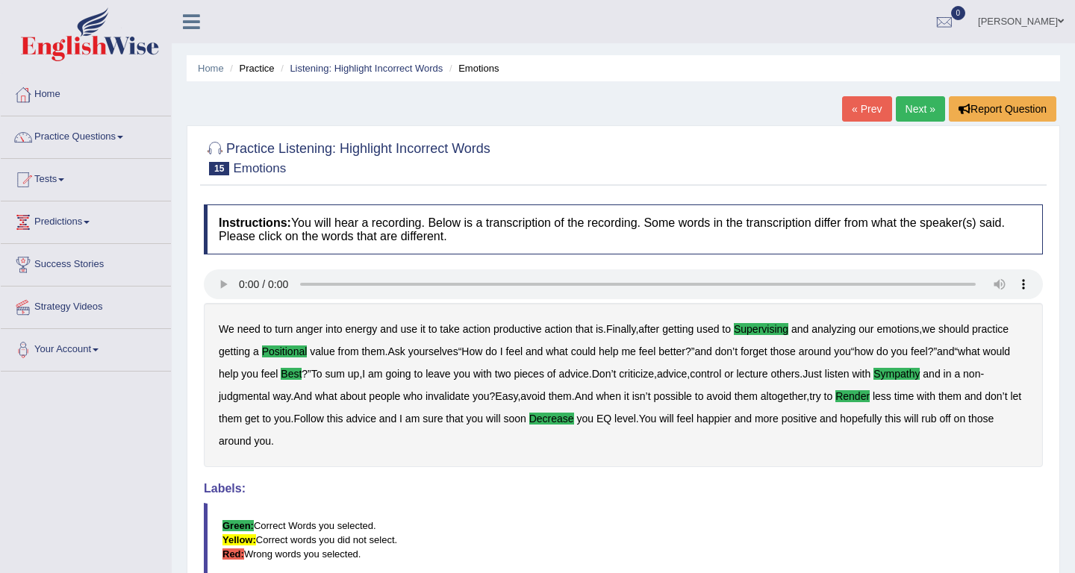
click at [913, 103] on link "Next »" at bounding box center [920, 108] width 49 height 25
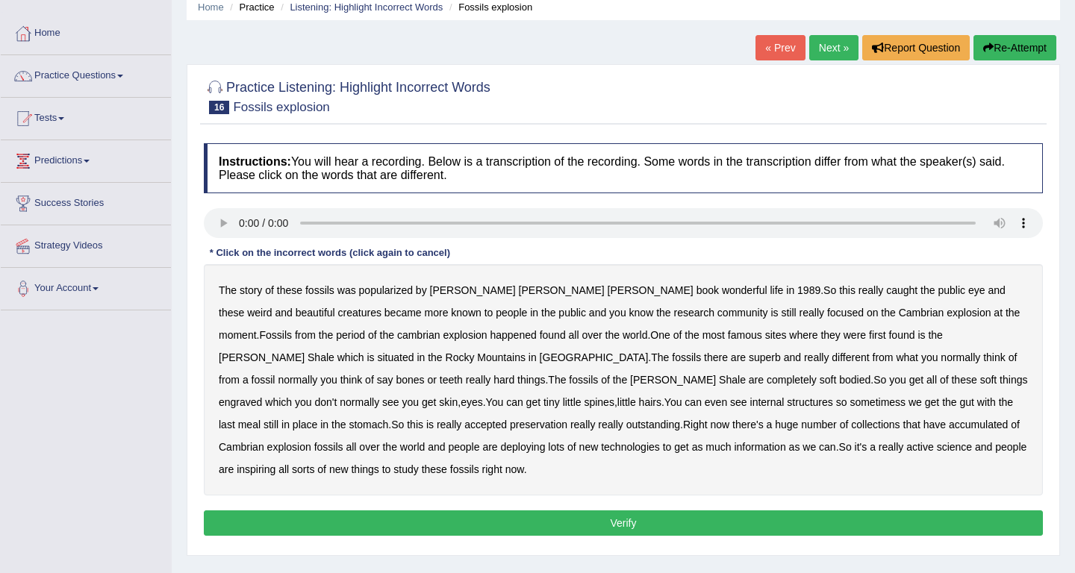
scroll to position [75, 0]
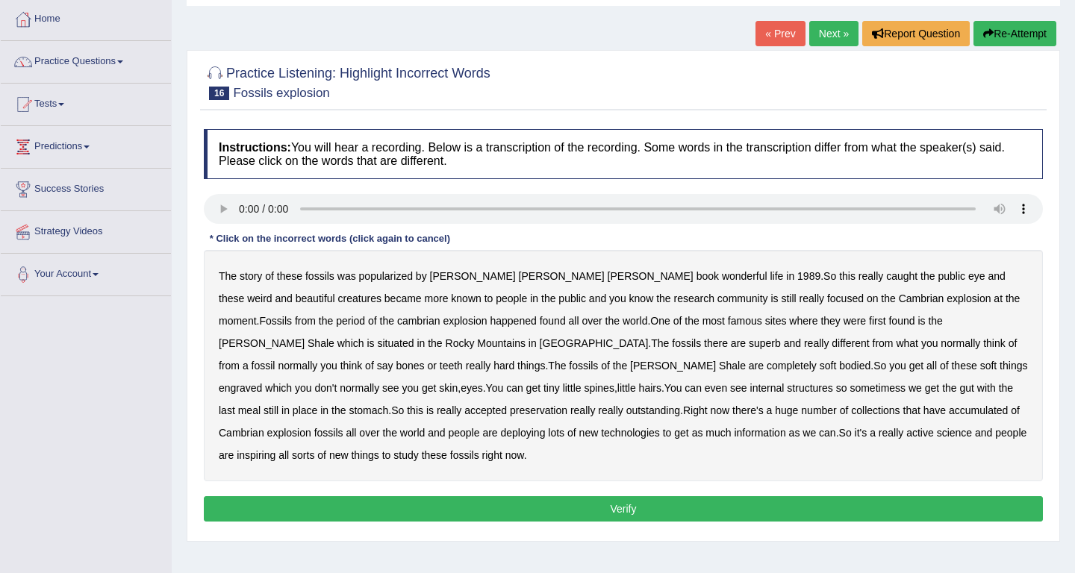
click at [335, 293] on b "beautiful" at bounding box center [316, 299] width 40 height 12
click at [414, 337] on b "situated" at bounding box center [395, 343] width 37 height 12
click at [749, 339] on b "superb" at bounding box center [765, 343] width 32 height 12
click at [262, 382] on b "engraved" at bounding box center [240, 388] width 43 height 12
click at [507, 405] on b "accepted" at bounding box center [485, 411] width 43 height 12
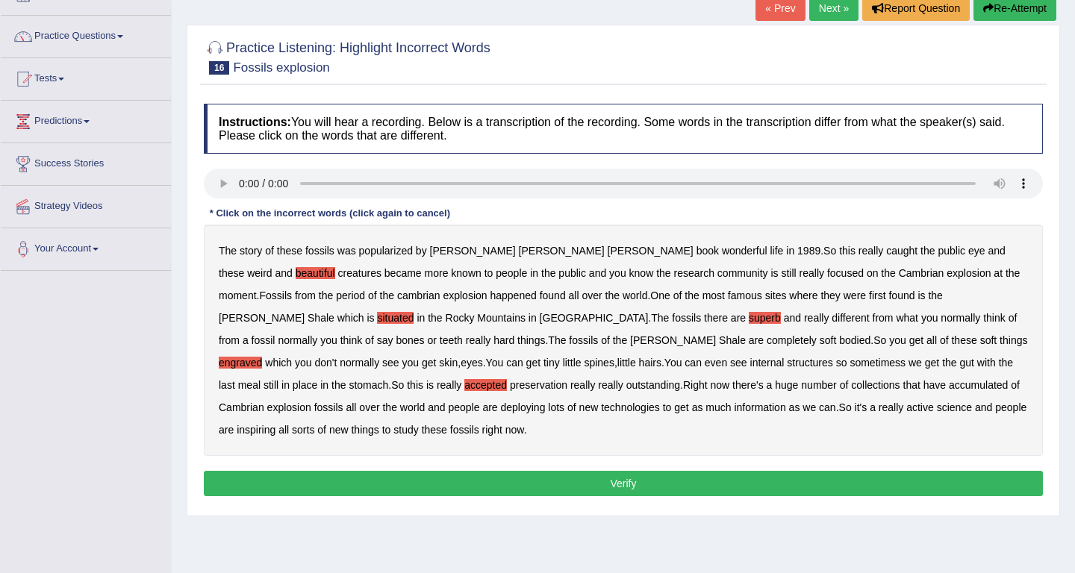
scroll to position [111, 0]
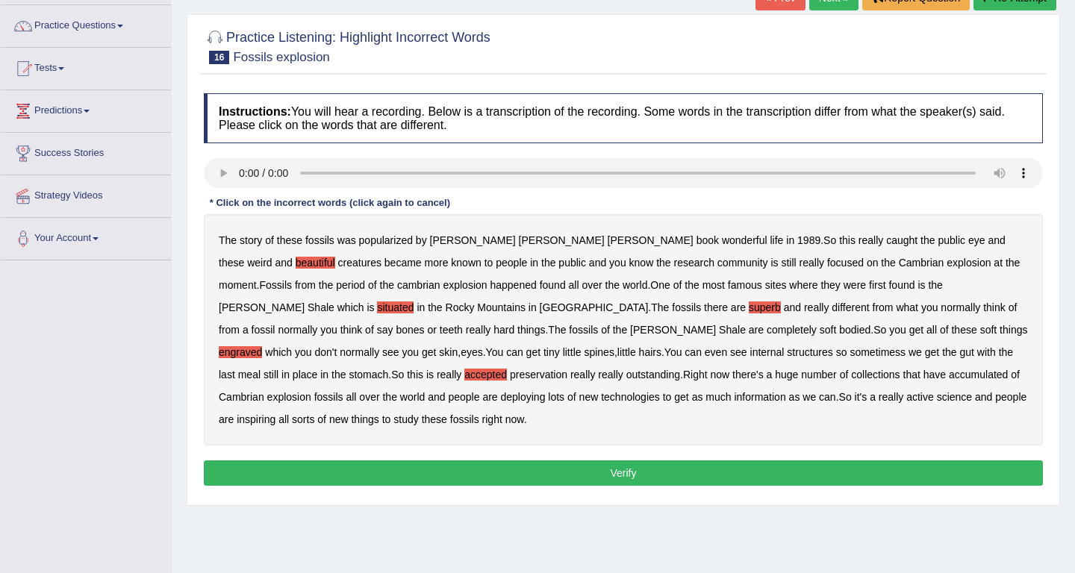
click at [501, 399] on b "deploying" at bounding box center [523, 397] width 45 height 12
click at [275, 414] on b "inspiring" at bounding box center [256, 420] width 39 height 12
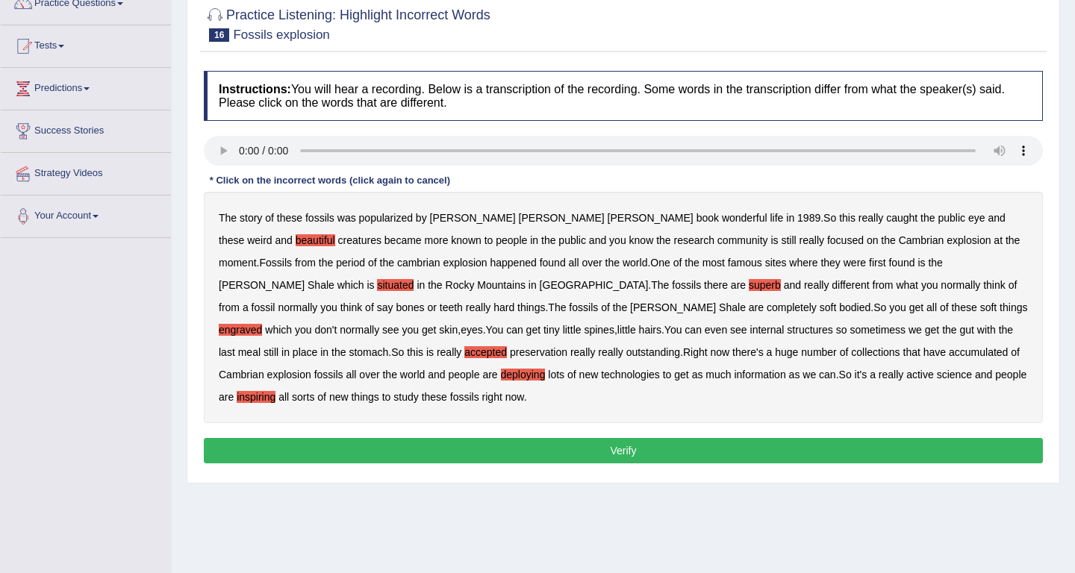
click at [470, 459] on button "Verify" at bounding box center [623, 450] width 839 height 25
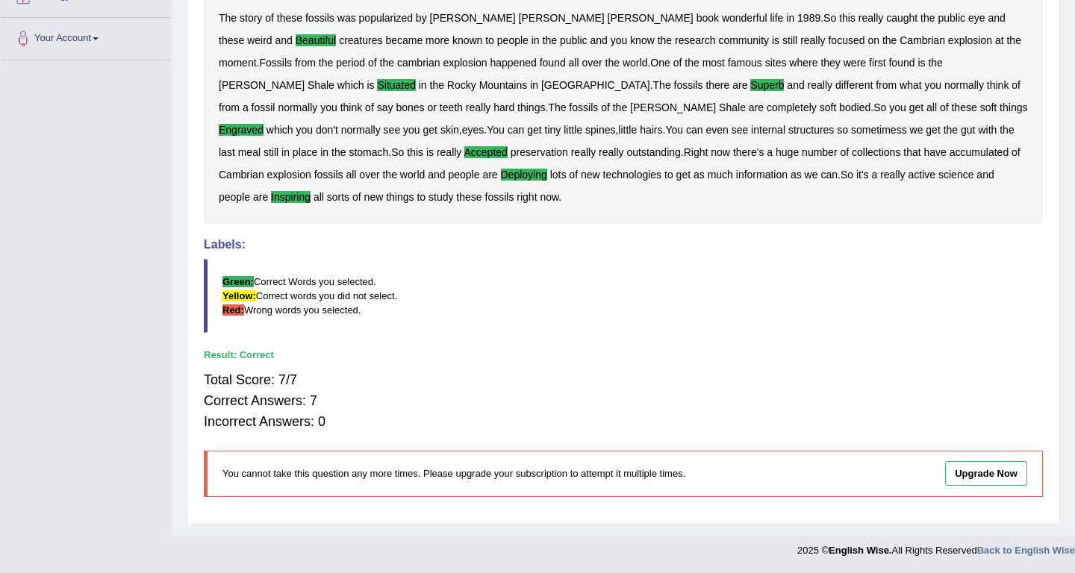
scroll to position [0, 0]
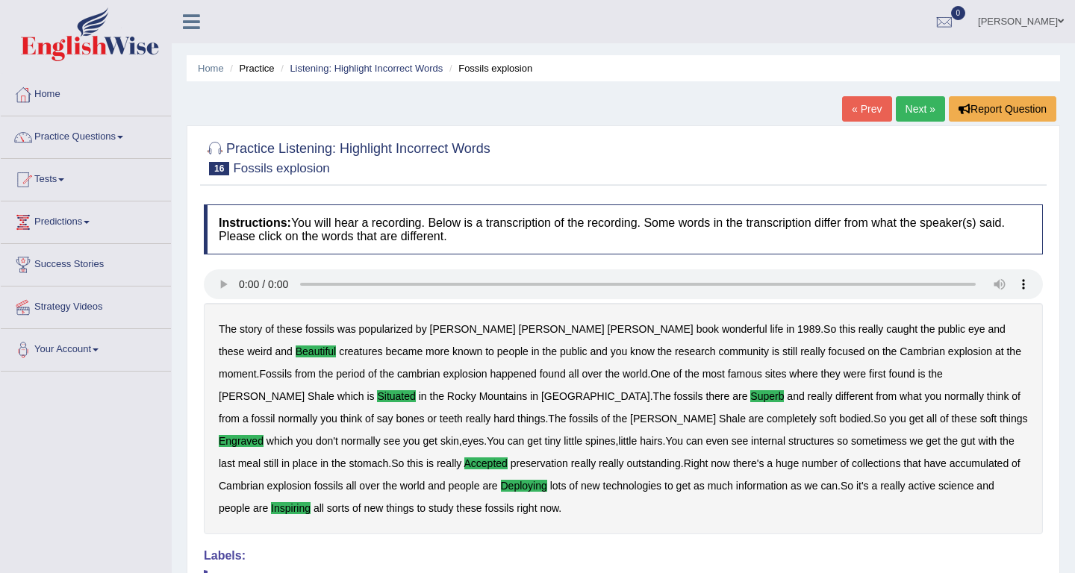
click at [906, 105] on link "Next »" at bounding box center [920, 108] width 49 height 25
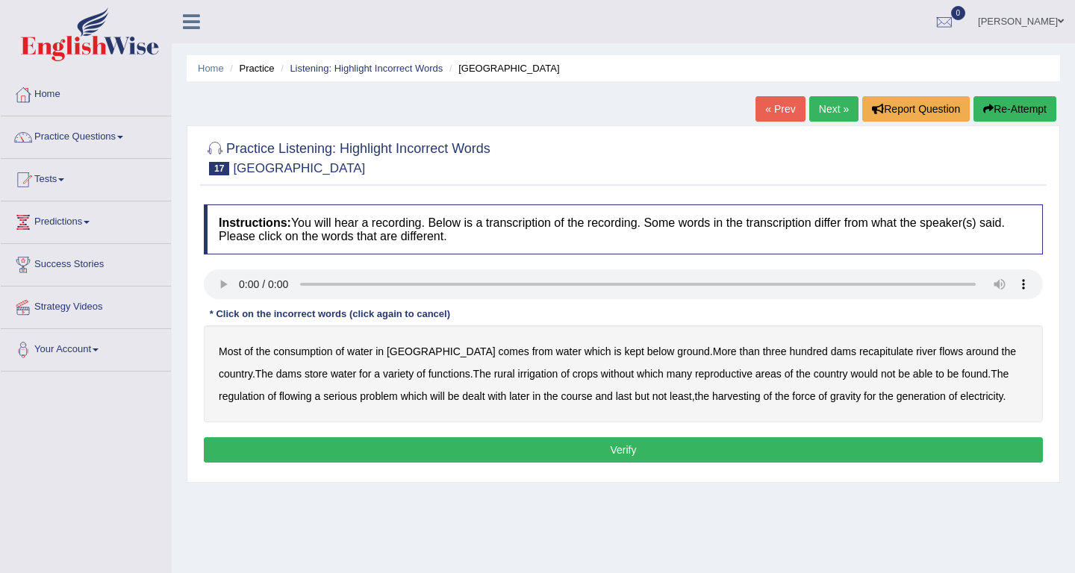
click at [647, 349] on b "below" at bounding box center [661, 352] width 28 height 12
click at [859, 355] on b "recapitulate" at bounding box center [886, 352] width 54 height 12
click at [279, 391] on b "flowing" at bounding box center [295, 396] width 33 height 12
click at [712, 399] on b "harvesting" at bounding box center [736, 396] width 49 height 12
click at [803, 454] on button "Verify" at bounding box center [623, 449] width 839 height 25
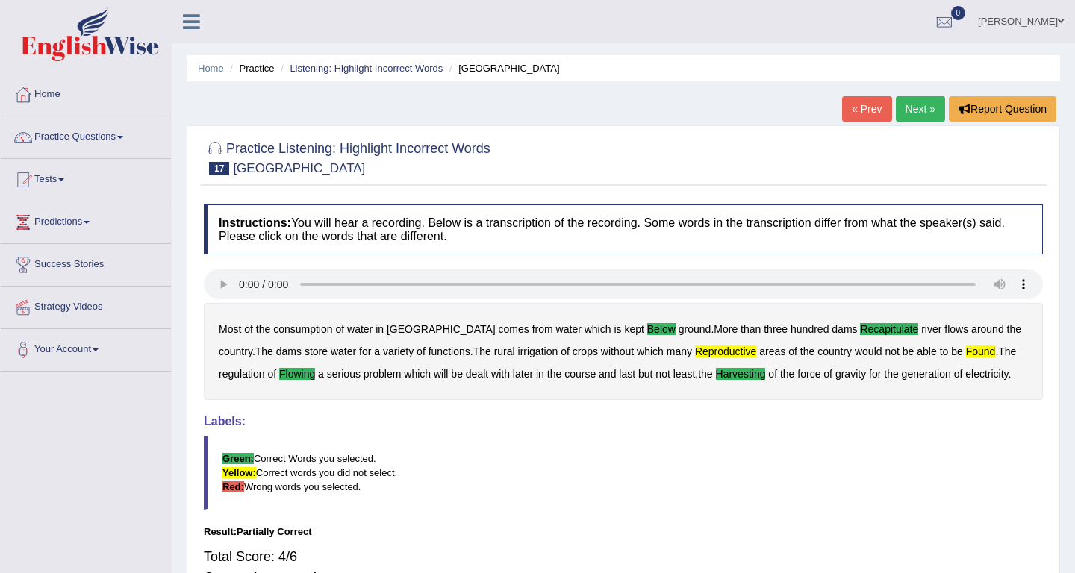
click at [923, 108] on link "Next »" at bounding box center [920, 108] width 49 height 25
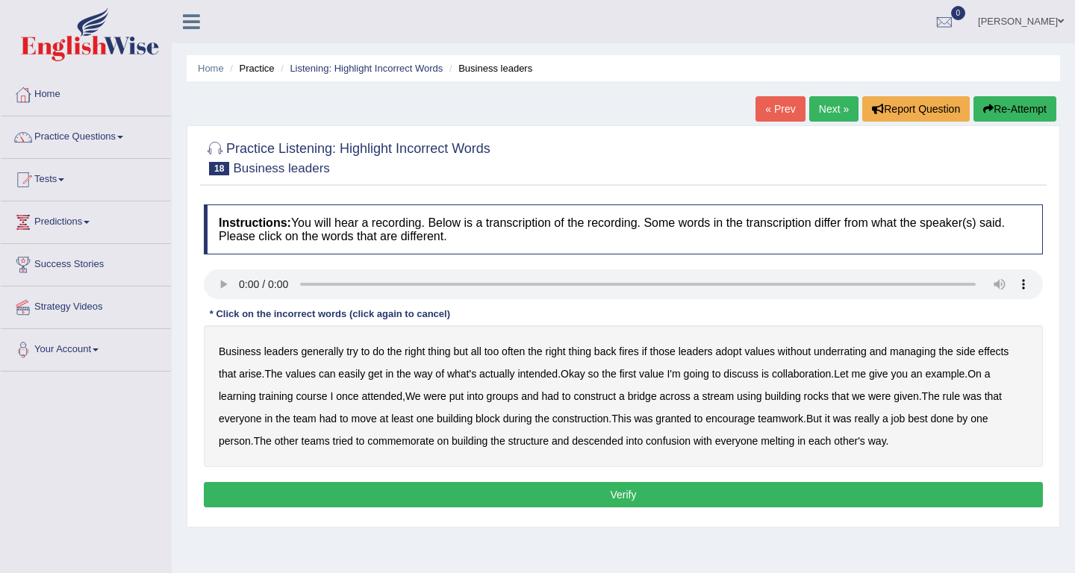
click at [847, 352] on b "underrating" at bounding box center [840, 352] width 53 height 12
click at [250, 396] on b "learning" at bounding box center [237, 396] width 37 height 12
click at [829, 394] on b "rocks" at bounding box center [816, 396] width 25 height 12
click at [683, 418] on b "granted" at bounding box center [672, 419] width 35 height 12
click at [423, 442] on b "commemorate" at bounding box center [400, 441] width 66 height 12
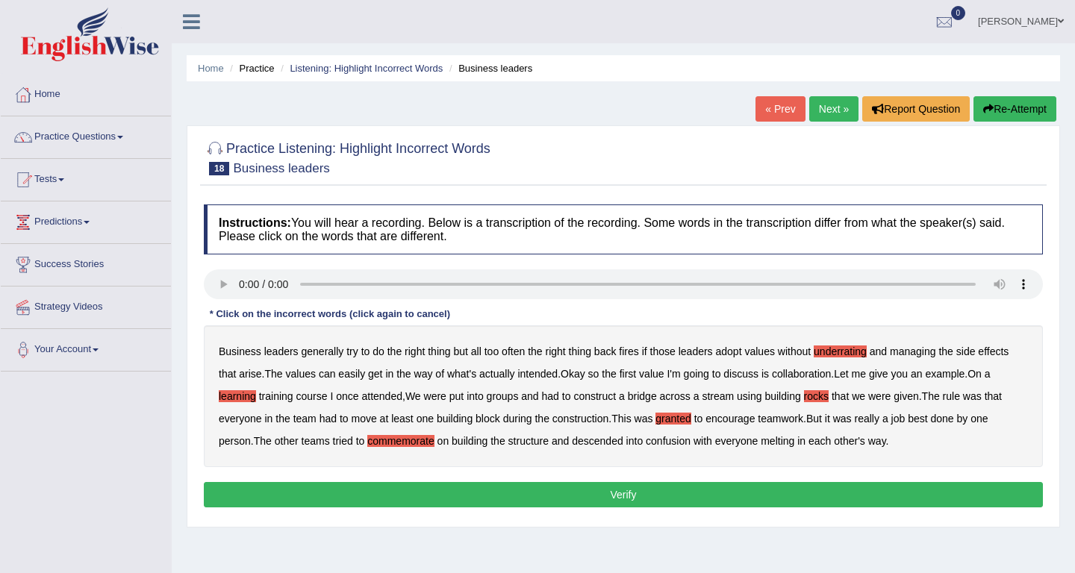
click at [794, 442] on b "melting" at bounding box center [778, 441] width 34 height 12
click at [544, 499] on button "Verify" at bounding box center [623, 494] width 839 height 25
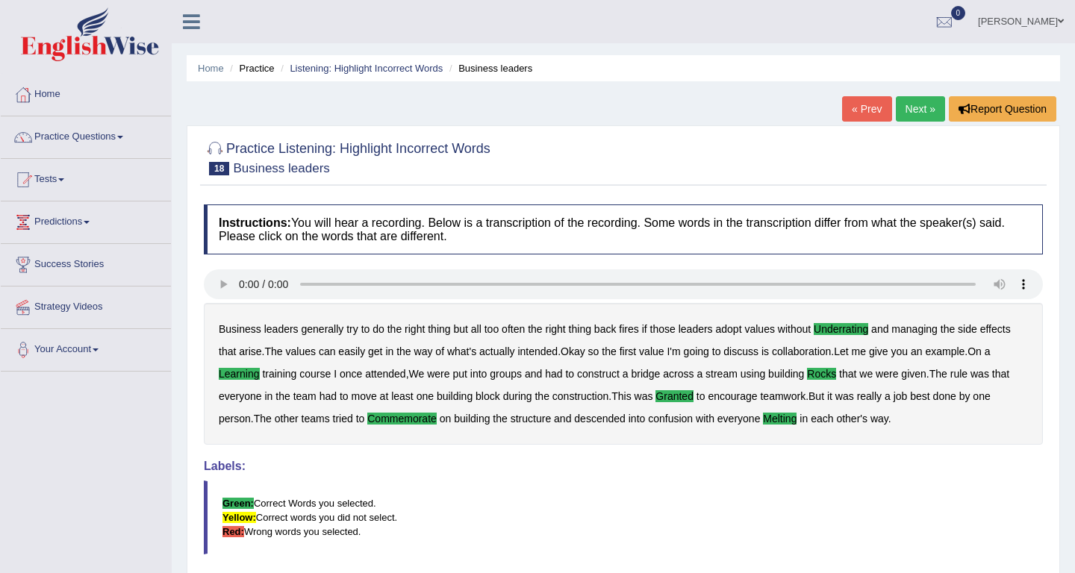
click at [917, 106] on link "Next »" at bounding box center [920, 108] width 49 height 25
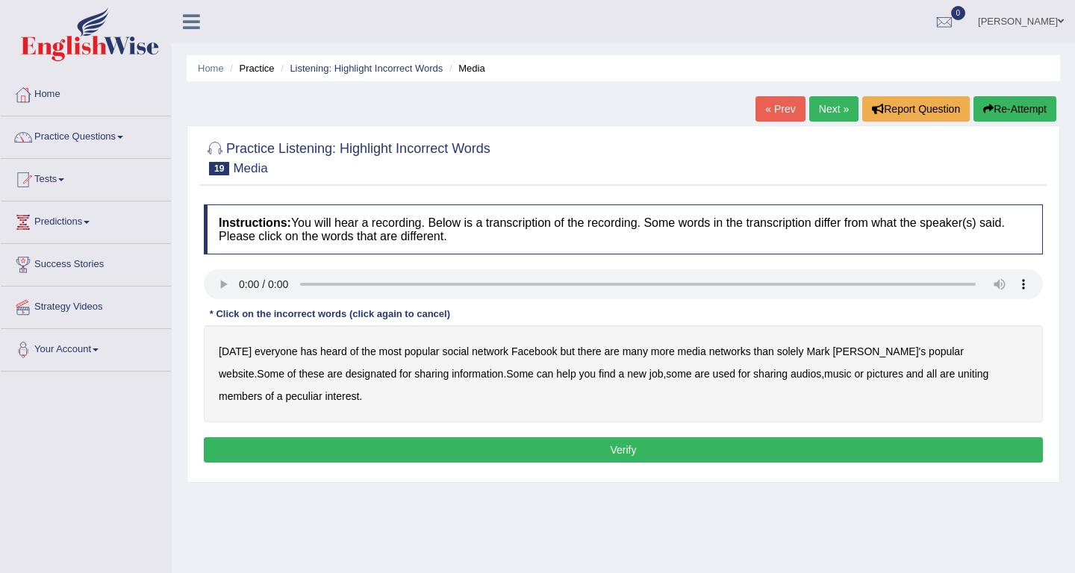
click at [686, 346] on b "media" at bounding box center [692, 352] width 28 height 12
click at [346, 376] on b "designated" at bounding box center [372, 374] width 52 height 12
click at [791, 377] on b "audios" at bounding box center [806, 374] width 31 height 12
click at [926, 374] on b "all" at bounding box center [931, 374] width 10 height 12
click at [286, 394] on b "peculiar" at bounding box center [304, 396] width 37 height 12
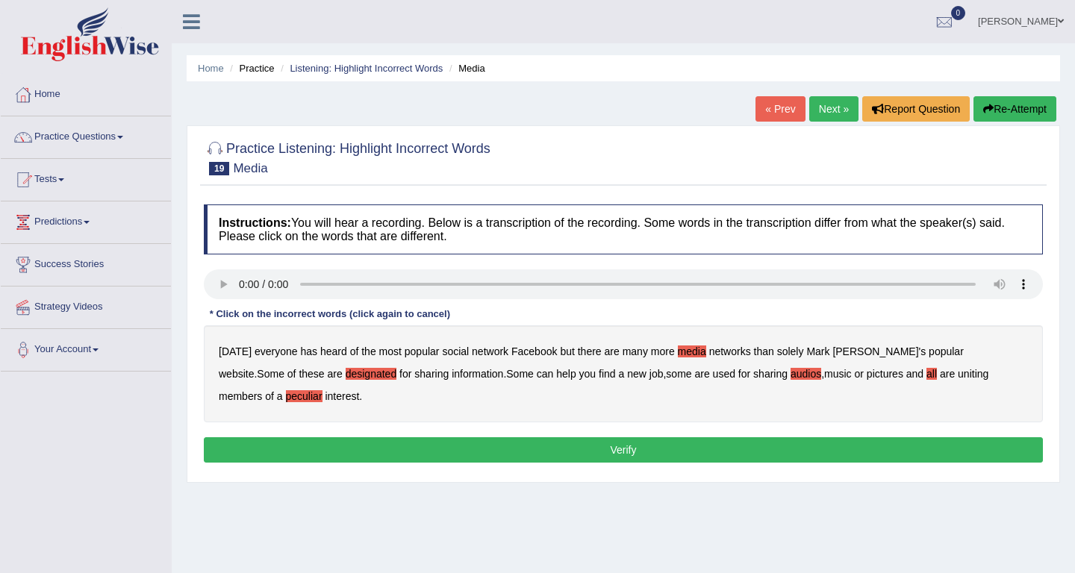
click at [364, 445] on button "Verify" at bounding box center [623, 449] width 839 height 25
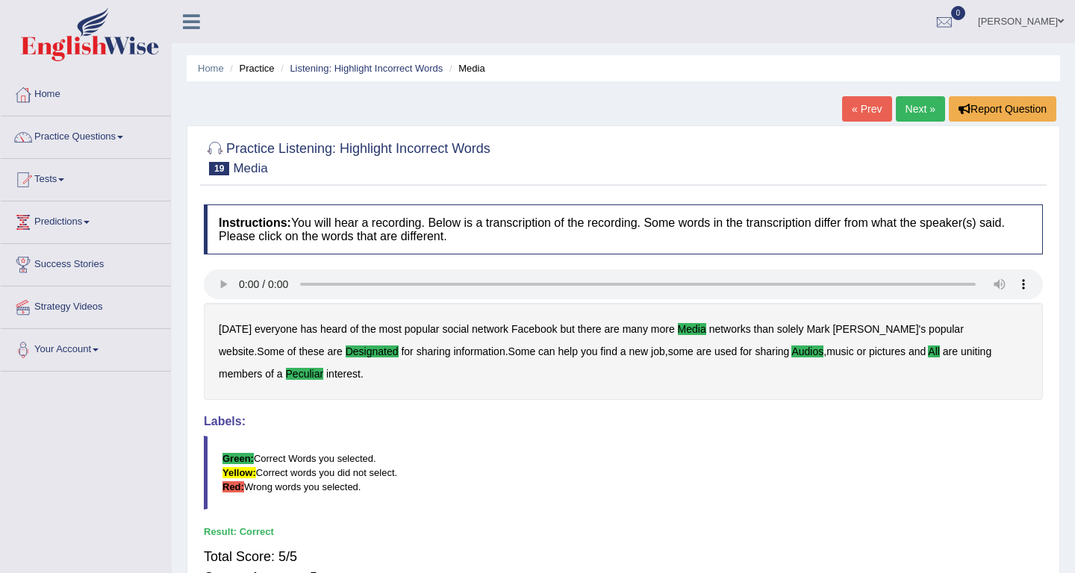
click at [920, 103] on link "Next »" at bounding box center [920, 108] width 49 height 25
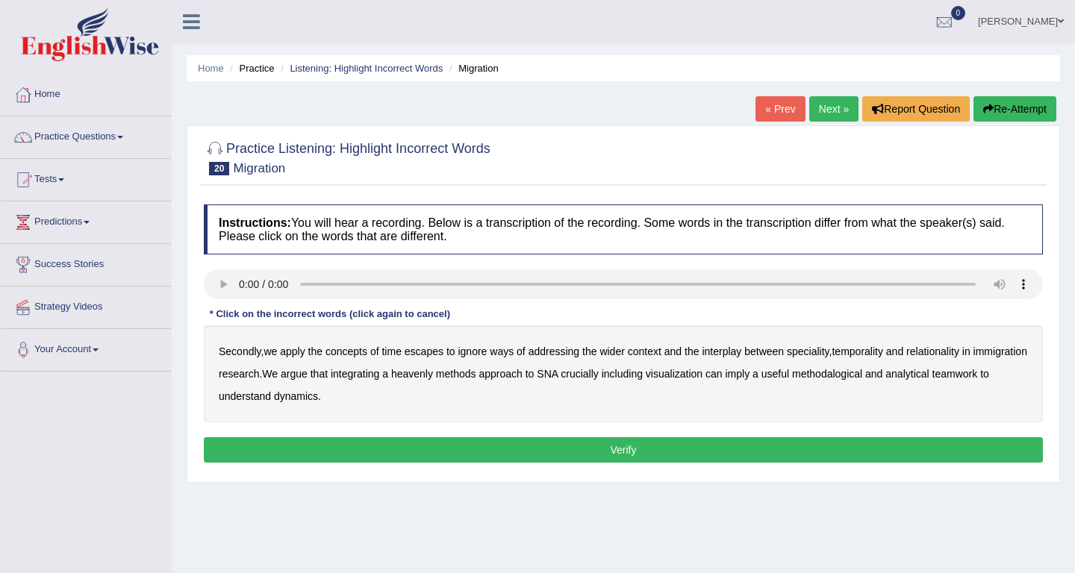
click at [441, 351] on b "escapes" at bounding box center [424, 352] width 39 height 12
click at [750, 374] on b "imply" at bounding box center [737, 374] width 25 height 12
click at [485, 352] on b "ignore" at bounding box center [472, 352] width 29 height 12
click at [973, 358] on b "immigration" at bounding box center [1000, 352] width 54 height 12
click at [433, 375] on b "heavenly" at bounding box center [412, 374] width 42 height 12
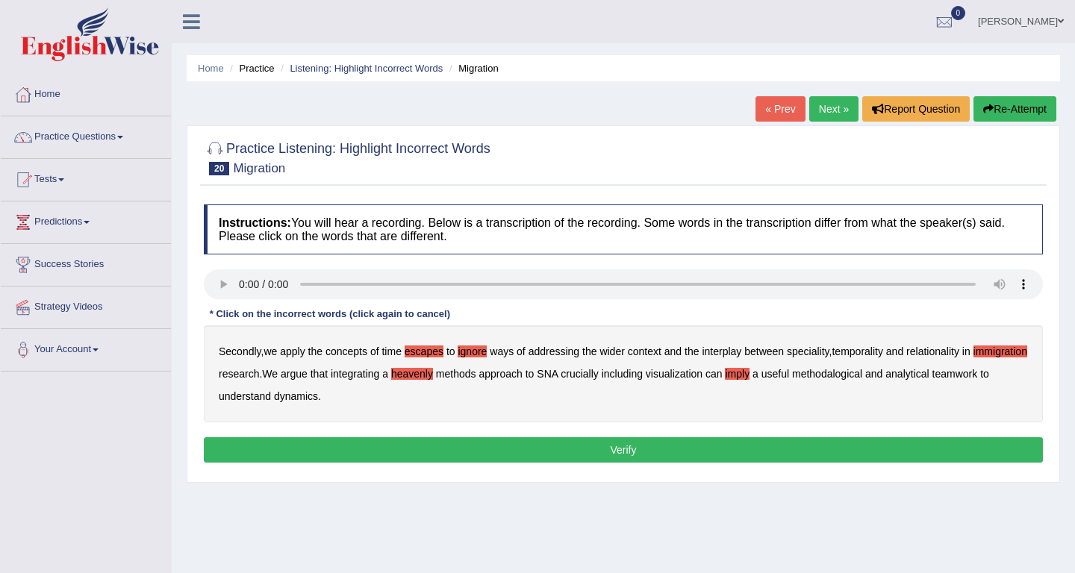
click at [932, 380] on b "teamwork" at bounding box center [955, 374] width 46 height 12
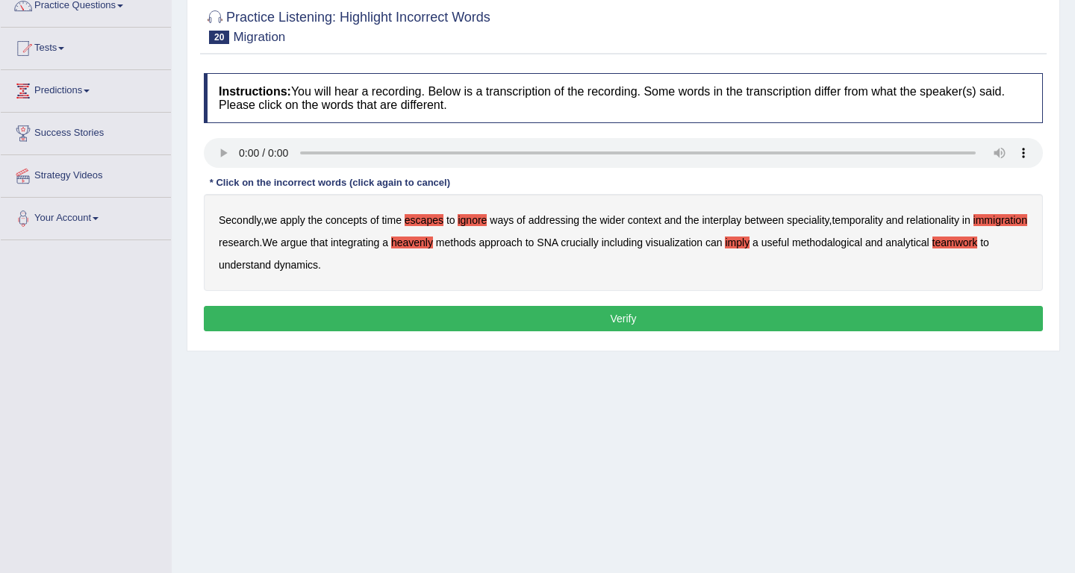
scroll to position [178, 0]
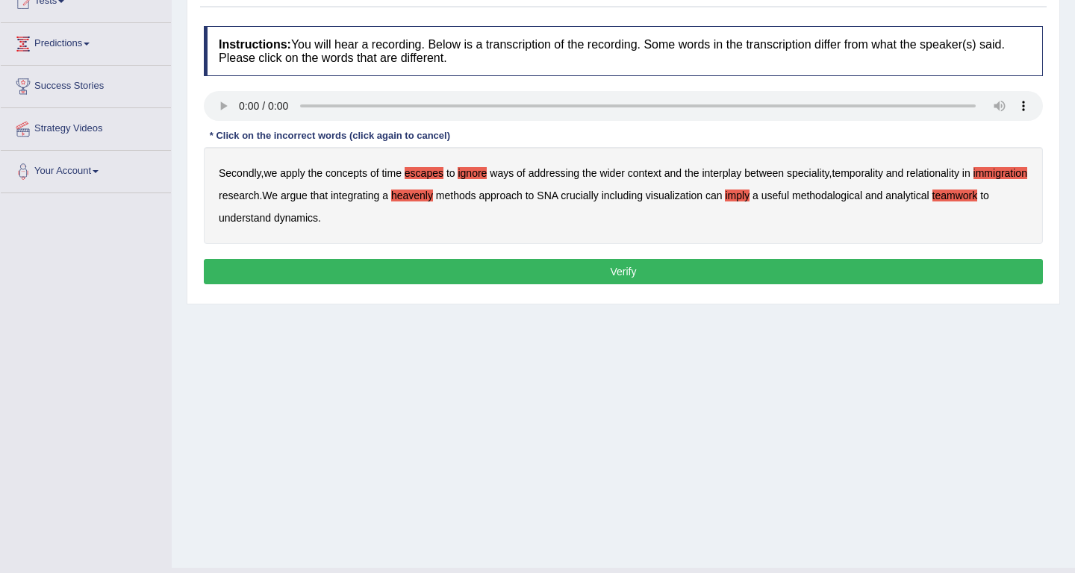
click at [389, 269] on button "Verify" at bounding box center [623, 271] width 839 height 25
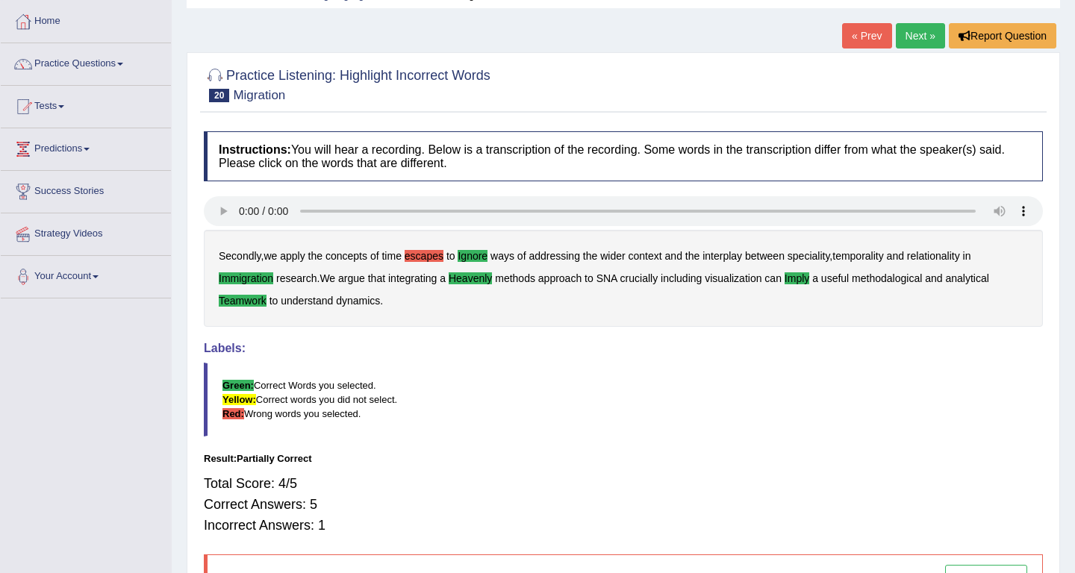
scroll to position [96, 0]
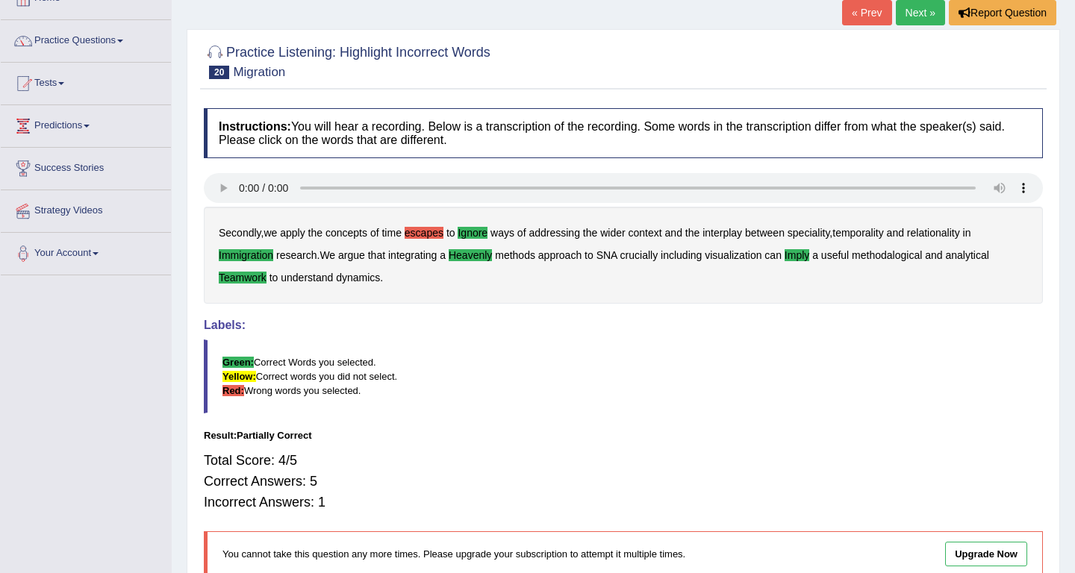
click at [914, 16] on link "Next »" at bounding box center [920, 12] width 49 height 25
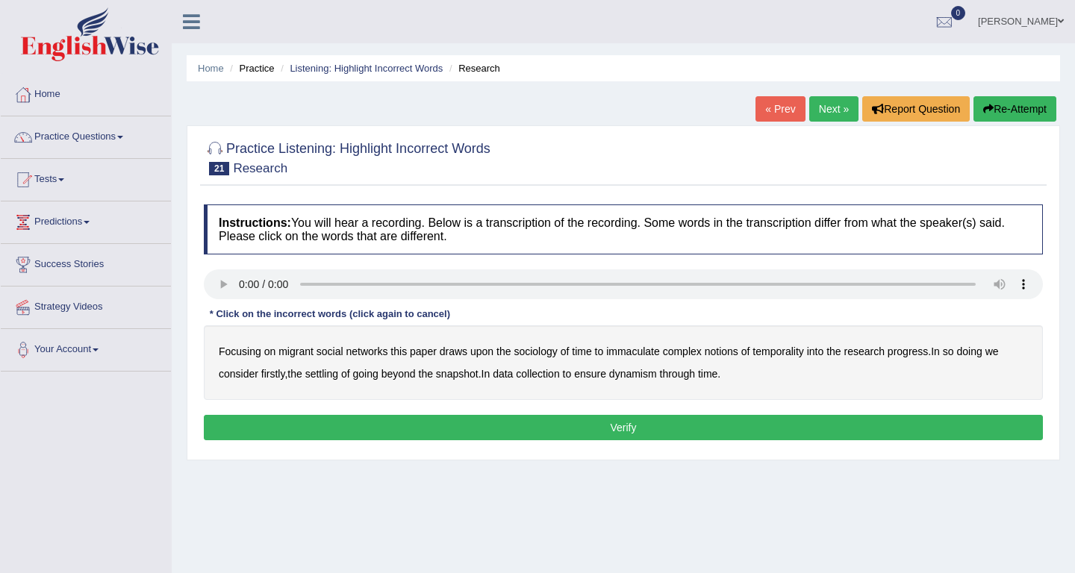
click at [120, 137] on link "Practice Questions" at bounding box center [86, 134] width 170 height 37
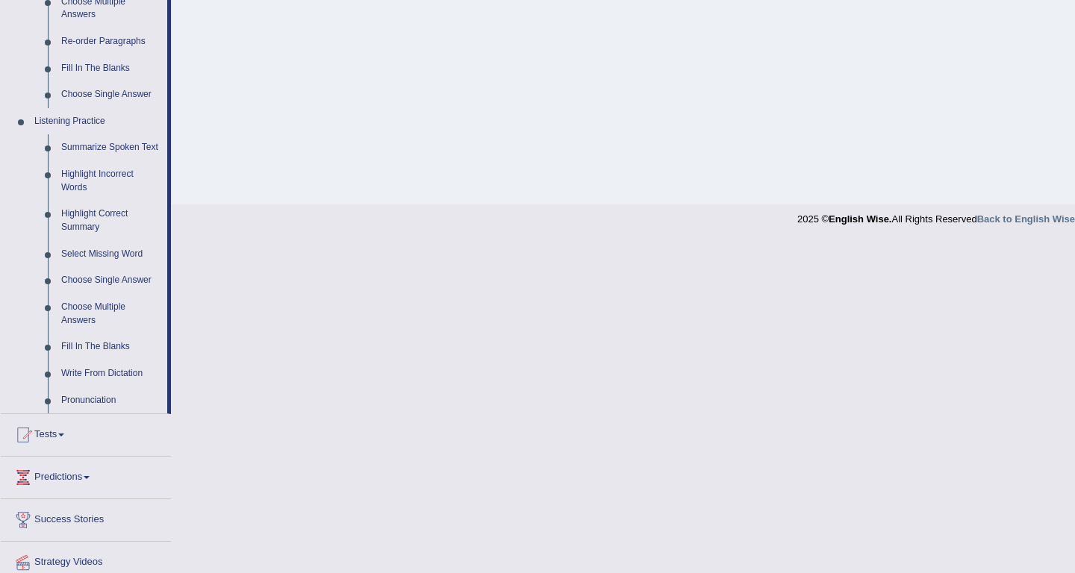
scroll to position [564, 0]
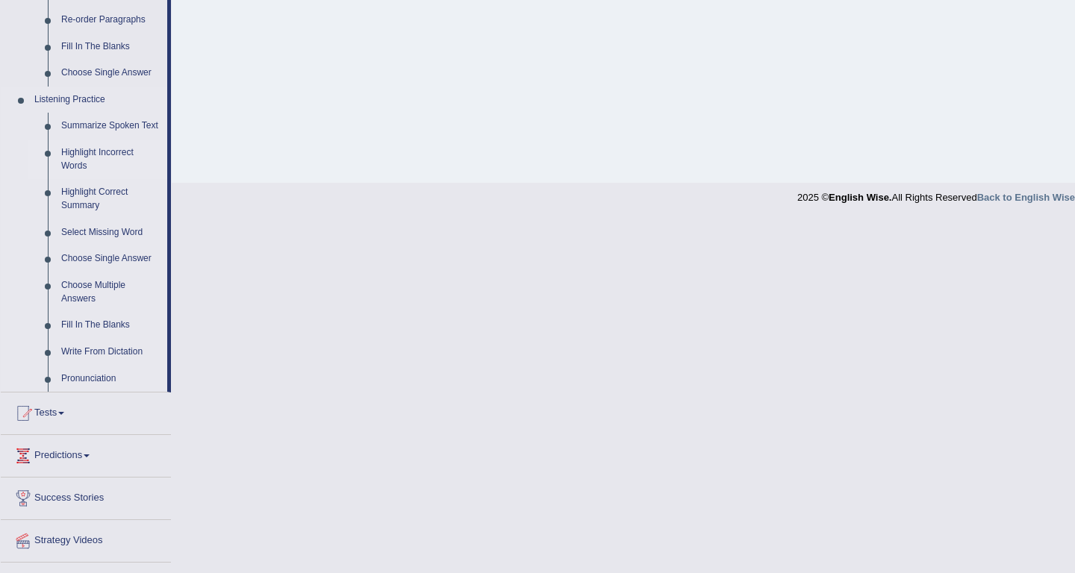
click at [99, 169] on link "Highlight Incorrect Words" at bounding box center [110, 160] width 113 height 40
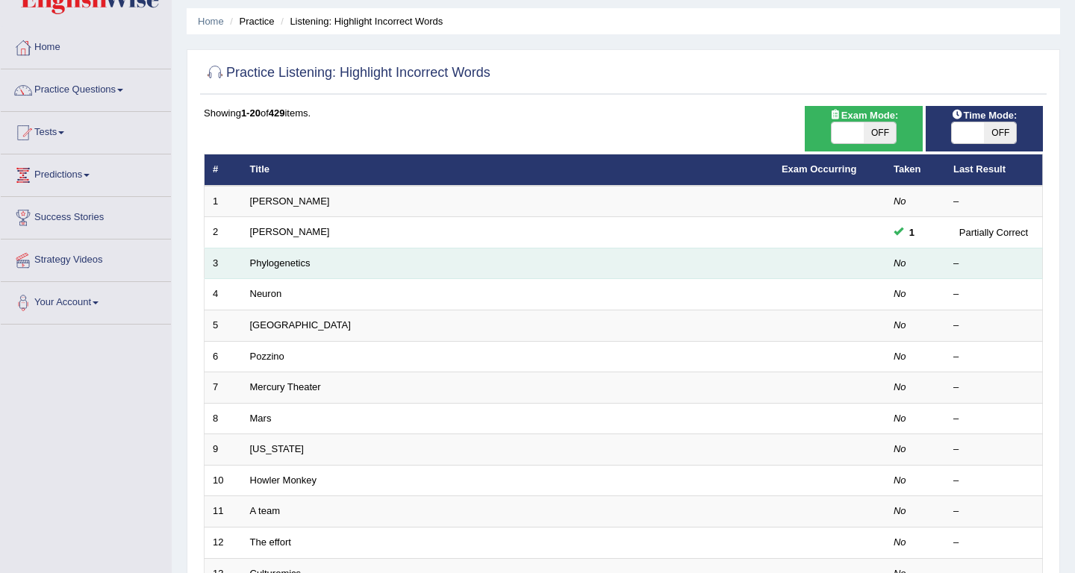
scroll to position [49, 0]
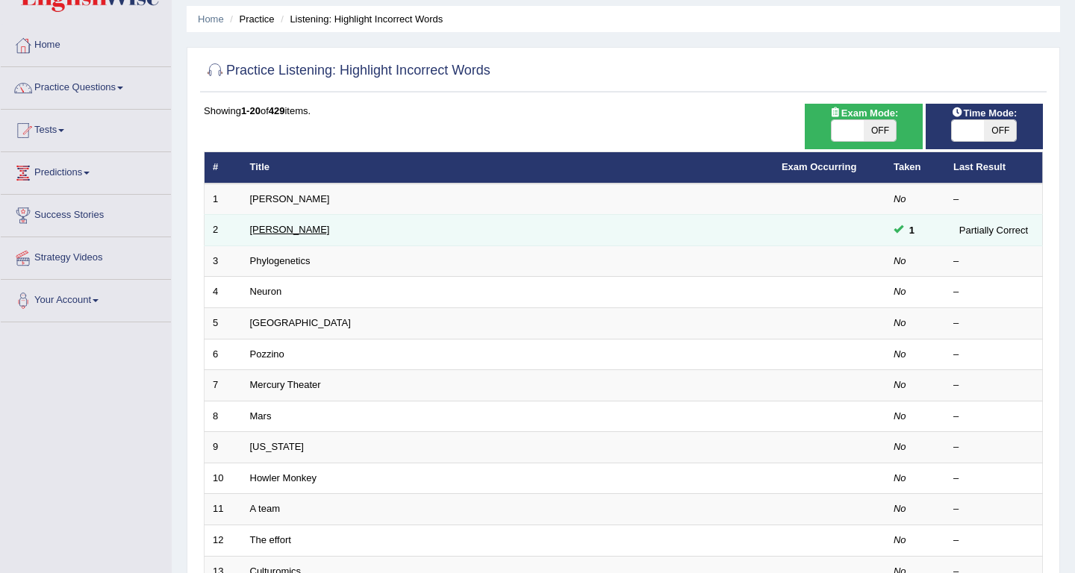
click at [268, 228] on link "Kathleen" at bounding box center [290, 229] width 80 height 11
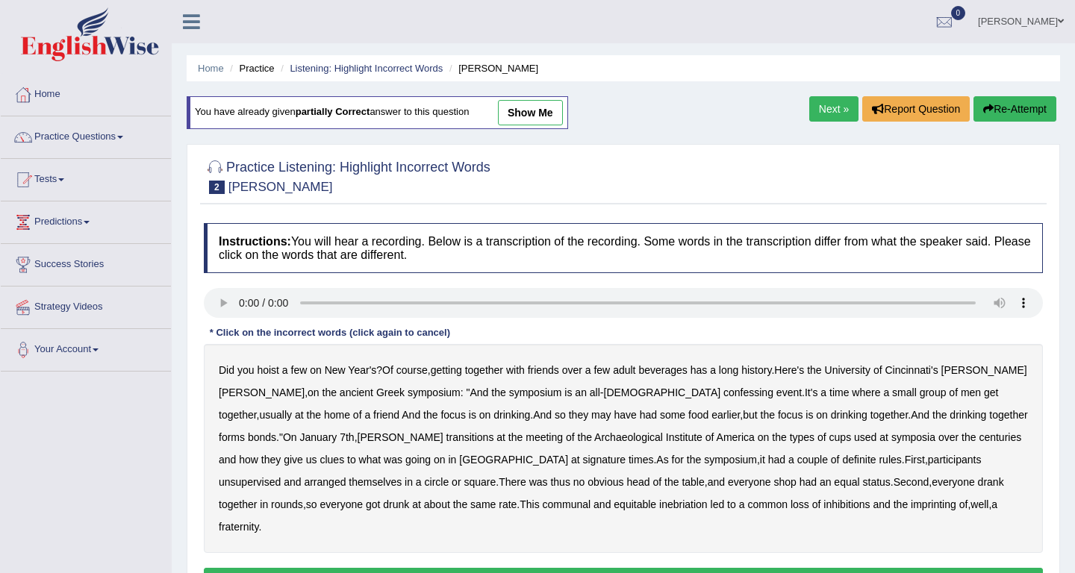
click at [553, 109] on link "show me" at bounding box center [530, 112] width 65 height 25
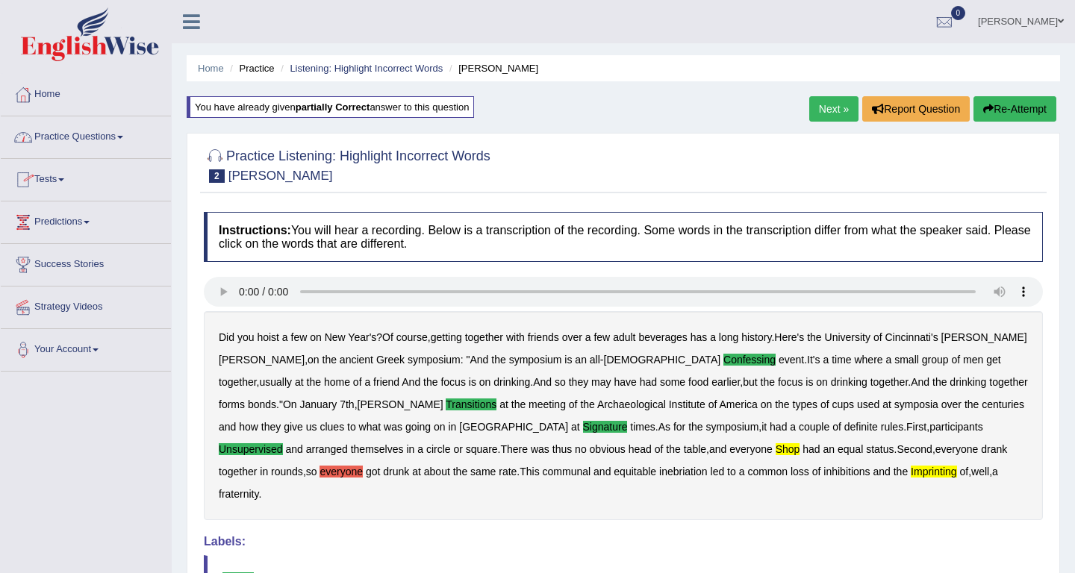
click at [125, 137] on link "Practice Questions" at bounding box center [86, 134] width 170 height 37
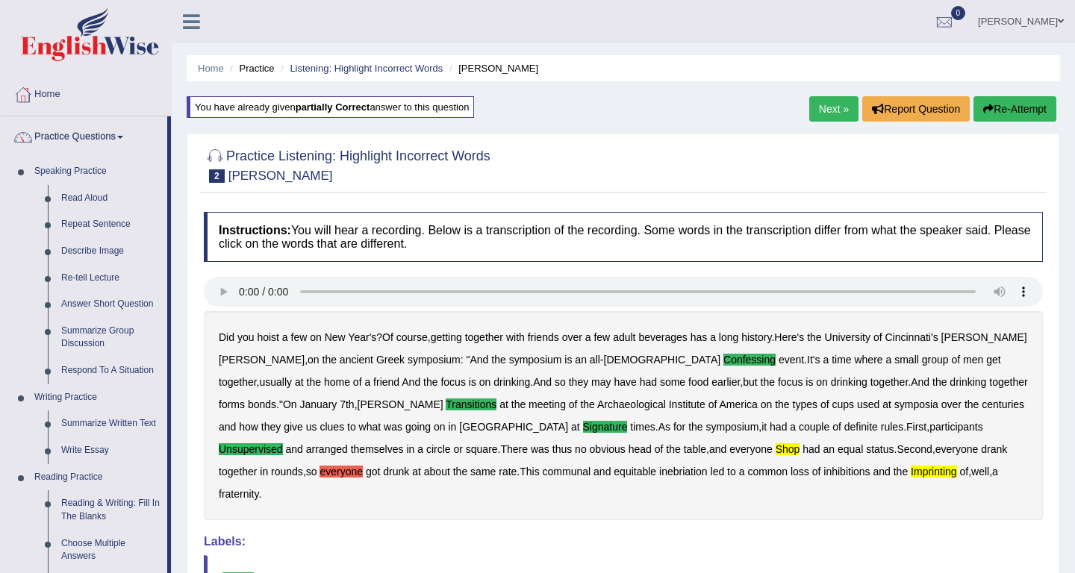
click at [835, 113] on link "Next »" at bounding box center [833, 108] width 49 height 25
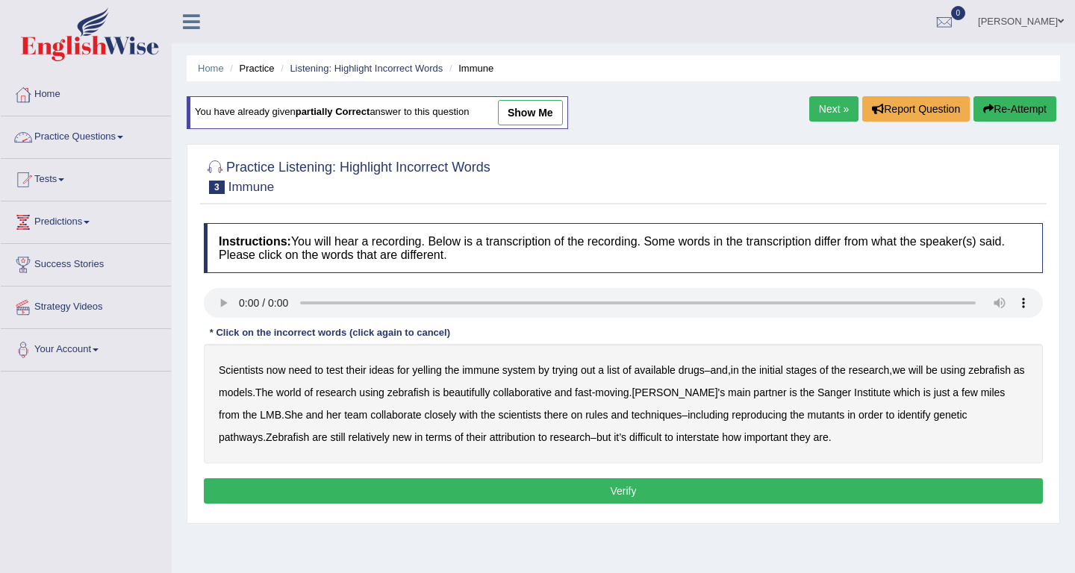
click at [102, 91] on link "Home" at bounding box center [86, 92] width 170 height 37
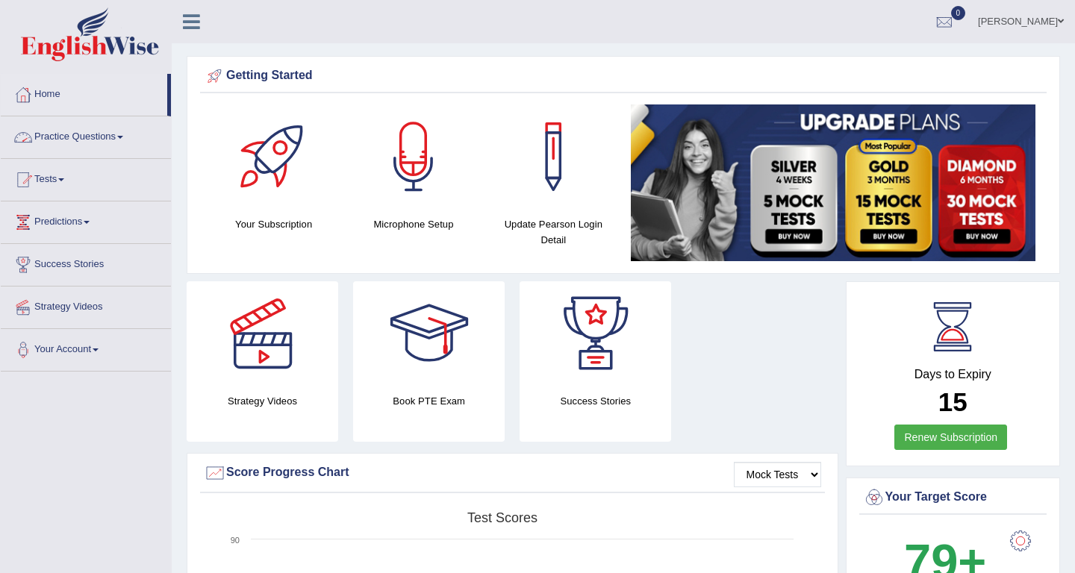
click at [97, 129] on link "Practice Questions" at bounding box center [86, 134] width 170 height 37
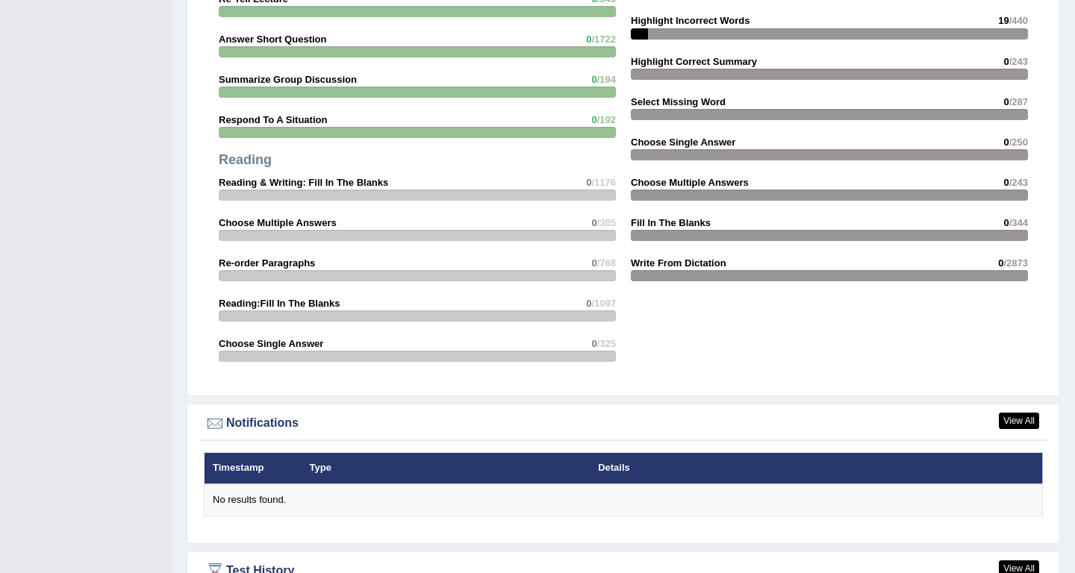
scroll to position [1553, 0]
